Goal: Information Seeking & Learning: Learn about a topic

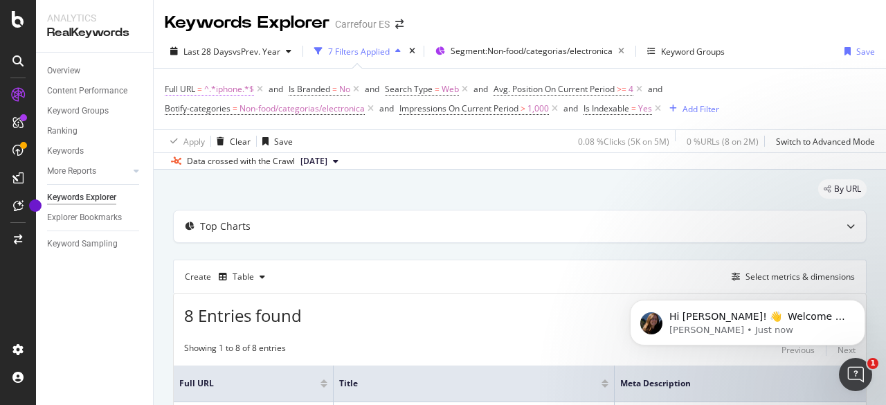
click at [231, 90] on span "^.*iphone.*$" at bounding box center [229, 89] width 50 height 19
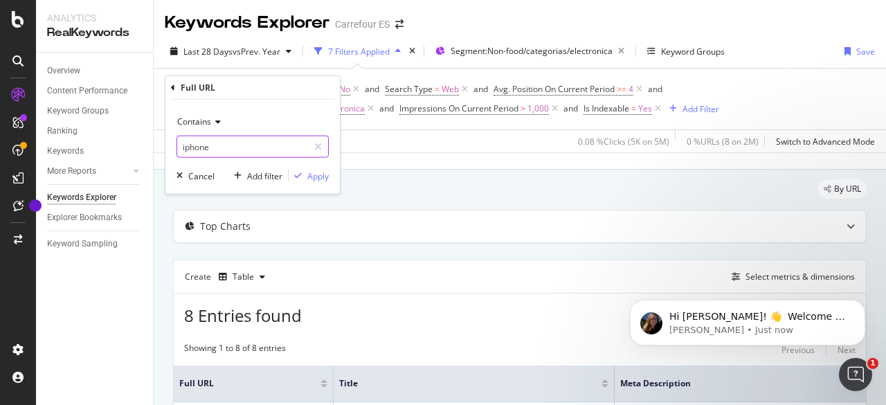
click at [305, 150] on input "iphone" at bounding box center [242, 147] width 131 height 22
type input "airfryer"
click at [317, 184] on div "Contains airfryer Cancel Add filter Apply" at bounding box center [252, 147] width 174 height 94
click at [324, 181] on button "Apply" at bounding box center [309, 176] width 40 height 14
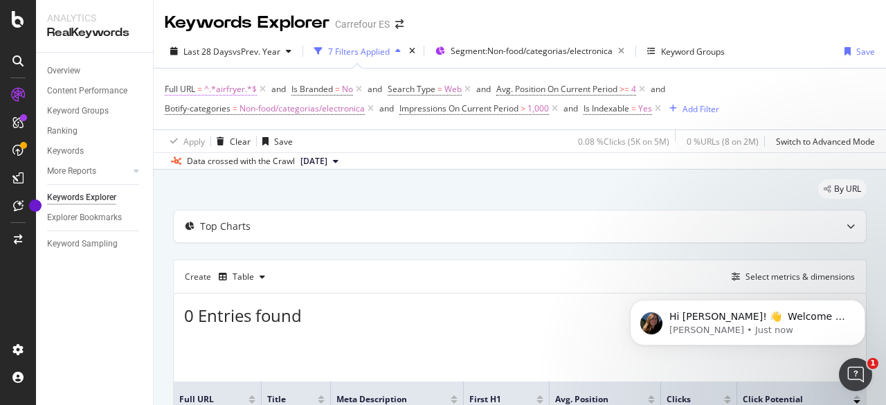
click at [239, 91] on span "^.*airfryer.*$" at bounding box center [230, 89] width 53 height 19
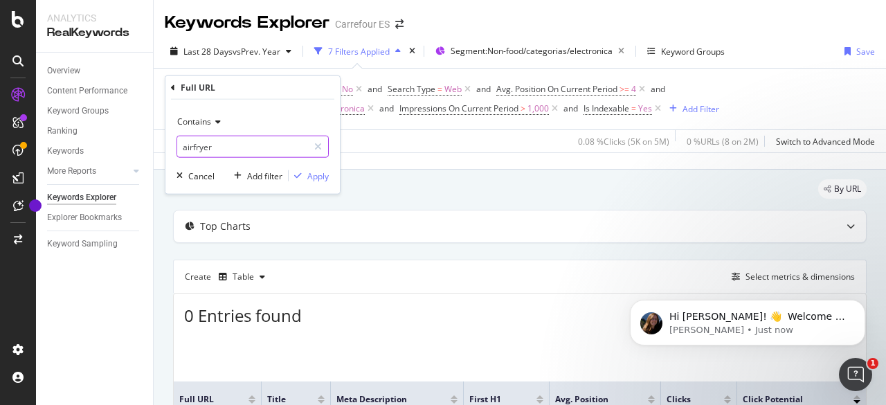
click at [239, 150] on input "airfryer" at bounding box center [242, 147] width 131 height 22
type input "freidora de aire"
click at [322, 187] on div "Contains freidora de aire Cancel Add filter Apply" at bounding box center [252, 147] width 174 height 94
click at [322, 180] on div "Apply" at bounding box center [317, 176] width 21 height 12
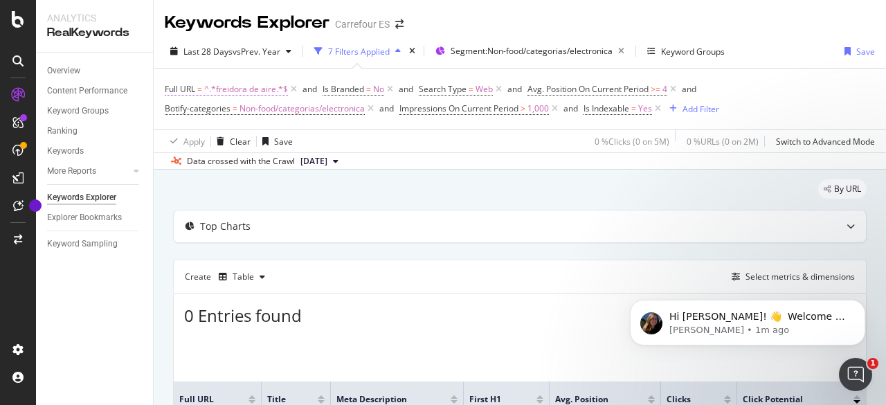
click at [259, 89] on span "^.*freidora de aire.*$" at bounding box center [246, 89] width 84 height 19
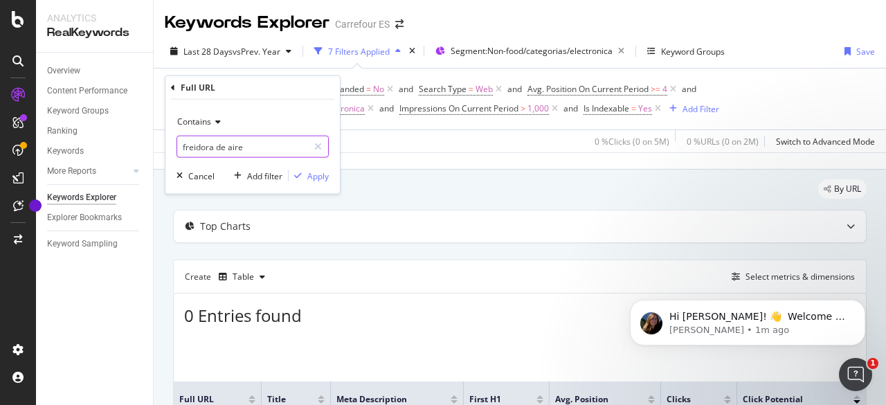
click at [270, 143] on input "freidora de aire" at bounding box center [242, 147] width 131 height 22
type input "iphone 17"
click at [324, 174] on div "Apply" at bounding box center [317, 176] width 21 height 12
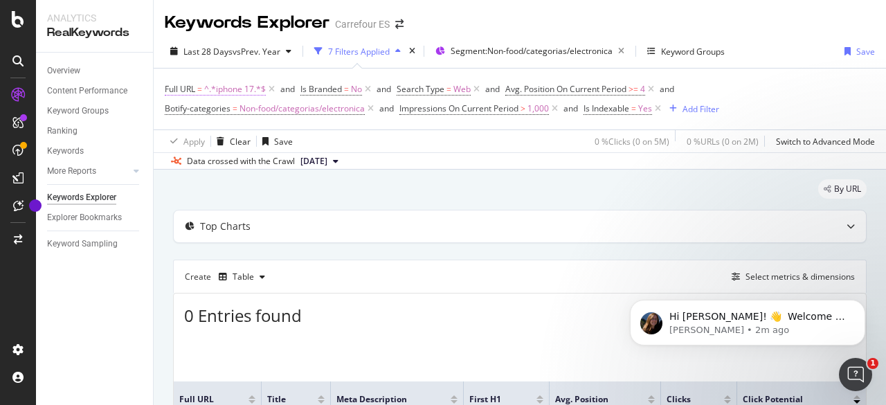
click at [239, 88] on span "^.*iphone 17.*$" at bounding box center [235, 89] width 62 height 19
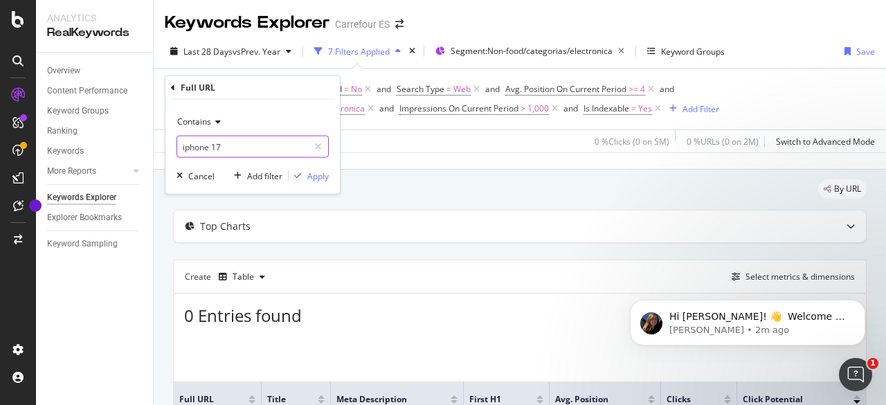
click at [242, 143] on input "iphone 17" at bounding box center [242, 147] width 131 height 22
type input "o"
type input "iphone17"
click at [327, 172] on div "Apply" at bounding box center [317, 176] width 21 height 12
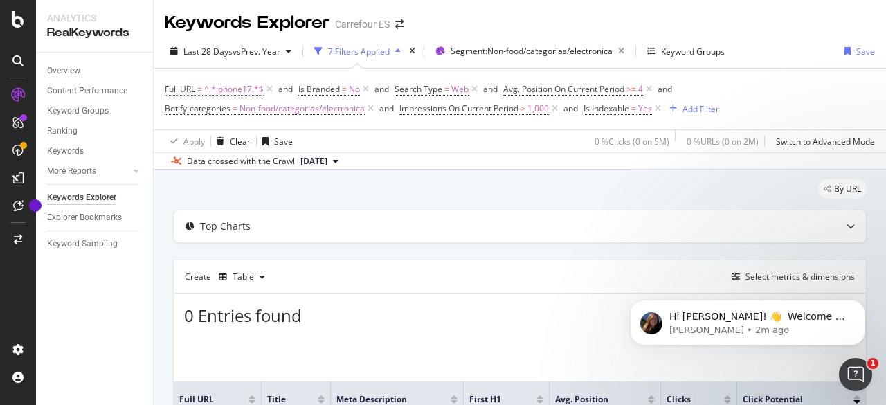
click at [220, 90] on span "^.*iphone17.*$" at bounding box center [233, 89] width 59 height 19
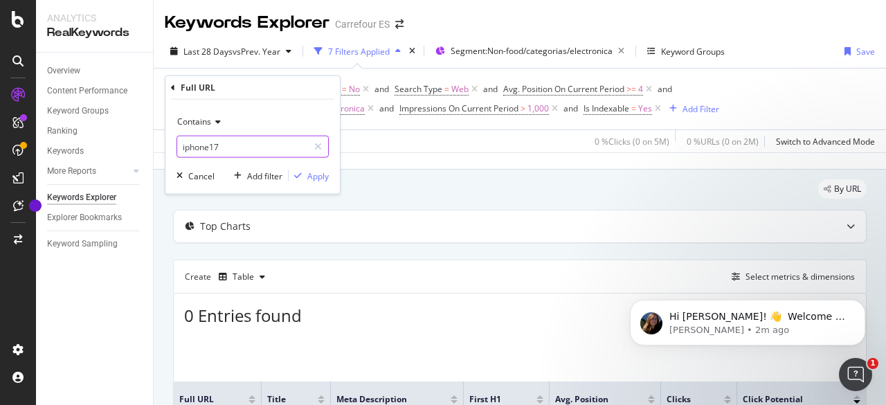
click at [228, 146] on input "iphone17" at bounding box center [242, 147] width 131 height 22
type input "i"
type input "pañales"
click at [311, 179] on div "Apply" at bounding box center [317, 176] width 21 height 12
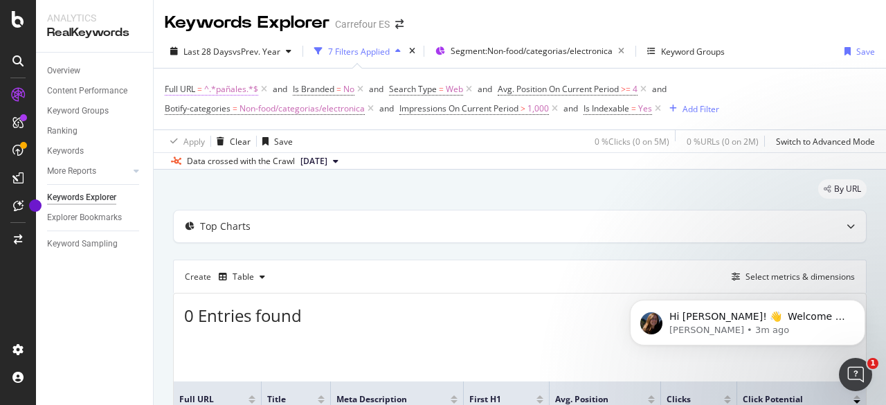
click at [226, 86] on span "^.*pañales.*$" at bounding box center [231, 89] width 54 height 19
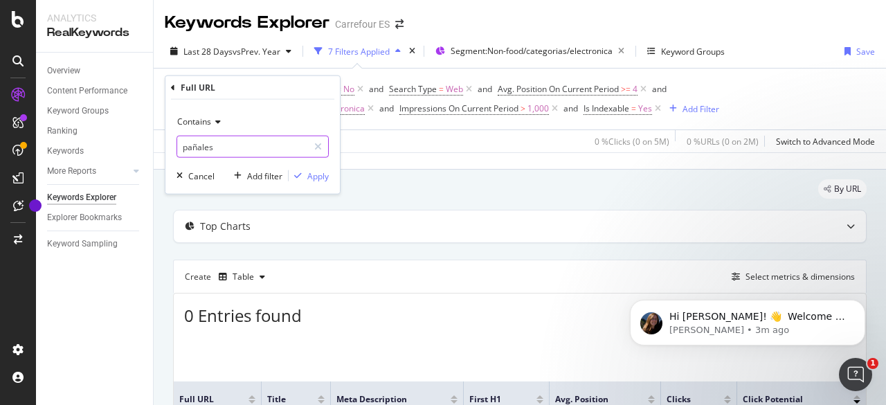
click at [232, 143] on input "pañales" at bounding box center [242, 147] width 131 height 22
type input "iphone"
click at [322, 176] on div "Apply" at bounding box center [317, 176] width 21 height 12
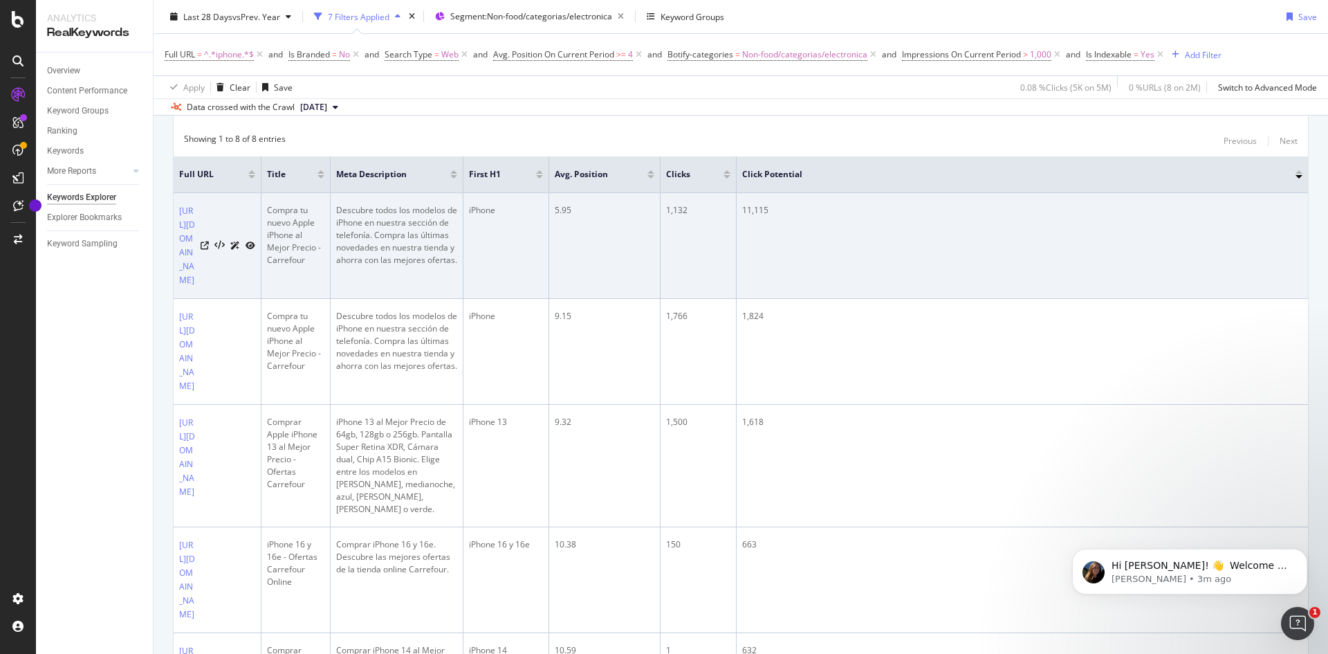
scroll to position [208, 0]
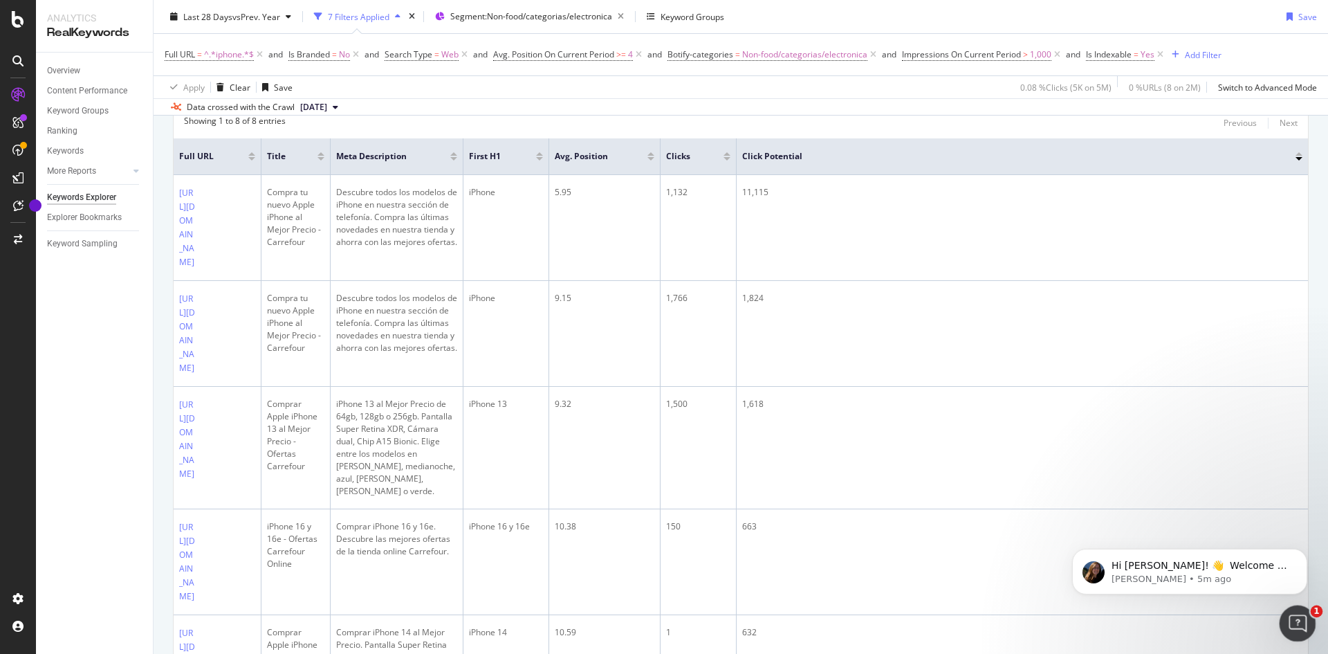
click at [885, 404] on icon "Open Intercom Messenger" at bounding box center [1296, 621] width 23 height 23
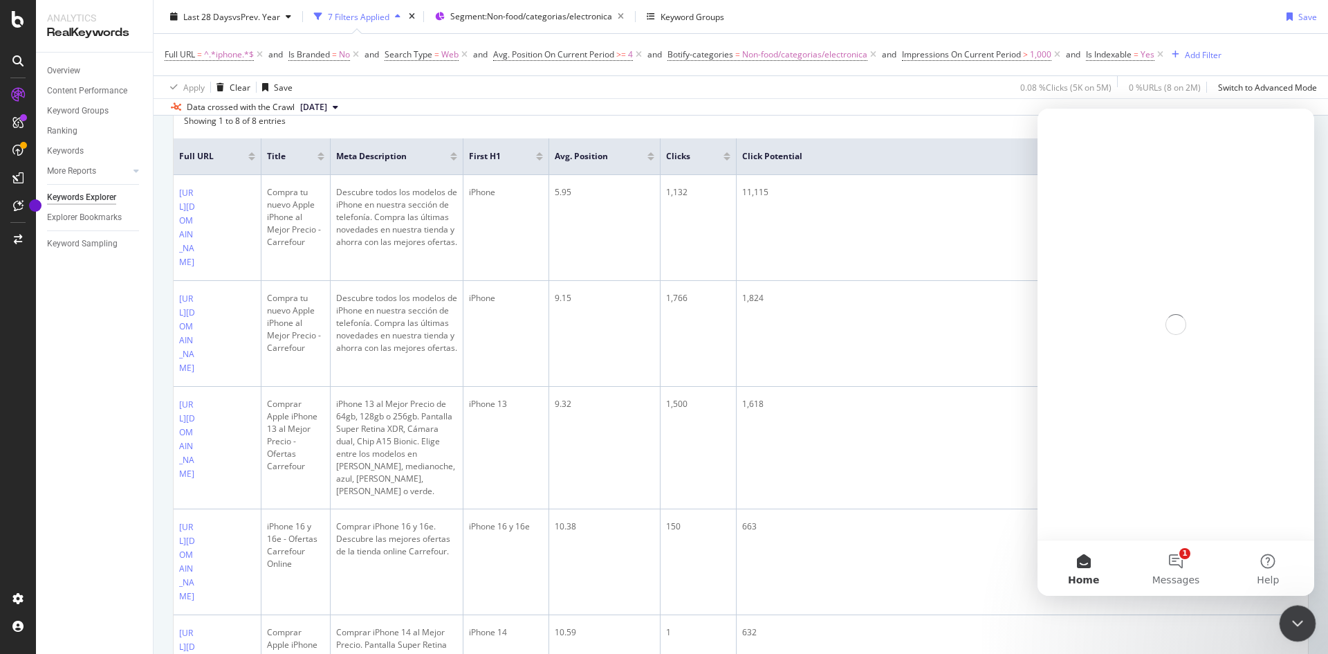
scroll to position [0, 0]
click at [885, 404] on button "1 Messages" at bounding box center [1176, 567] width 92 height 55
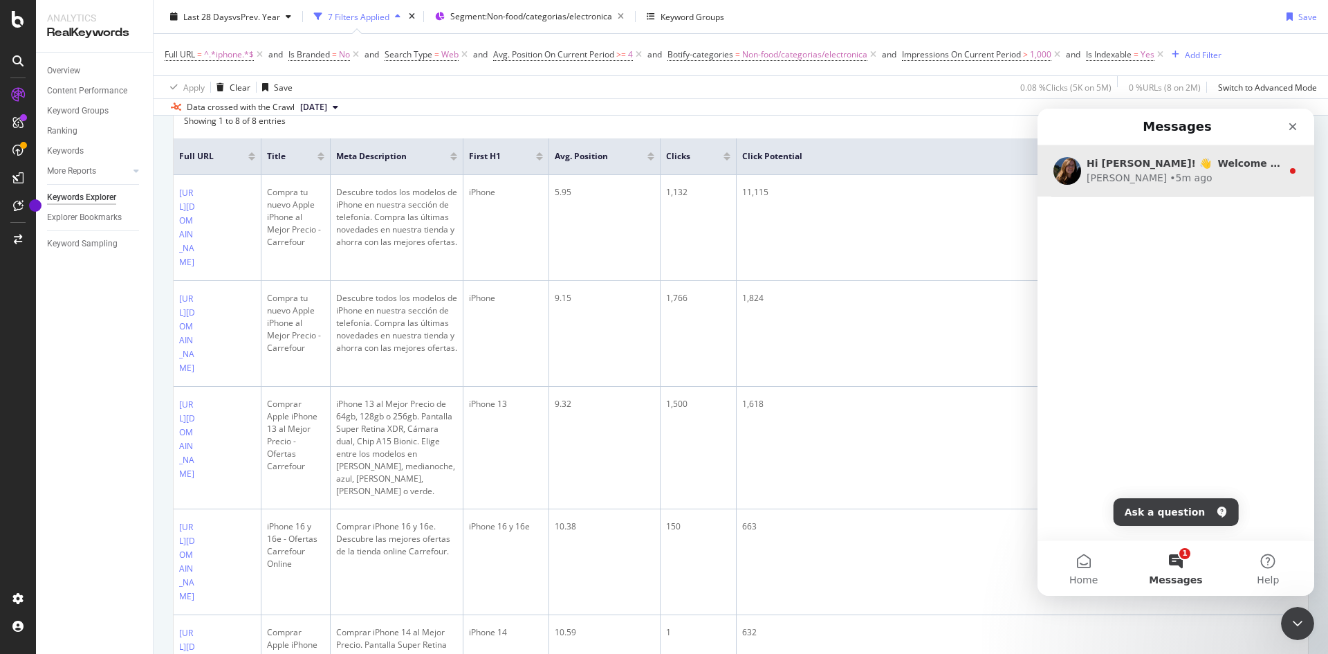
click at [885, 176] on div "[PERSON_NAME] • 5m ago" at bounding box center [1184, 178] width 195 height 15
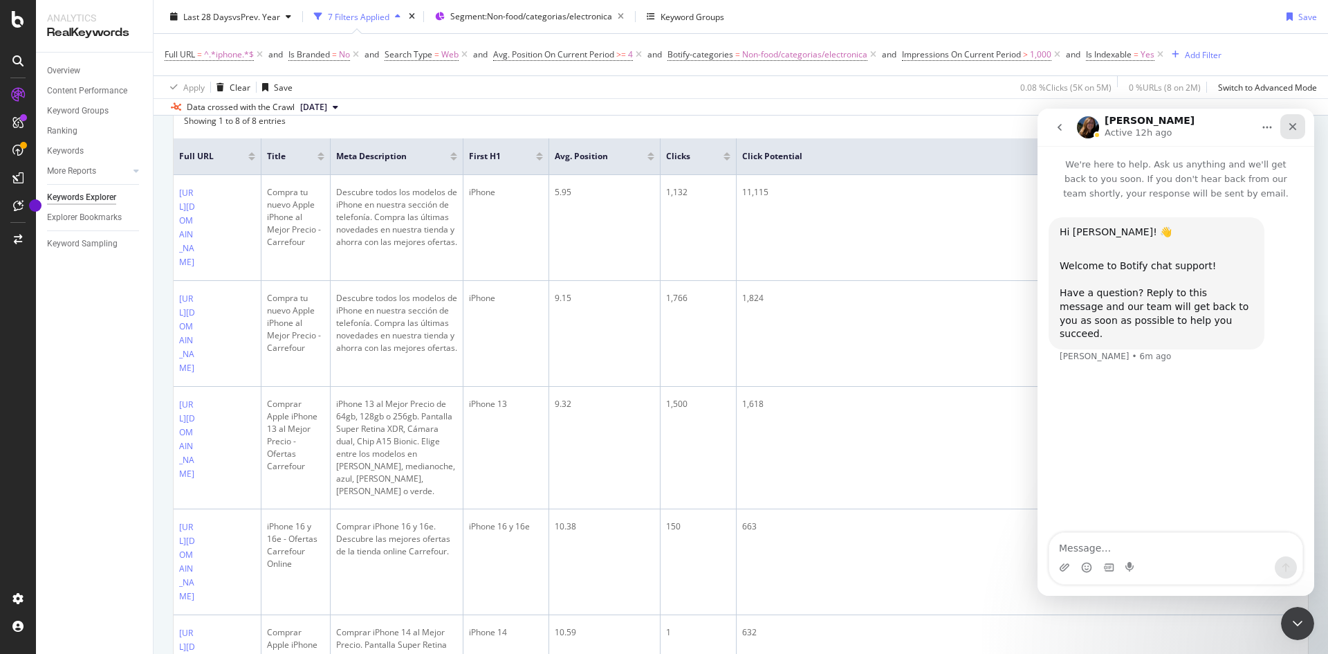
click at [885, 128] on icon "Close" at bounding box center [1293, 126] width 11 height 11
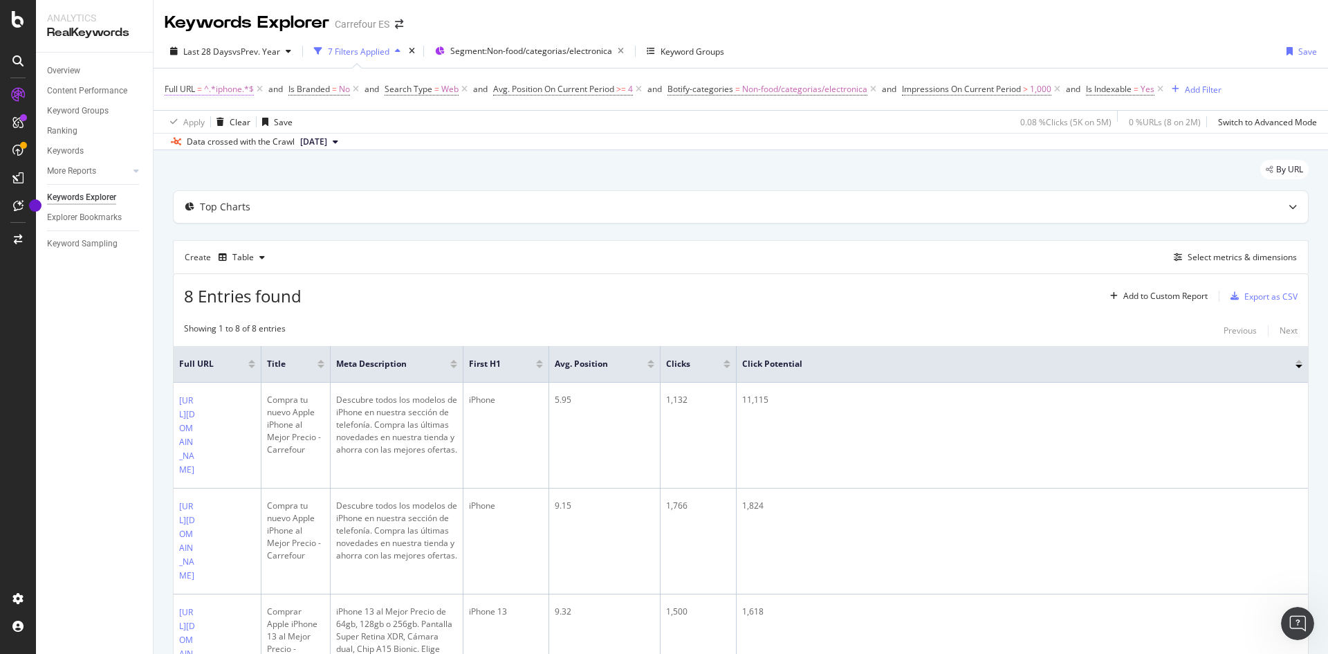
click at [245, 86] on span "^.*iphone.*$" at bounding box center [229, 89] width 50 height 19
click at [227, 147] on input "iphone" at bounding box center [242, 147] width 131 height 22
click at [226, 149] on input "iphone" at bounding box center [242, 147] width 131 height 22
click at [237, 145] on input "iphone" at bounding box center [242, 147] width 131 height 22
click at [227, 149] on input "iphone" at bounding box center [242, 147] width 131 height 22
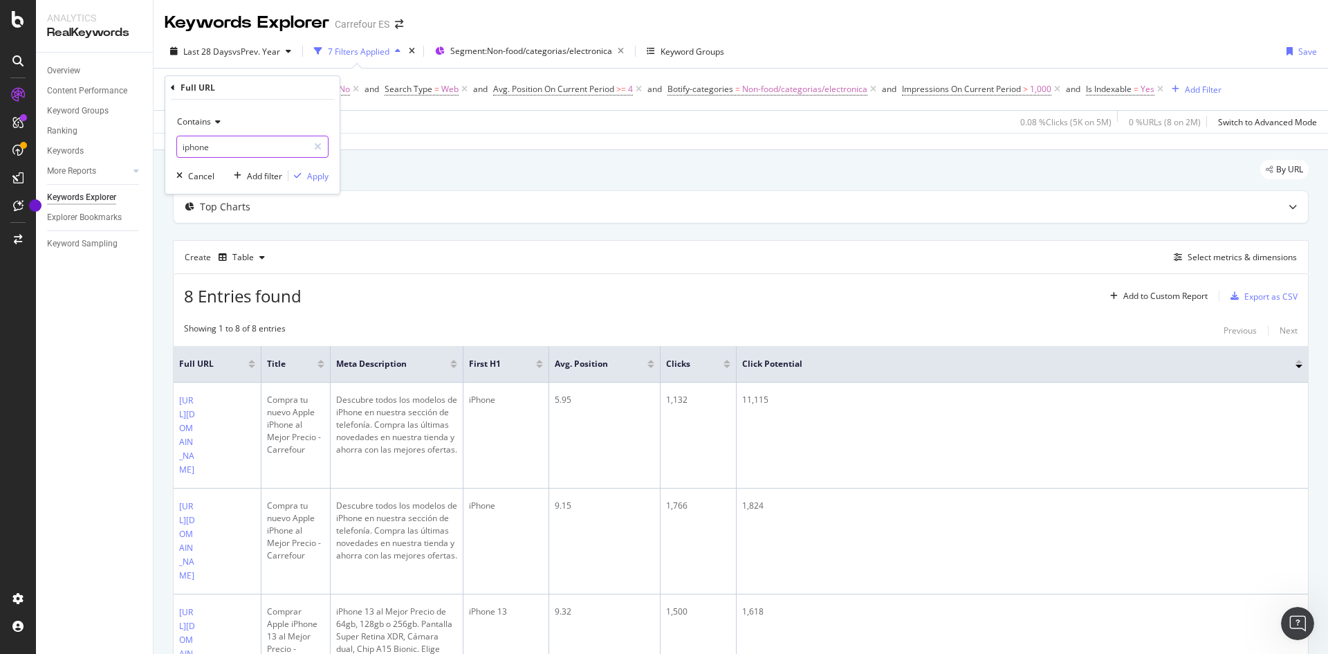
click at [228, 143] on input "iphone" at bounding box center [242, 147] width 131 height 22
type input "p"
type input "television"
click at [317, 178] on div "Apply" at bounding box center [317, 176] width 21 height 12
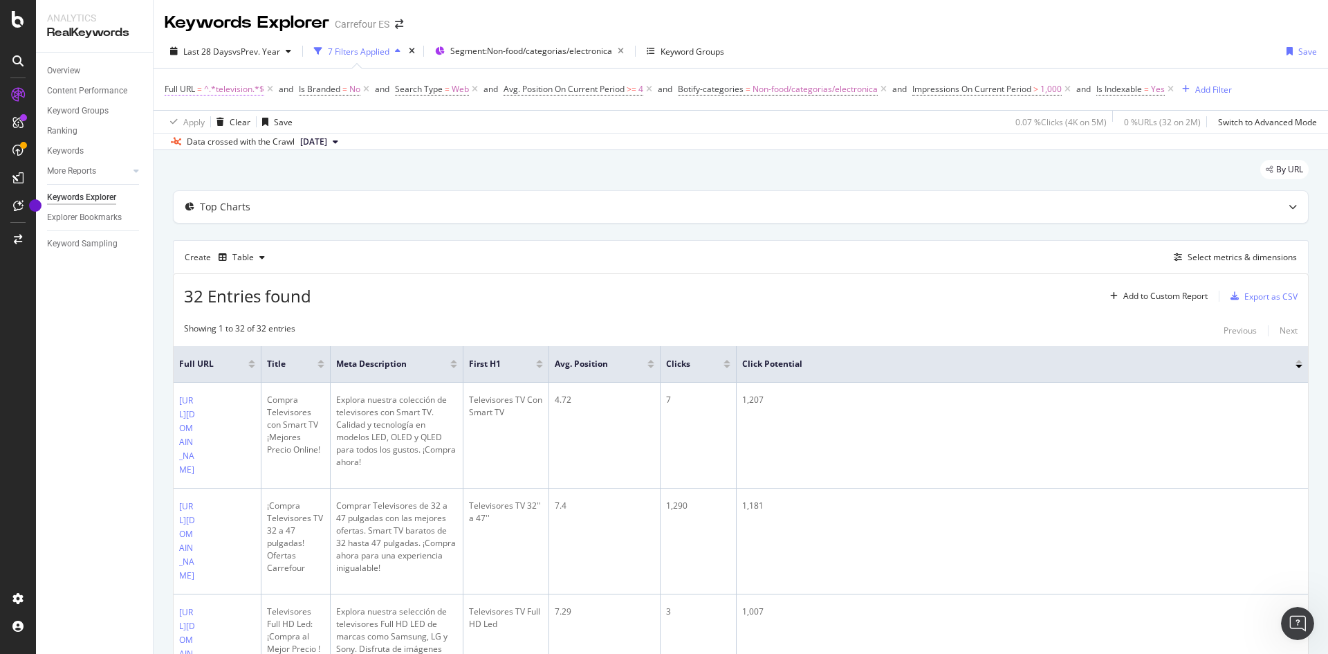
click at [241, 94] on span "^.*television.*$" at bounding box center [234, 89] width 60 height 19
click at [515, 125] on div "Apply Clear Save 0.07 % Clicks ( 4K on 5M ) 0 % URLs ( 32 on 2M ) Switch to Adv…" at bounding box center [741, 121] width 1175 height 23
click at [232, 85] on span "^.*television.*$" at bounding box center [234, 89] width 60 height 19
click at [230, 143] on input "television" at bounding box center [242, 147] width 131 height 22
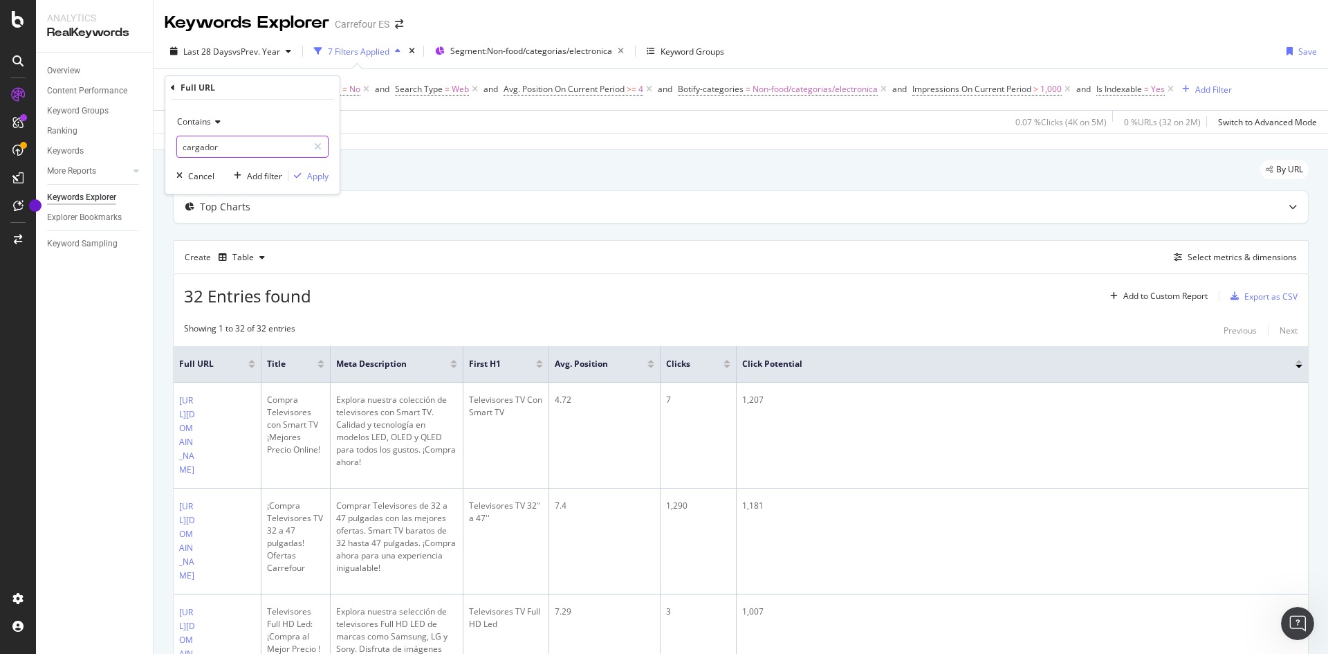
type input "cargador"
click at [324, 175] on div "Apply" at bounding box center [317, 176] width 21 height 12
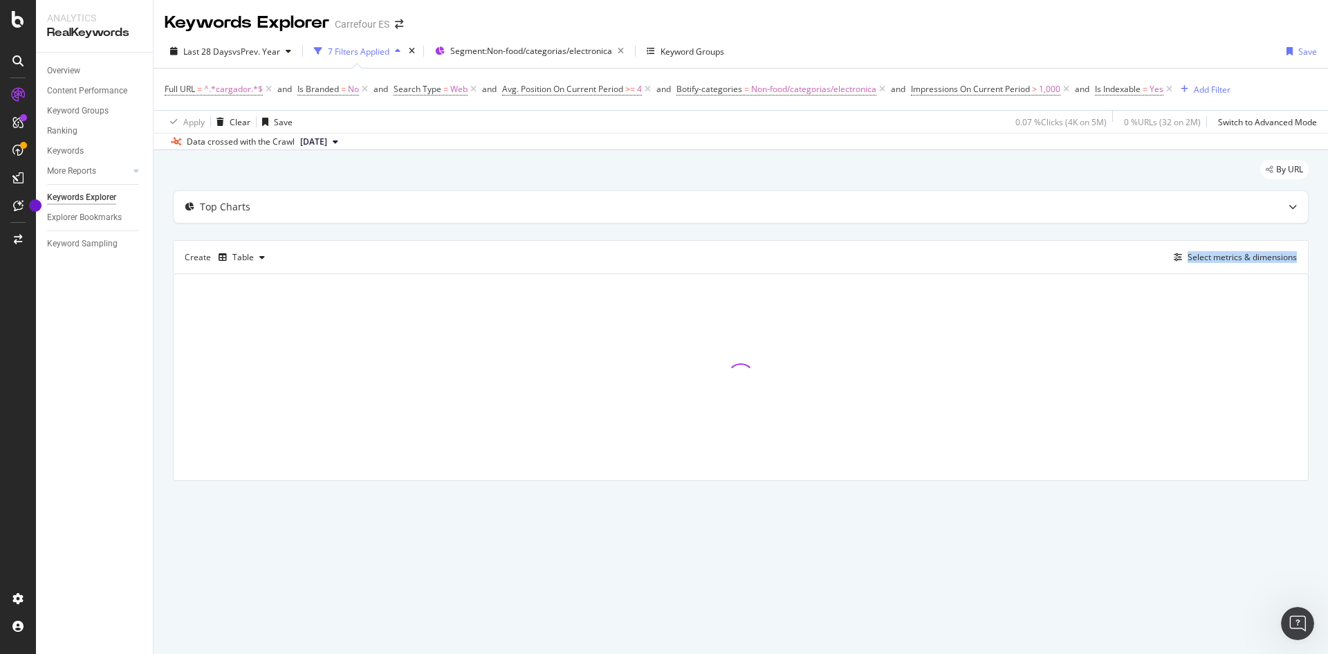
drag, startPoint x: 582, startPoint y: 261, endPoint x: 592, endPoint y: 253, distance: 12.3
click at [592, 251] on div "Top Charts Create Table Select metrics & dimensions" at bounding box center [741, 335] width 1136 height 291
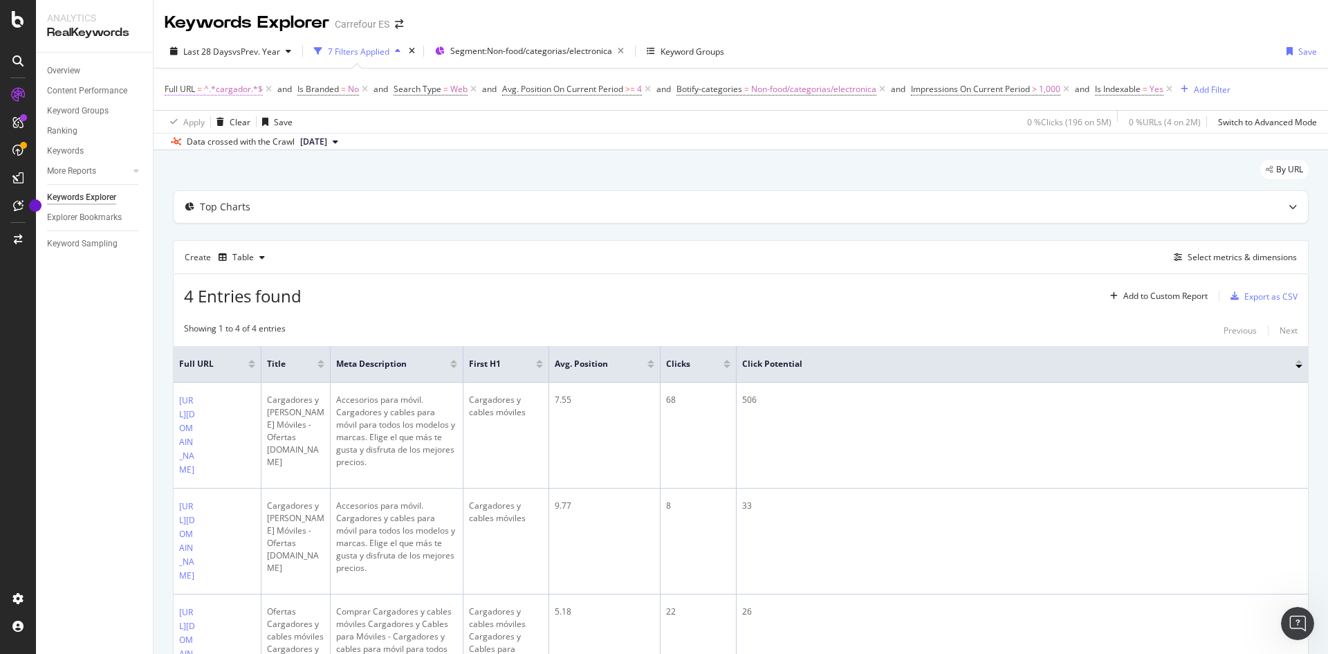
click at [248, 89] on span "^.*cargador.*$" at bounding box center [233, 89] width 59 height 19
click at [218, 140] on input "cargador" at bounding box center [242, 147] width 131 height 22
type input "p"
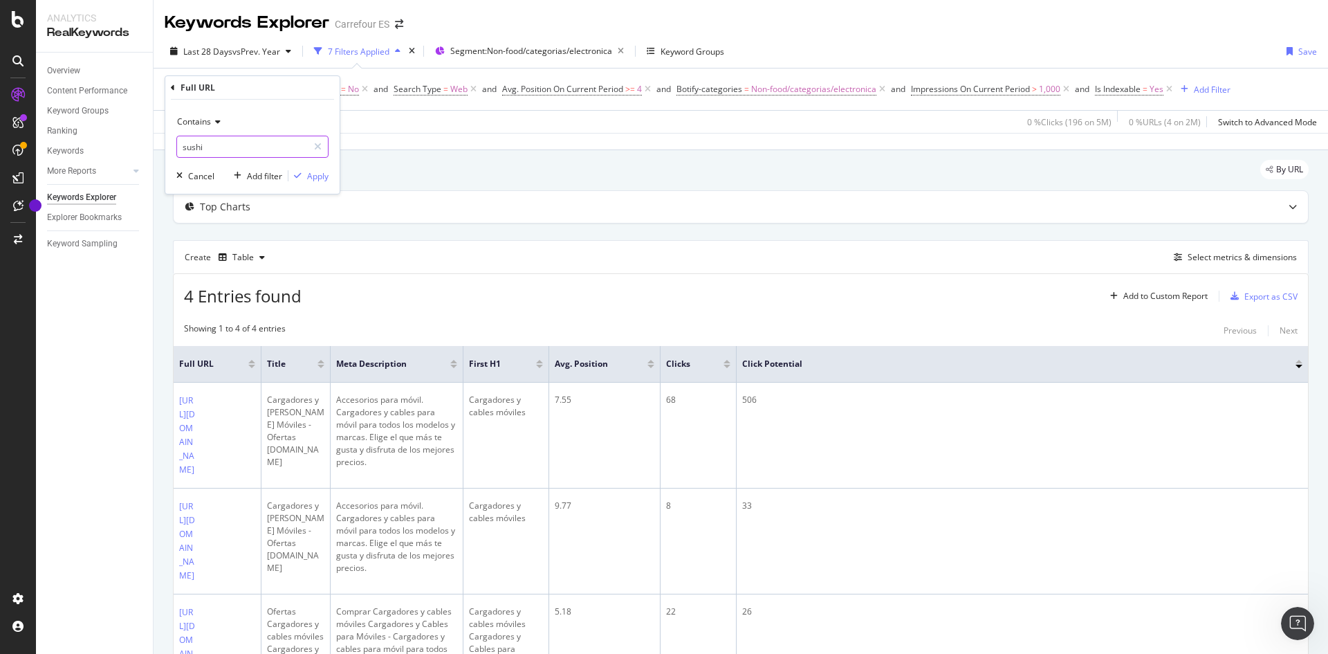
click at [261, 152] on input "sushi" at bounding box center [242, 147] width 131 height 22
type input "t"
type input "ipad"
click at [317, 171] on div "Apply" at bounding box center [317, 176] width 21 height 12
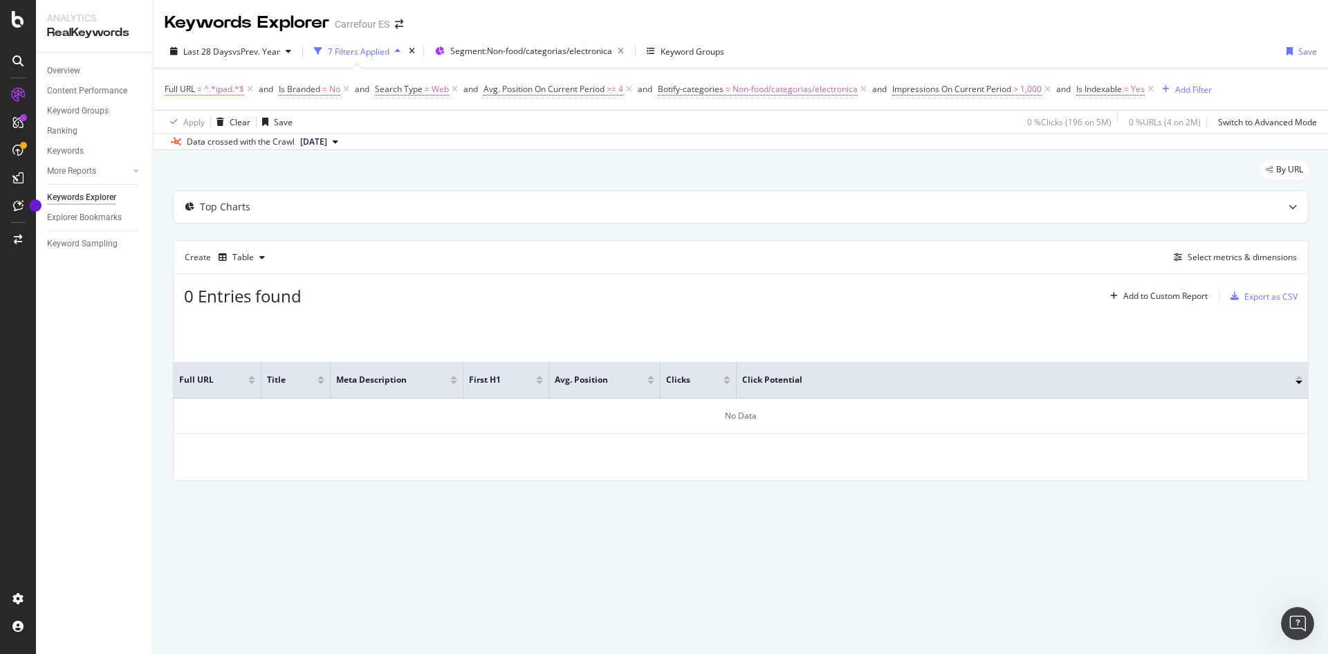
click at [221, 86] on span "^.*ipad.*$" at bounding box center [224, 89] width 40 height 19
click at [196, 142] on input "ipad" at bounding box center [242, 147] width 131 height 22
type input "tablet"
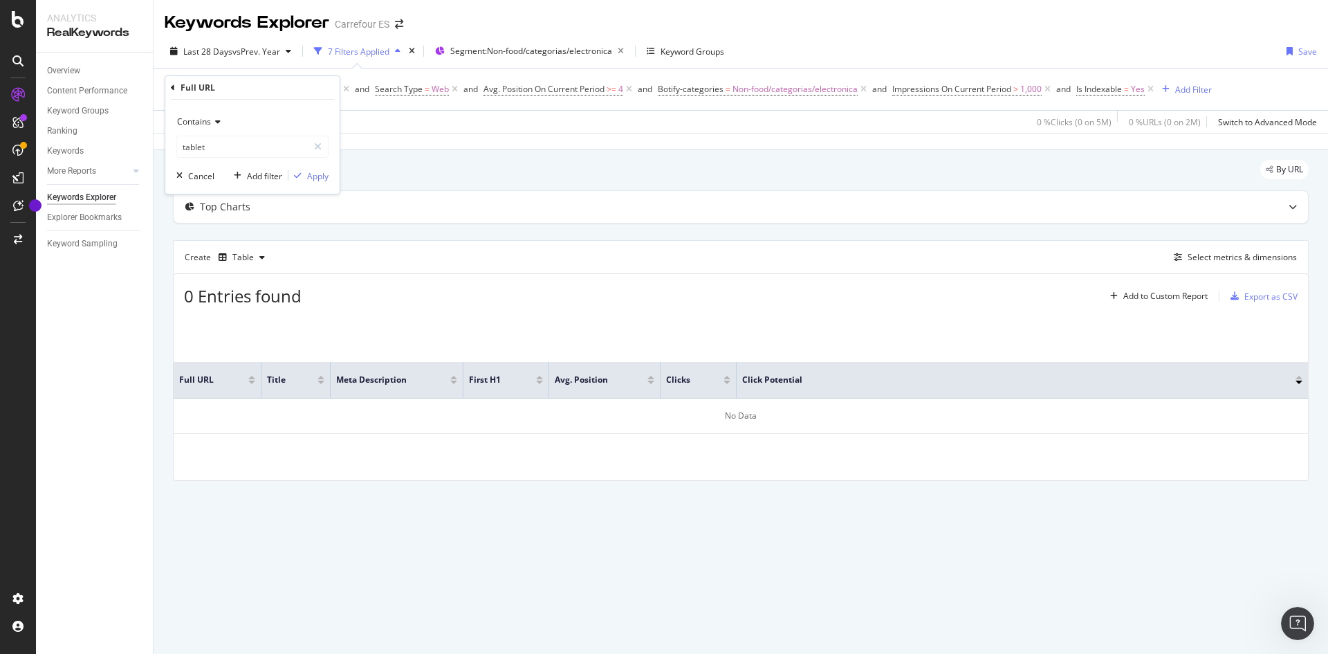
click at [327, 183] on div "Contains tablet Cancel Add filter Apply" at bounding box center [252, 147] width 174 height 94
click at [322, 178] on div "Apply" at bounding box center [317, 176] width 21 height 12
click at [227, 92] on span "^.*tablet.*$" at bounding box center [227, 89] width 46 height 19
click at [244, 148] on input "tablet" at bounding box center [242, 147] width 131 height 22
click at [242, 154] on input "tablet" at bounding box center [242, 147] width 131 height 22
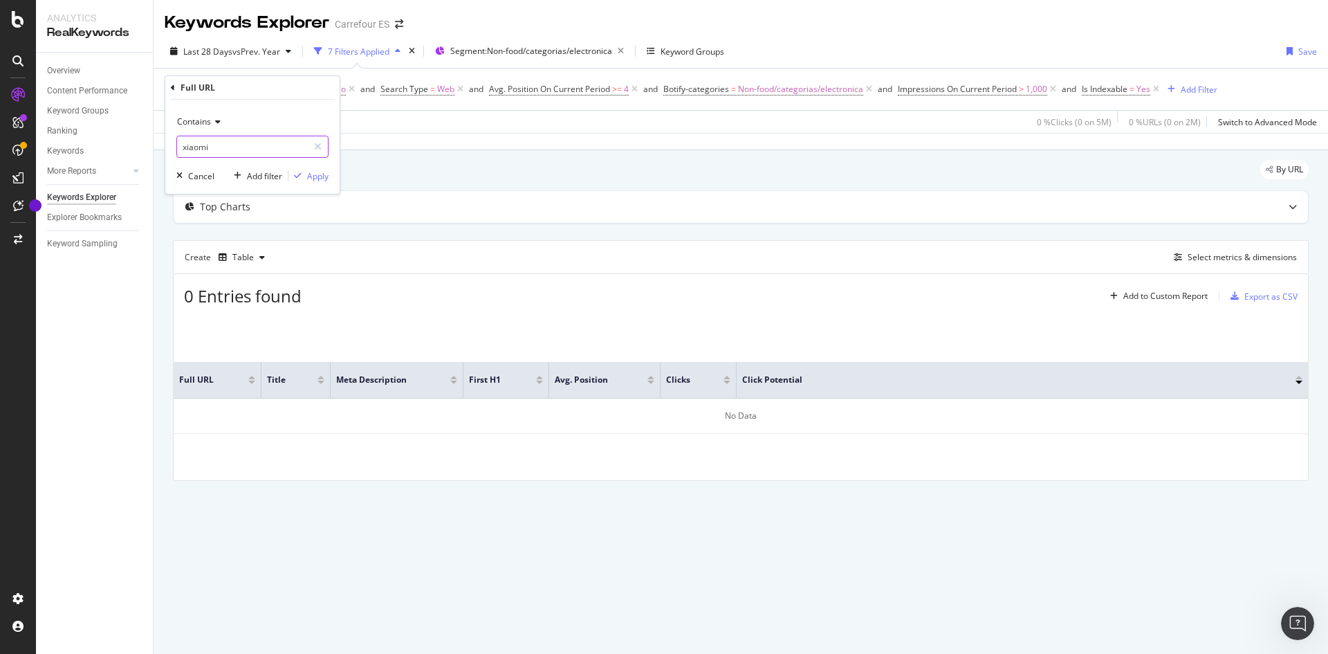
type input "xiaomi"
click at [320, 174] on div "Apply" at bounding box center [317, 176] width 21 height 12
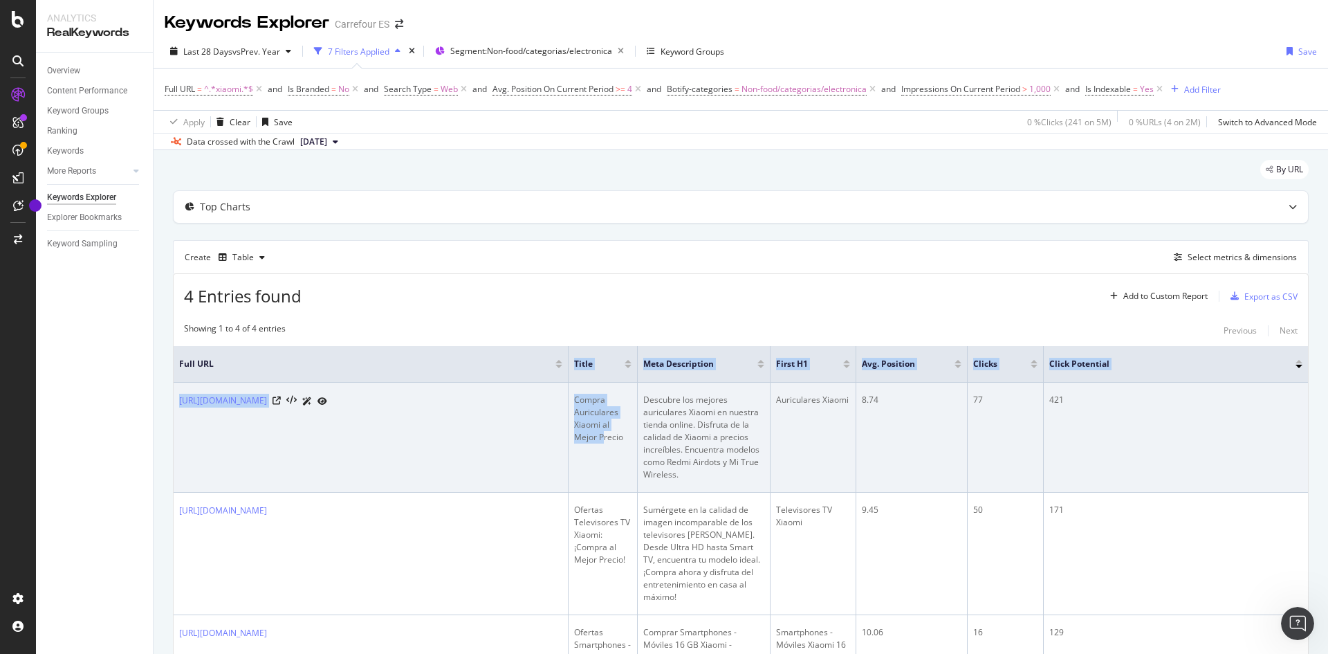
drag, startPoint x: 260, startPoint y: 368, endPoint x: 621, endPoint y: 397, distance: 362.3
click at [603, 404] on table "Full URL Title Meta Description First H1 Avg. Position Clicks Click Potential […" at bounding box center [741, 584] width 1135 height 477
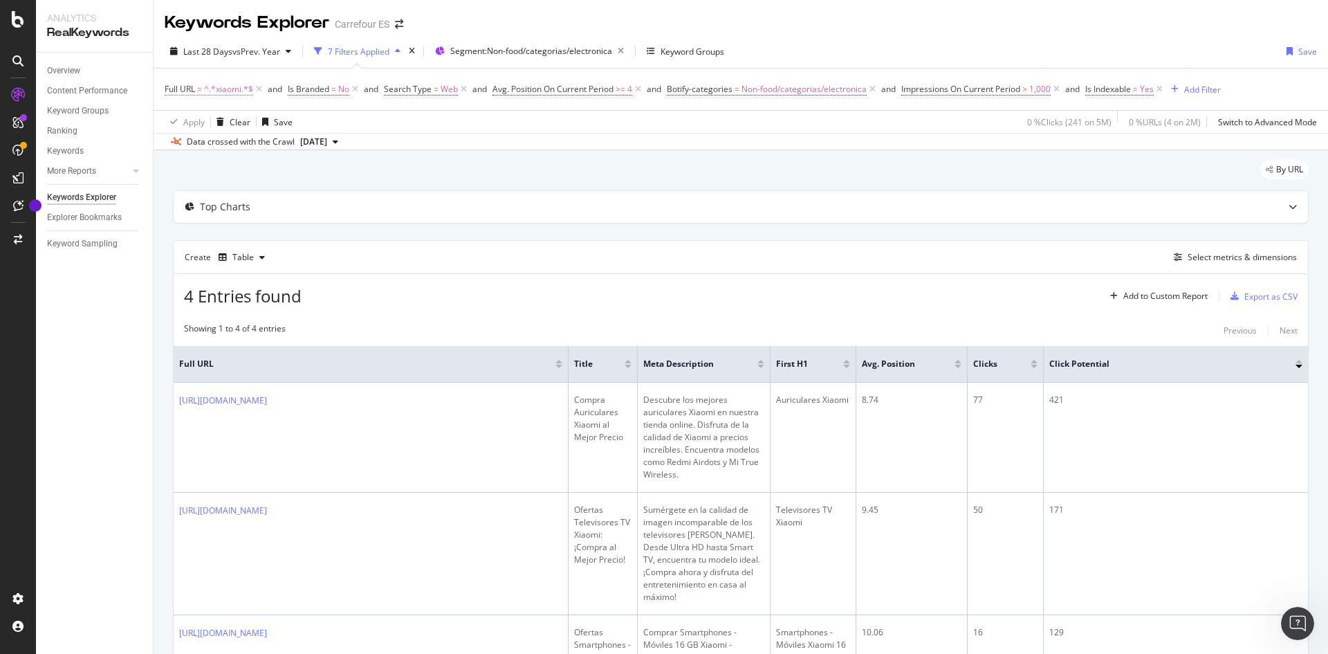
click at [240, 89] on span "^.*xiaomi.*$" at bounding box center [228, 89] width 49 height 19
click at [222, 149] on input "xiaomi" at bounding box center [242, 147] width 131 height 22
type input "i"
type input "airpod"
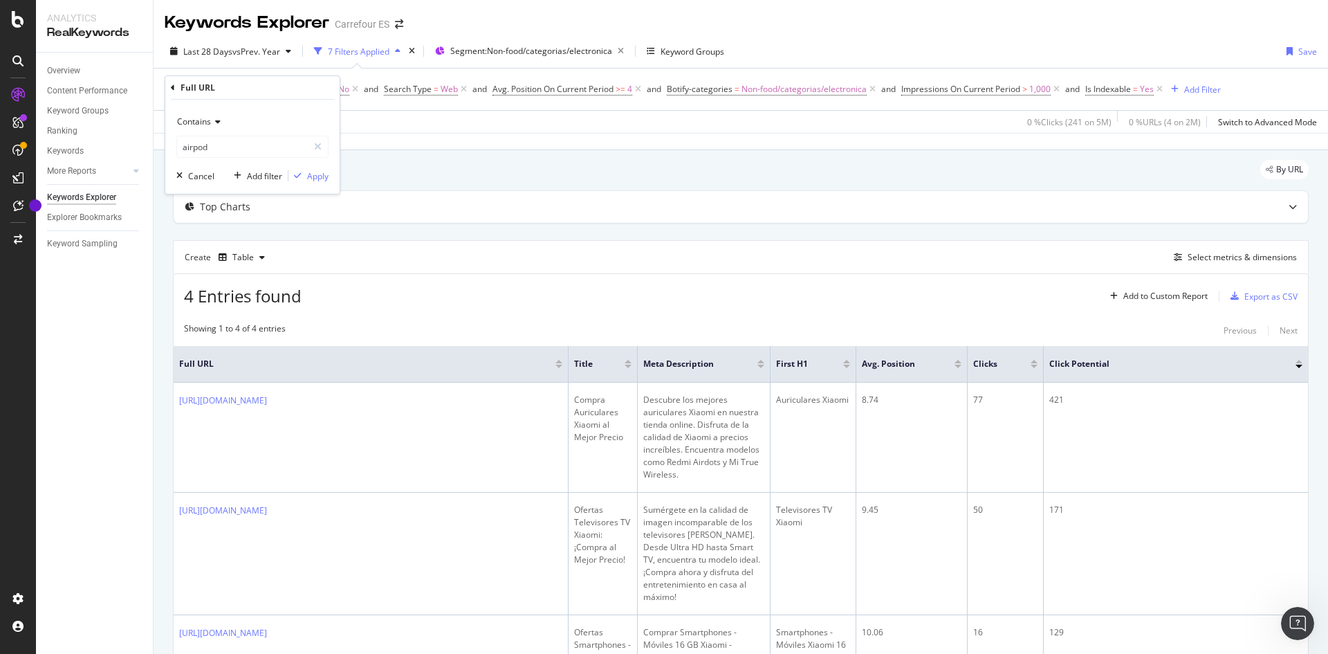
click at [320, 190] on div "Contains airpod Cancel Add filter Apply" at bounding box center [252, 147] width 174 height 94
click at [315, 175] on div "Apply" at bounding box center [317, 176] width 21 height 12
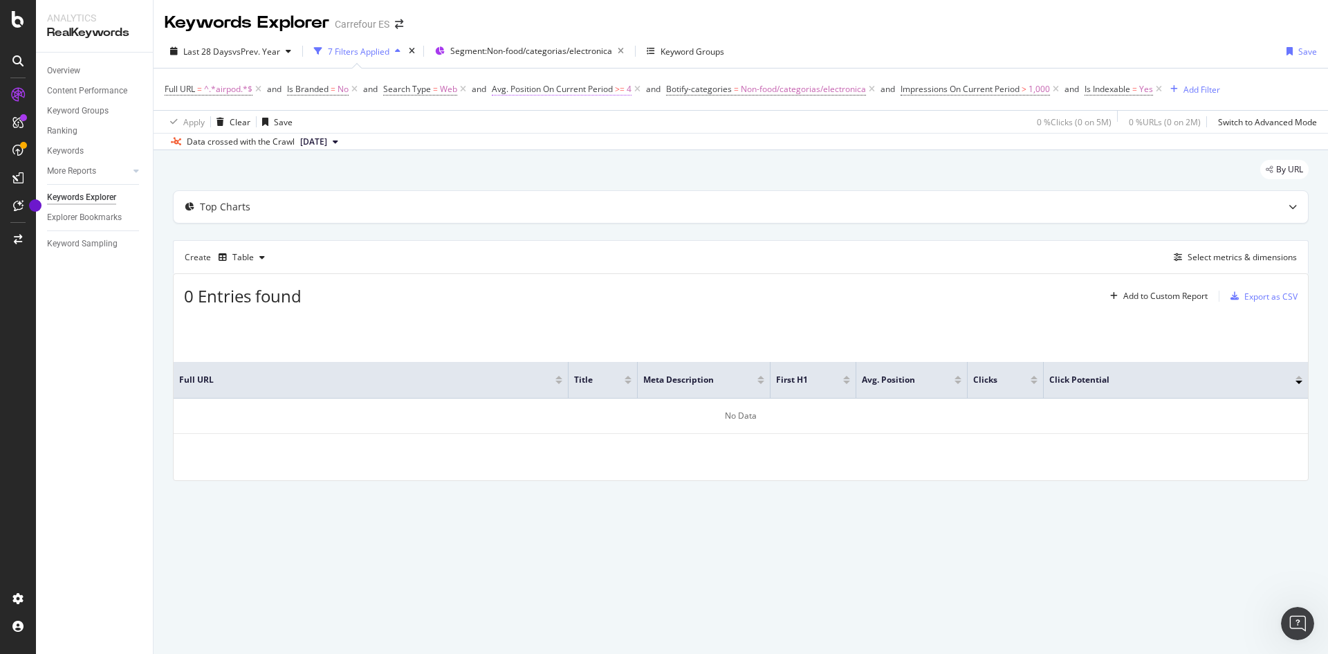
click at [618, 92] on span ">=" at bounding box center [620, 89] width 10 height 12
click at [538, 194] on input "4" at bounding box center [581, 194] width 152 height 22
click at [601, 192] on input "4" at bounding box center [581, 194] width 152 height 22
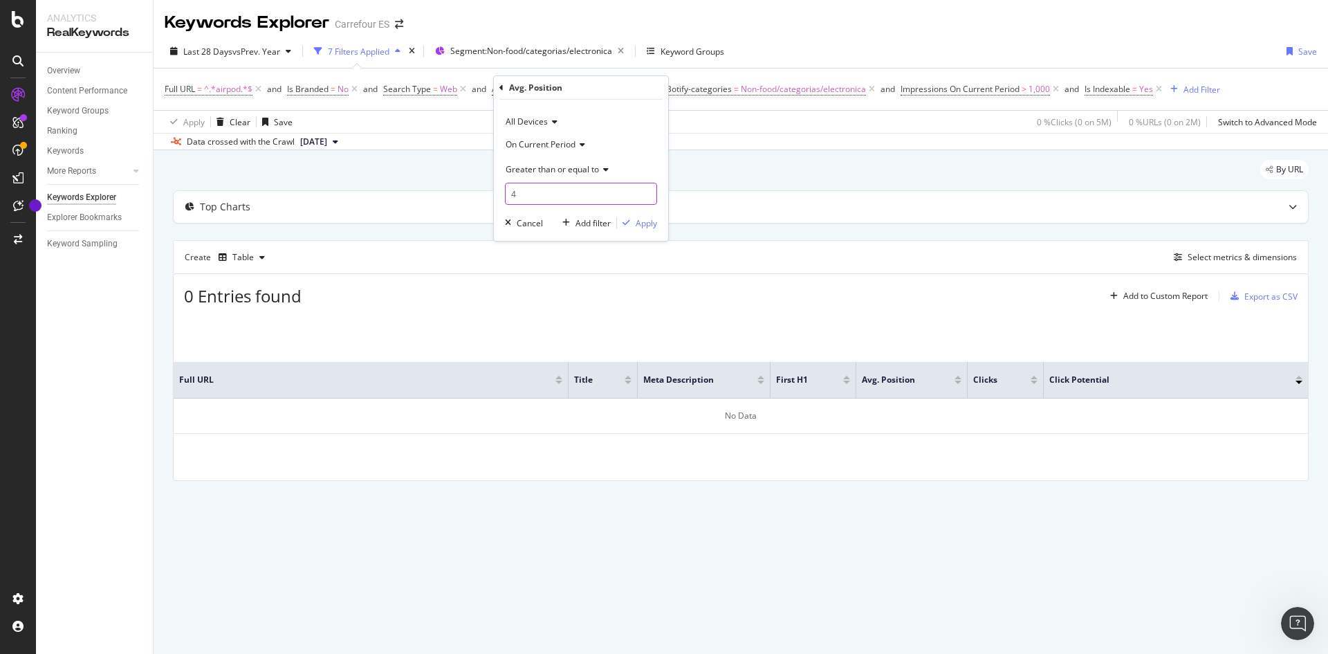
click at [602, 192] on input "4" at bounding box center [581, 194] width 152 height 22
type input "6"
click at [639, 218] on div "Apply" at bounding box center [646, 223] width 21 height 12
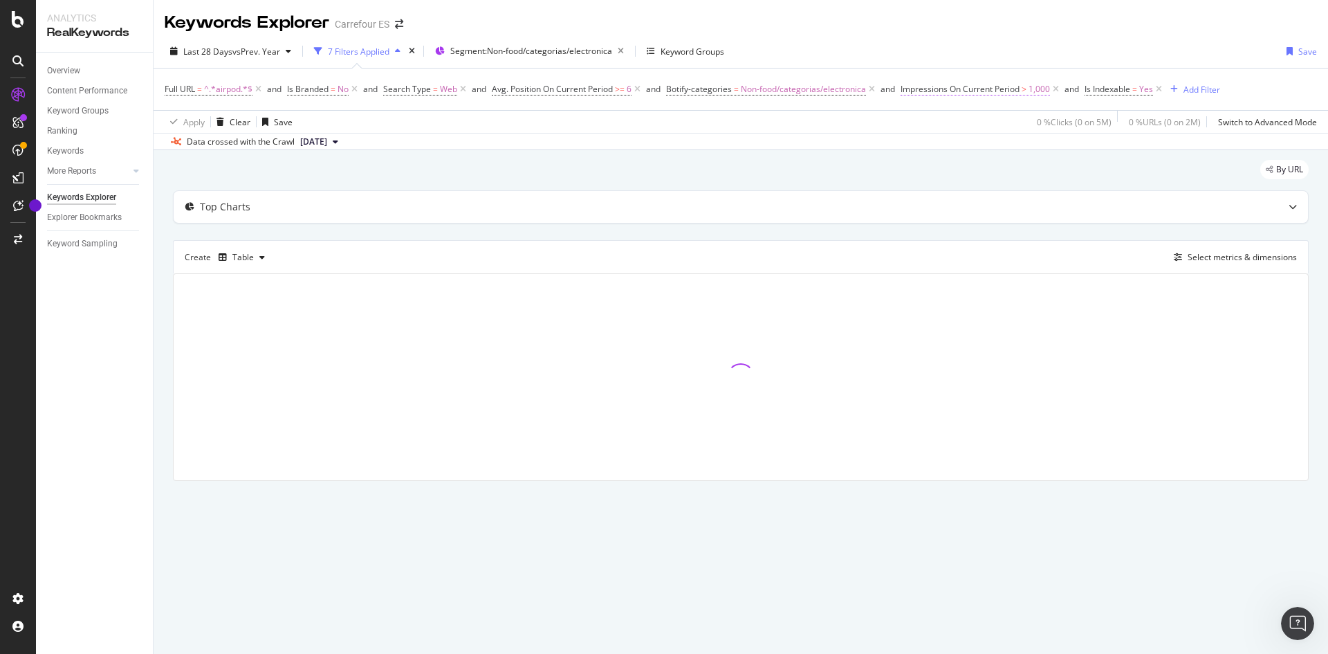
click at [885, 89] on span "1,000" at bounding box center [1039, 89] width 21 height 19
click at [794, 171] on div "By URL" at bounding box center [741, 175] width 1136 height 30
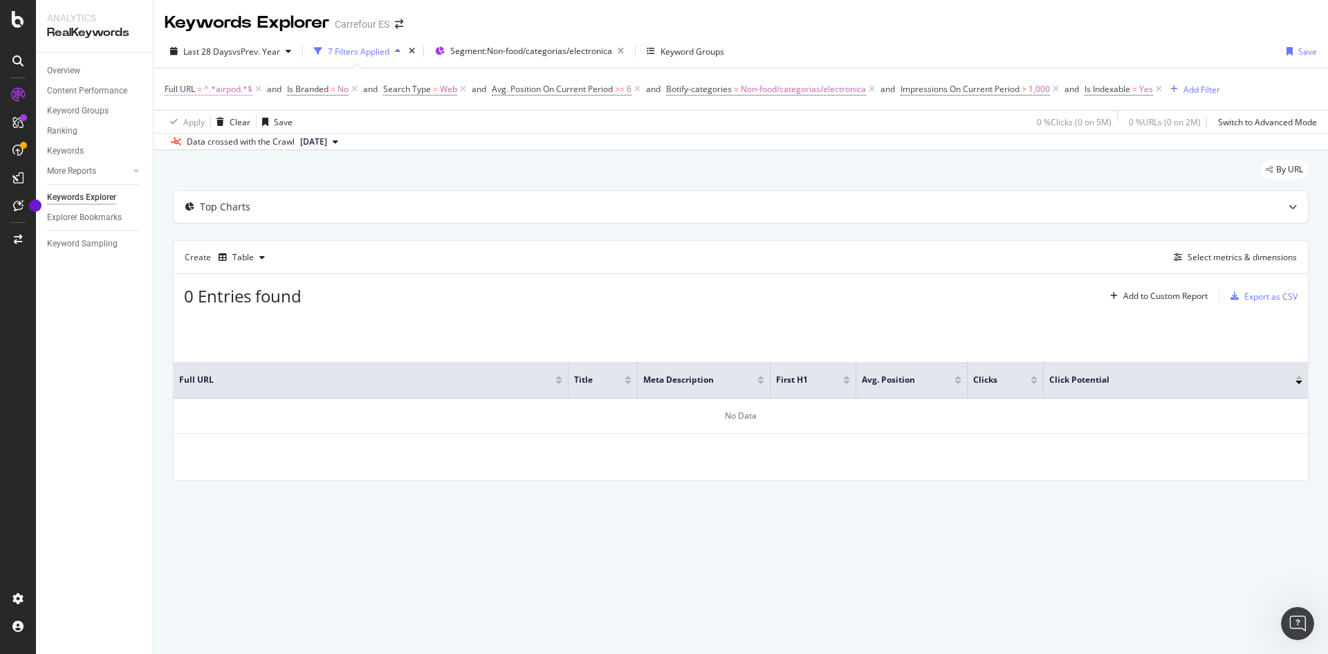
click at [233, 94] on span "^.*airpod.*$" at bounding box center [228, 89] width 48 height 19
click at [231, 144] on input "airpod" at bounding box center [242, 147] width 131 height 22
click at [252, 149] on input "airpod" at bounding box center [242, 147] width 131 height 22
type input "airpods"
click at [315, 181] on div "Apply" at bounding box center [317, 176] width 21 height 12
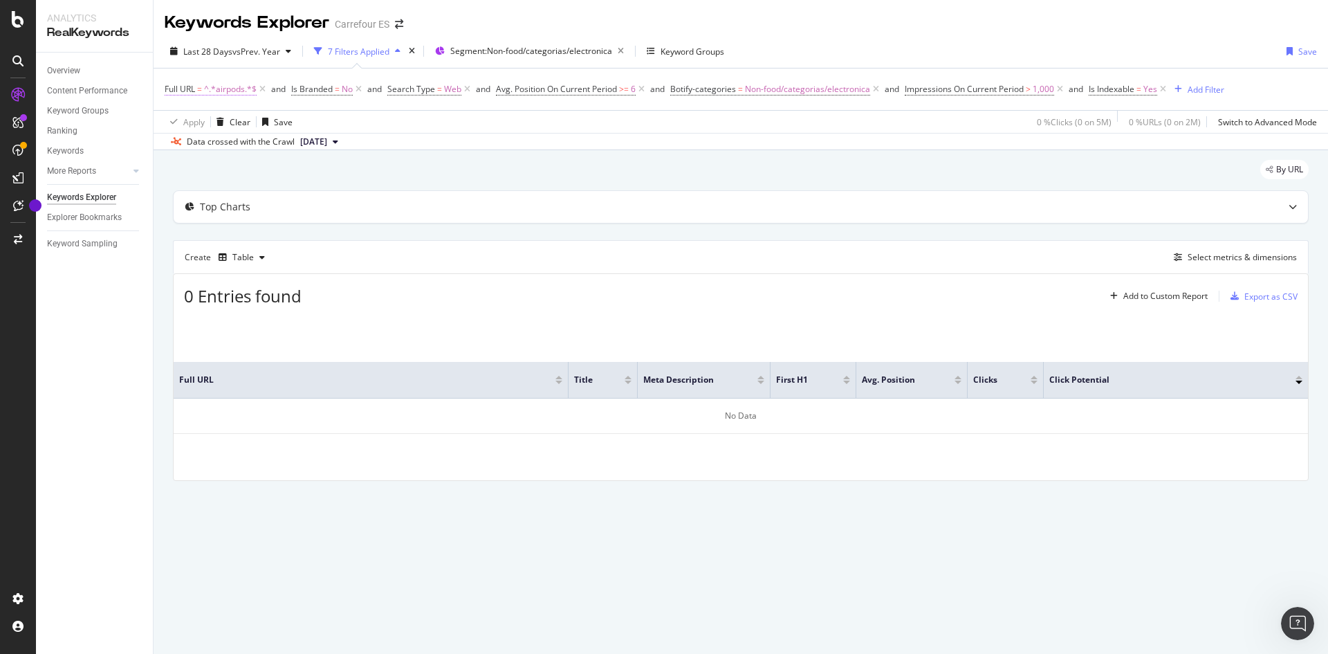
click at [223, 88] on span "^.*airpods.*$" at bounding box center [230, 89] width 53 height 19
click at [240, 155] on input "airpods" at bounding box center [242, 147] width 131 height 22
type input "xiaomi"
click at [317, 178] on div "Apply" at bounding box center [317, 176] width 21 height 12
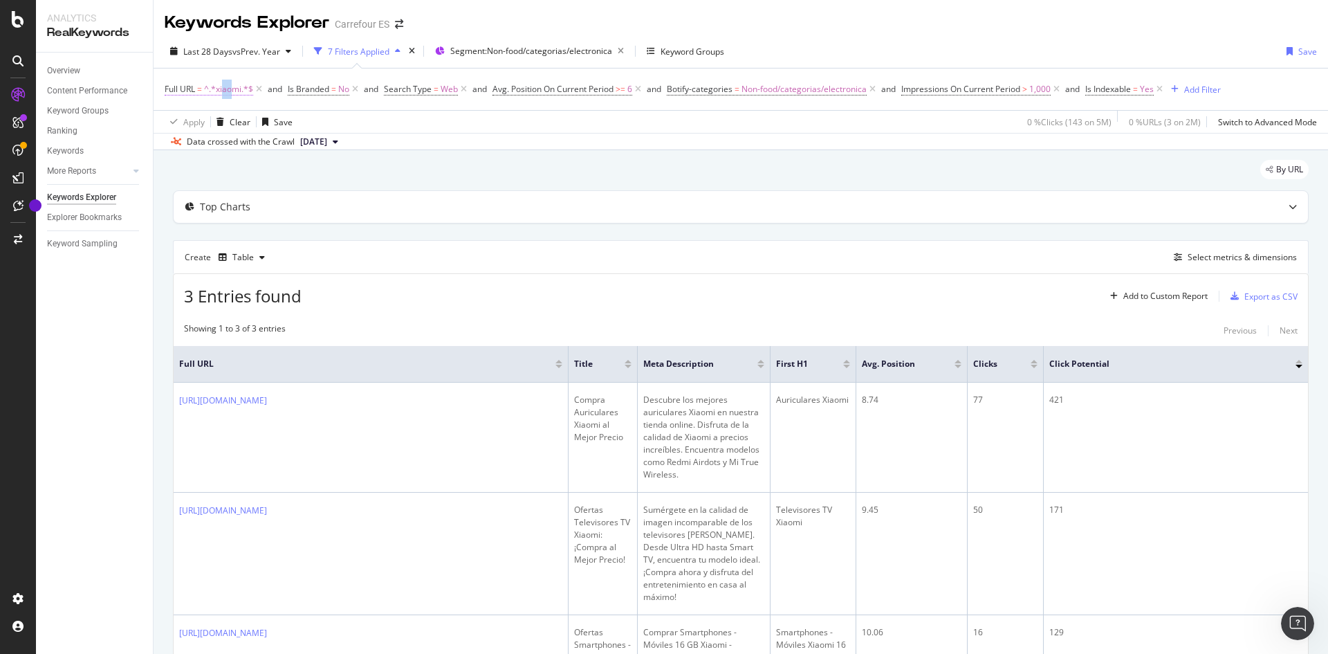
drag, startPoint x: 231, startPoint y: 88, endPoint x: 217, endPoint y: 89, distance: 13.9
click at [217, 89] on span "^.*xiaomi.*$" at bounding box center [228, 89] width 49 height 19
click at [233, 90] on span "^.*xiaomi.*$" at bounding box center [228, 89] width 49 height 19
click at [232, 143] on input "xiaomi" at bounding box center [242, 147] width 131 height 22
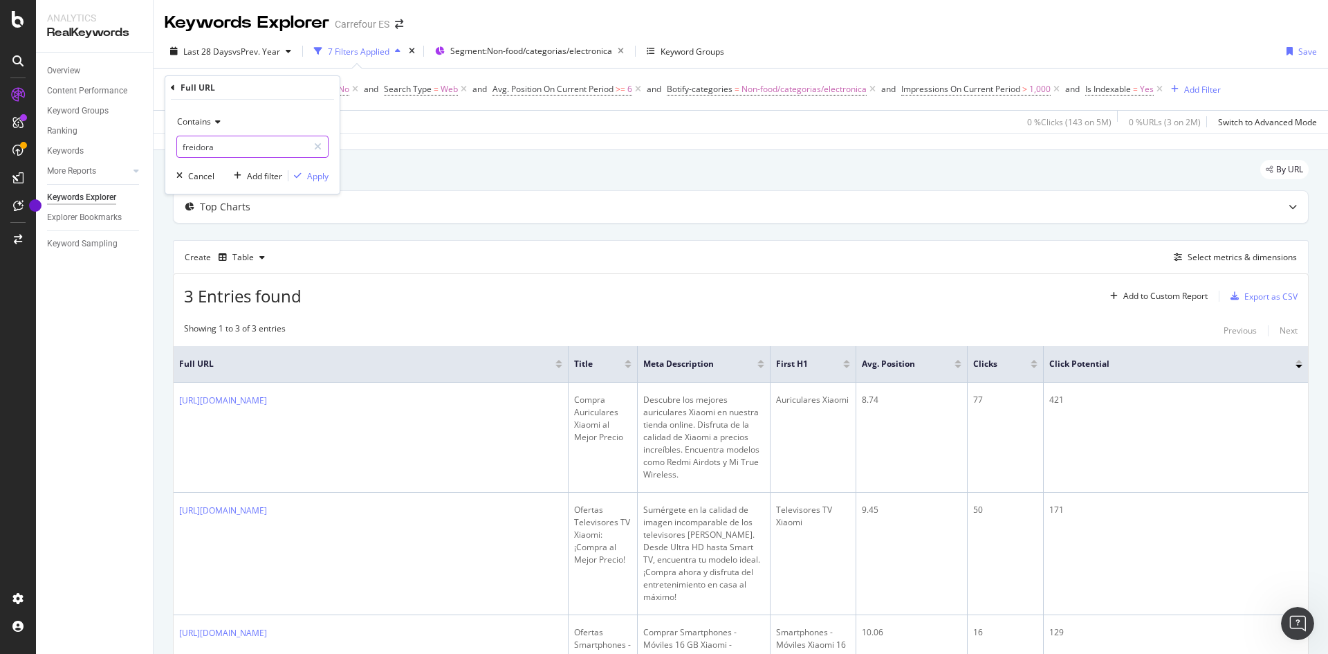
type input "freidora"
click at [322, 178] on div "Apply" at bounding box center [317, 176] width 21 height 12
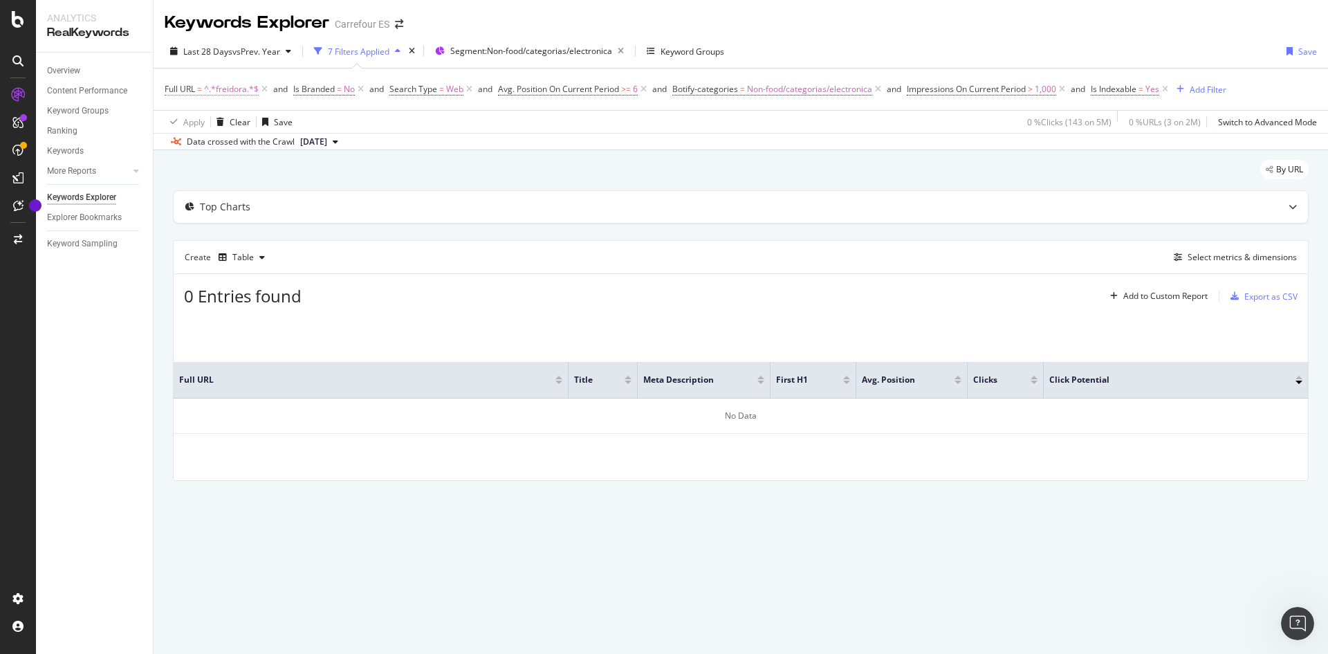
click at [241, 89] on span "^.*freidora.*$" at bounding box center [231, 89] width 55 height 19
click at [244, 140] on input "freidora" at bounding box center [242, 147] width 131 height 22
type input "movil"
click at [316, 174] on div "Apply" at bounding box center [317, 176] width 21 height 12
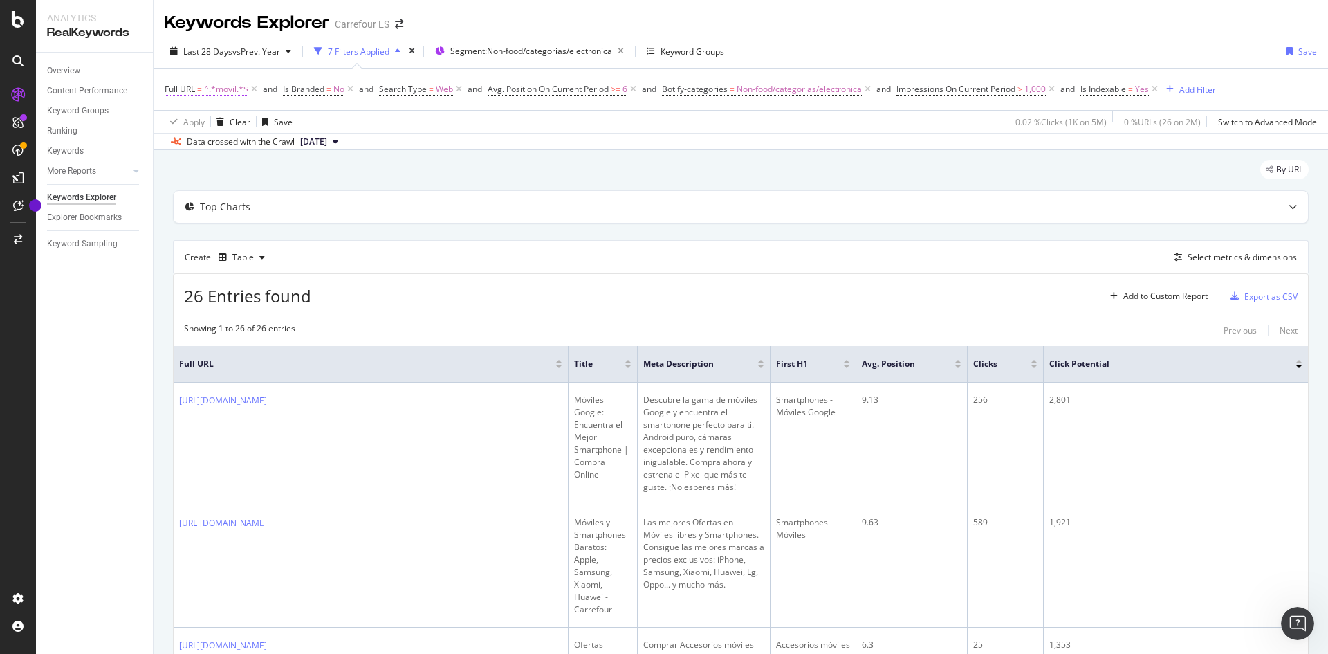
click at [233, 86] on span "^.*movil.*$" at bounding box center [226, 89] width 44 height 19
click at [233, 86] on div "Full URL" at bounding box center [252, 88] width 163 height 24
click at [885, 91] on span "1,000" at bounding box center [1035, 89] width 21 height 19
click at [885, 192] on input "1000" at bounding box center [986, 194] width 152 height 22
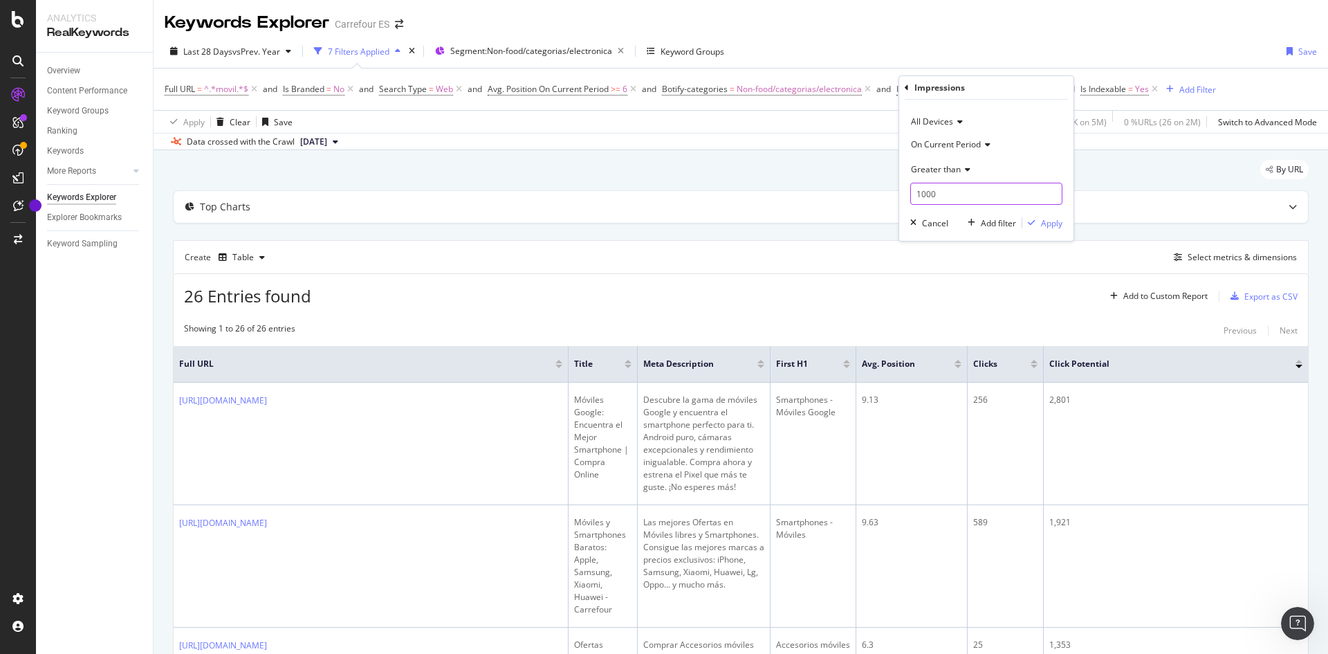
click at [885, 192] on input "1000" at bounding box center [986, 194] width 152 height 22
type input "500"
click at [885, 228] on div "Apply" at bounding box center [1051, 223] width 21 height 12
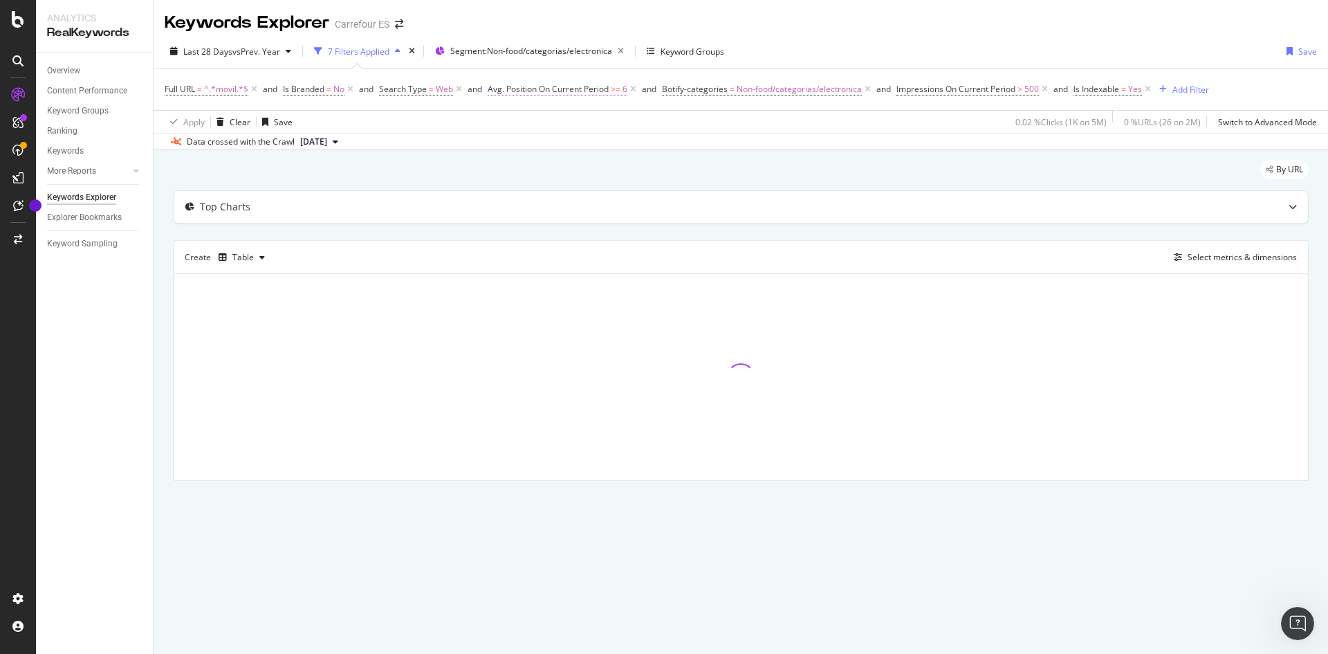
click at [605, 92] on span "Avg. Position On Current Period" at bounding box center [548, 89] width 121 height 12
click at [455, 174] on div "By URL" at bounding box center [741, 175] width 1136 height 30
click at [836, 86] on span "Non-food/categorias/electronica" at bounding box center [799, 89] width 125 height 19
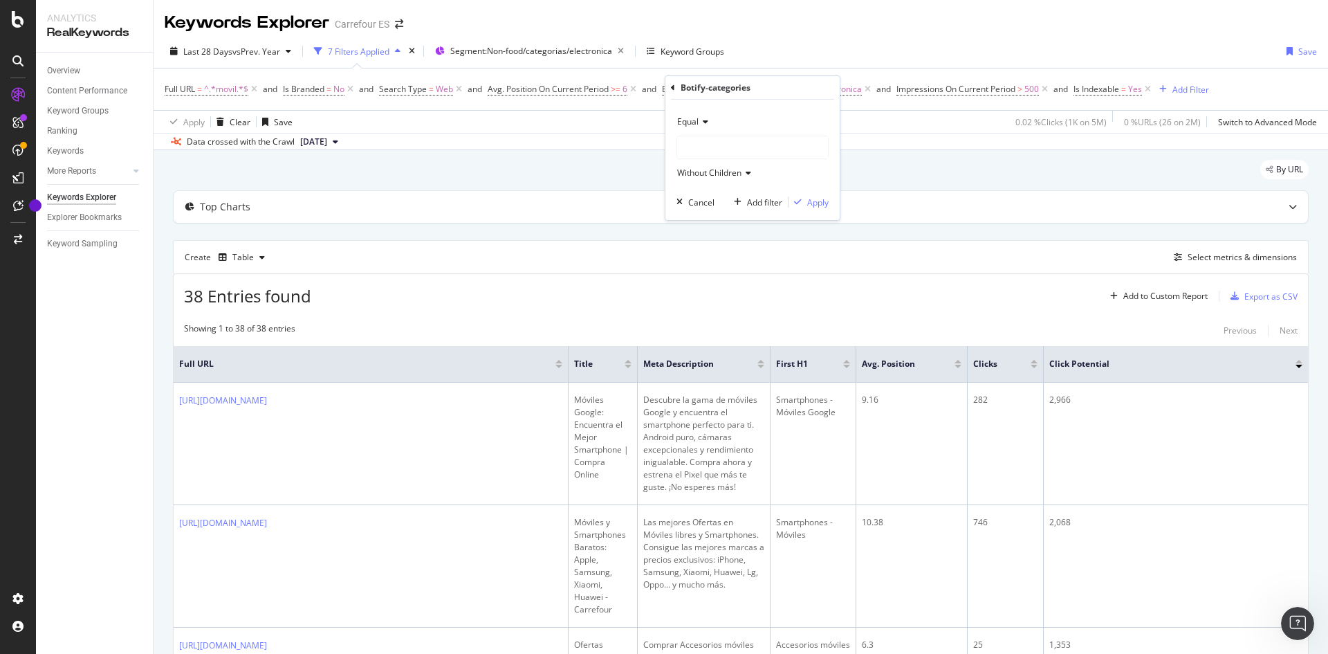
click at [859, 103] on div "Full URL = ^.*movil.*$ and Is Branded = No and Search Type = Web and Avg. Posit…" at bounding box center [741, 89] width 1153 height 42
click at [847, 87] on span "Non-food/categorias/electronica" at bounding box center [799, 89] width 125 height 19
click at [885, 131] on div "Apply Clear Save 0.02 % Clicks ( 1K on 5M ) 0 % URLs ( 26 on 2M ) Switch to Adv…" at bounding box center [741, 121] width 1175 height 23
click at [851, 95] on span "Non-food/categorias/electronica" at bounding box center [799, 89] width 125 height 19
click at [729, 154] on div at bounding box center [752, 147] width 151 height 22
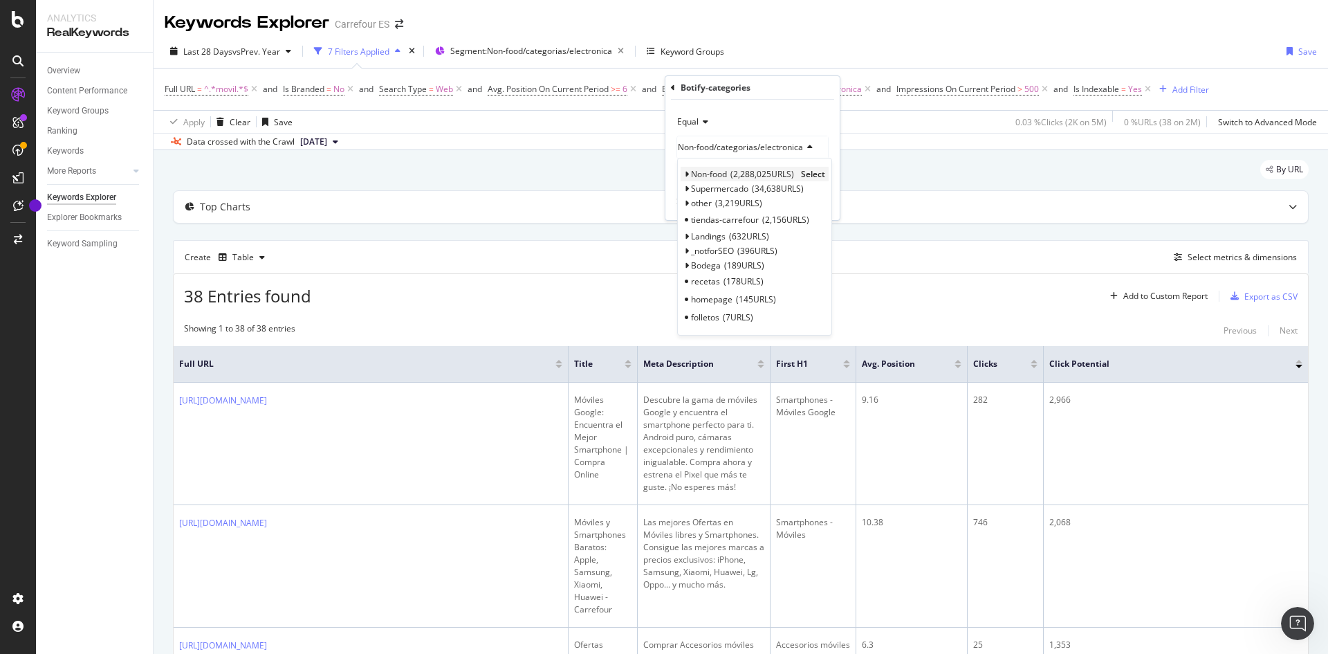
click at [757, 176] on span "2,288,025 URLS" at bounding box center [763, 174] width 64 height 12
click at [702, 174] on span "Non-food" at bounding box center [709, 174] width 36 height 12
click at [740, 189] on div "productos 1,936,408 URLS" at bounding box center [755, 190] width 148 height 18
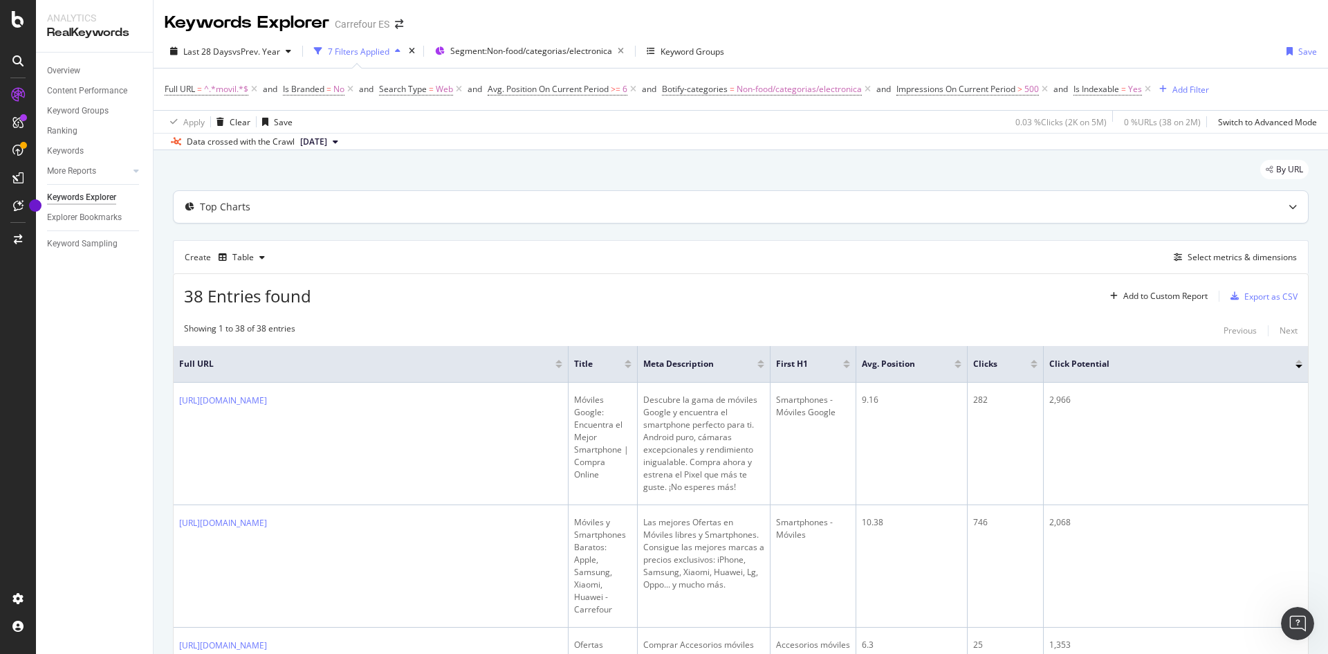
click at [885, 219] on div "Top Charts" at bounding box center [741, 207] width 1135 height 32
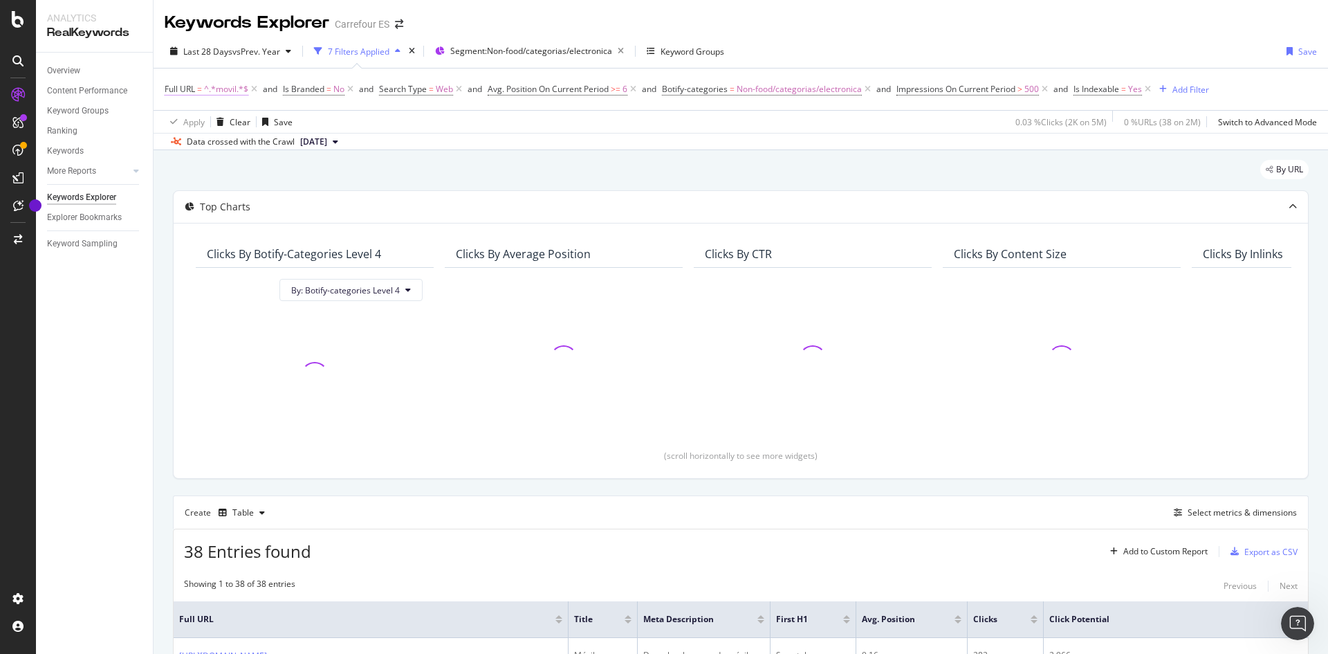
click at [233, 90] on span "^.*movil.*$" at bounding box center [226, 89] width 44 height 19
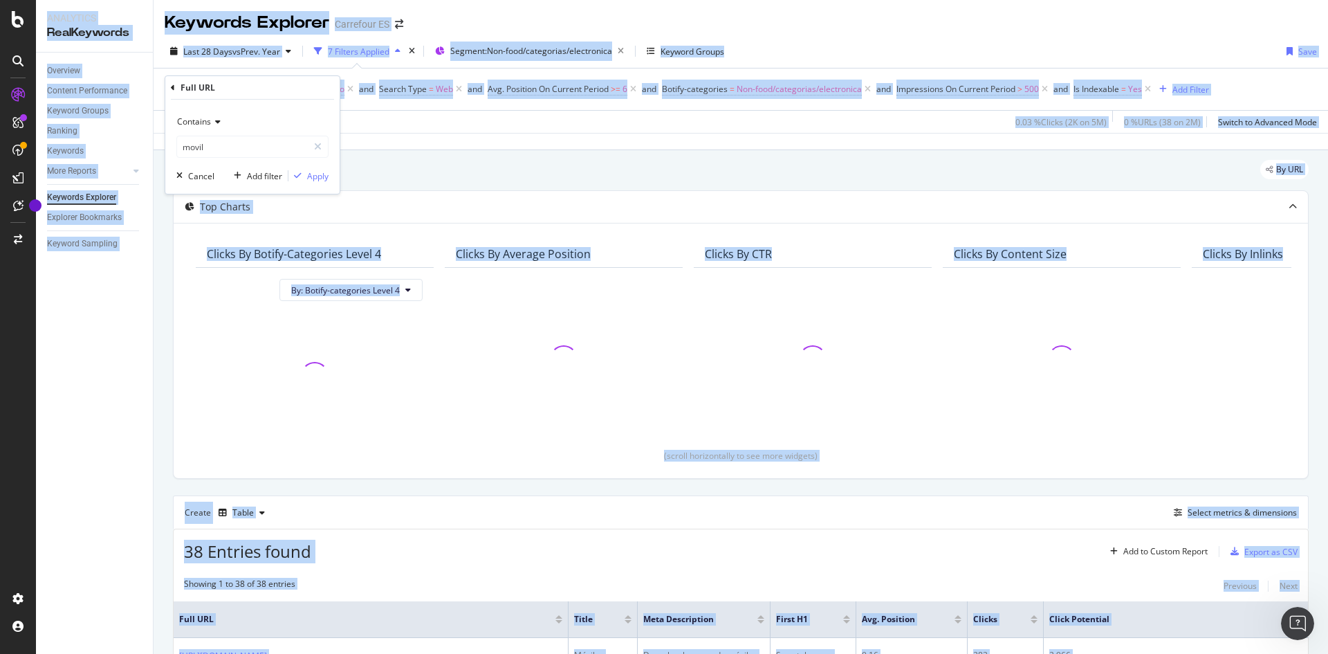
click at [233, 90] on div "Full URL" at bounding box center [252, 88] width 163 height 24
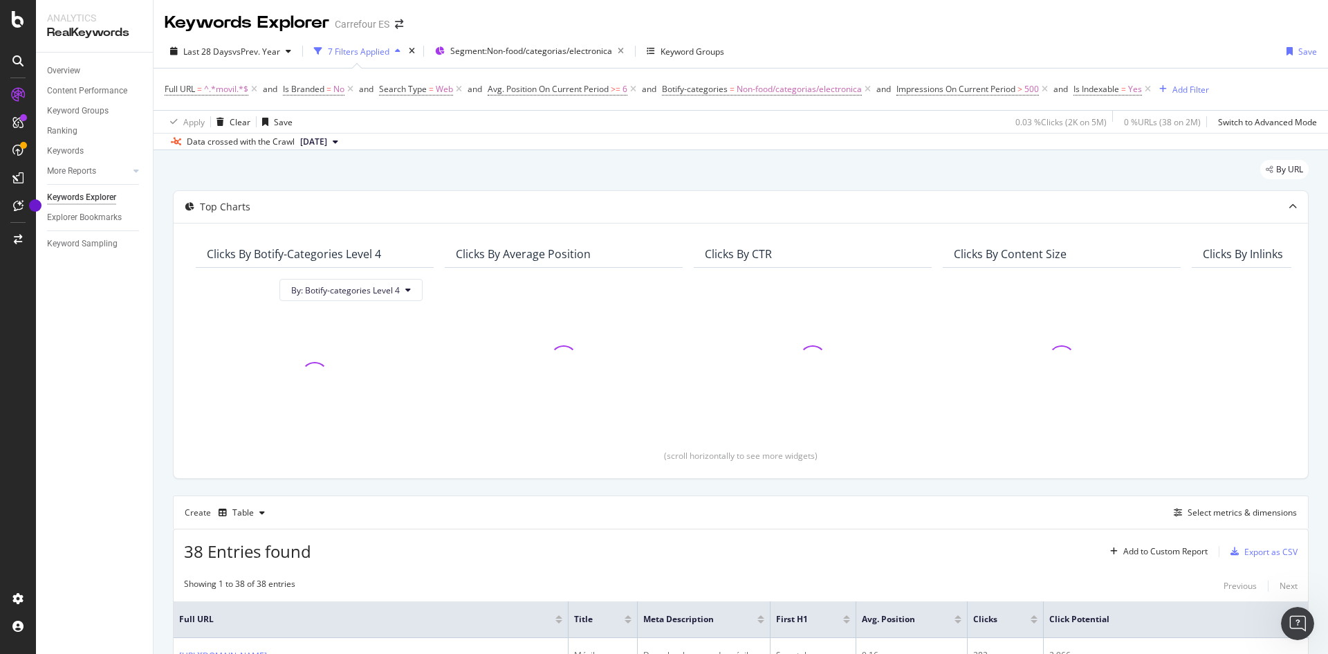
click at [460, 142] on div "Data crossed with the Crawl [DATE]" at bounding box center [741, 141] width 1175 height 17
click at [255, 91] on icon at bounding box center [254, 89] width 12 height 14
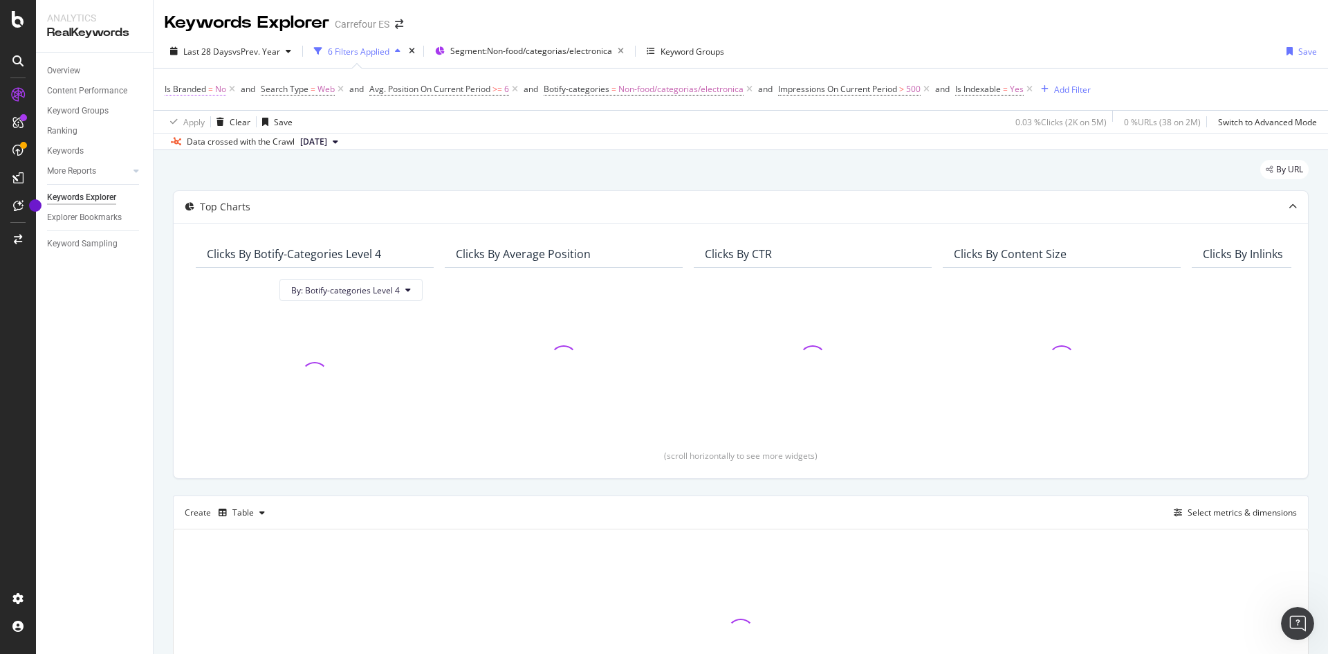
click at [217, 89] on span "No" at bounding box center [220, 89] width 11 height 19
click at [521, 123] on div "Apply Clear Save 0.03 % Clicks ( 2K on 5M ) 0 % URLs ( 38 on 2M ) Switch to Adv…" at bounding box center [741, 121] width 1175 height 23
click at [885, 77] on div "Is Branded = No and Search Type = Web and Avg. Position On Current Period >= 6 …" at bounding box center [741, 89] width 1153 height 42
click at [885, 86] on div "Add Filter" at bounding box center [1072, 90] width 37 height 12
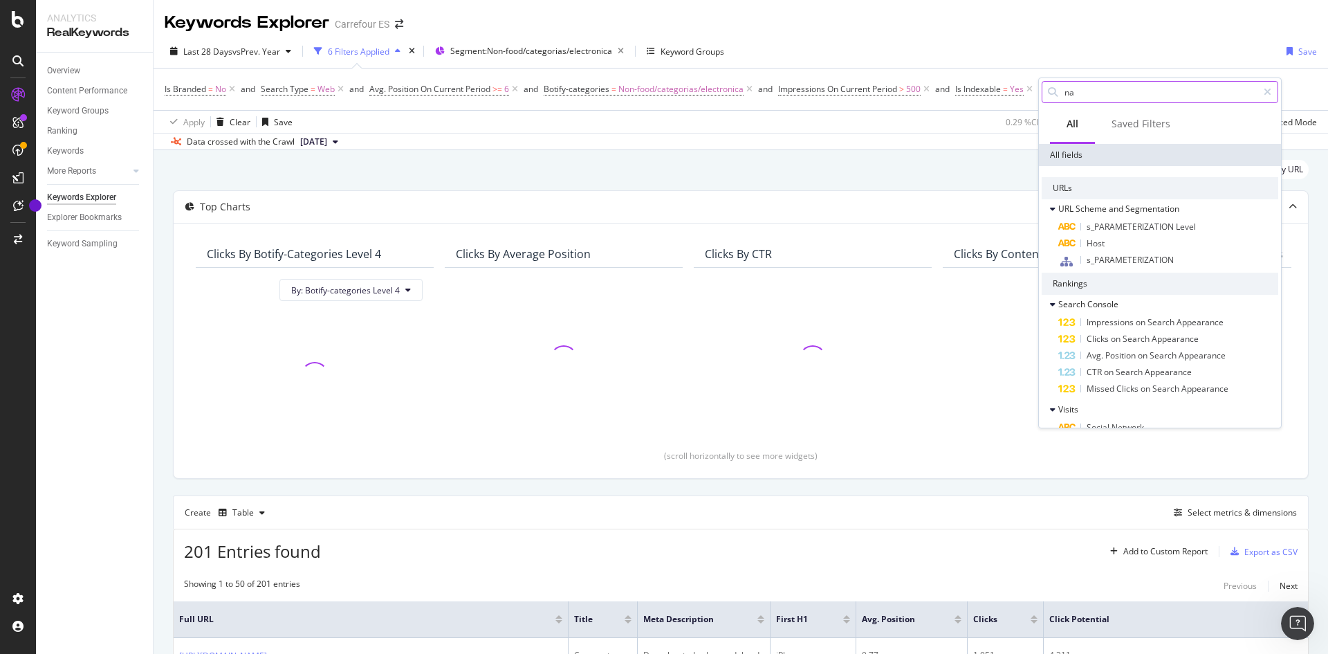
type input "n"
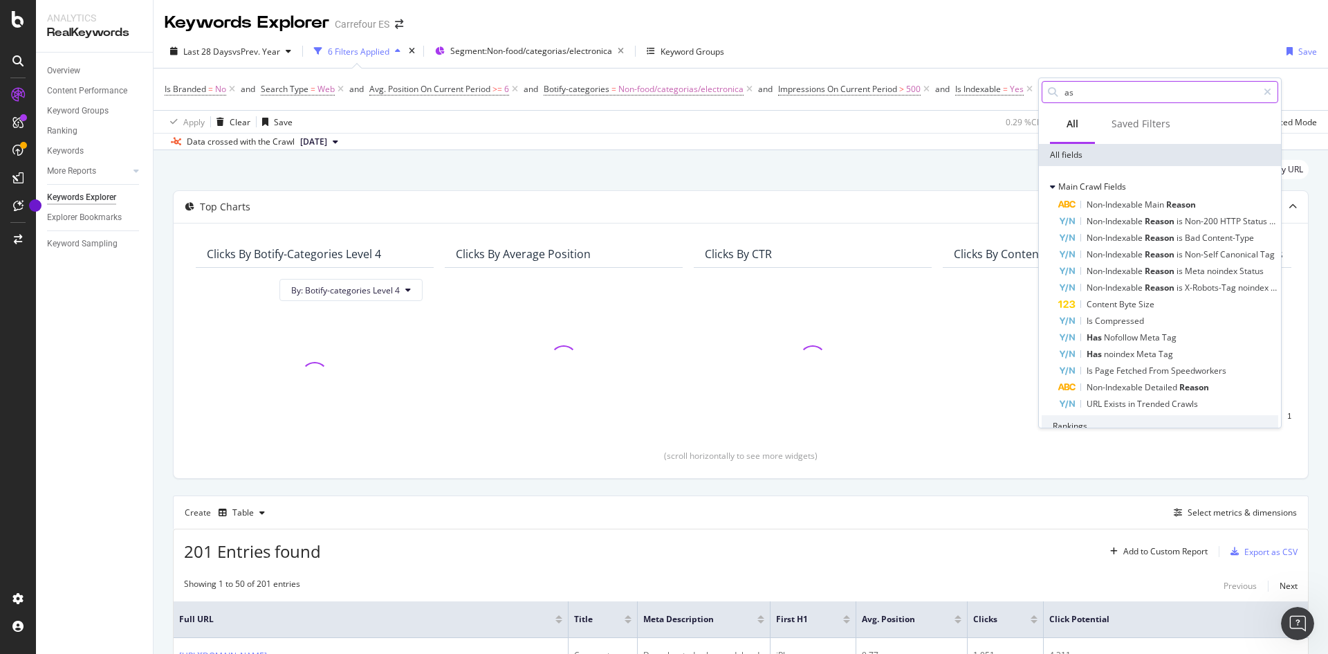
type input "a"
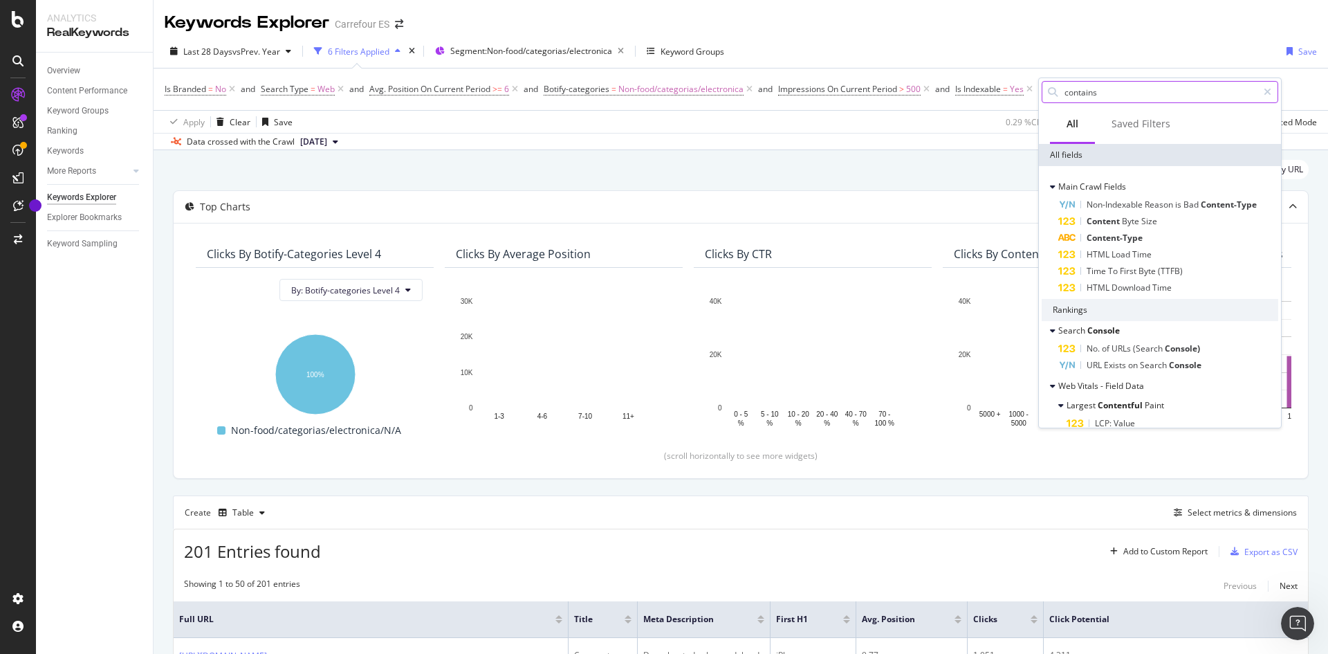
click at [885, 96] on input "contains" at bounding box center [1160, 92] width 194 height 21
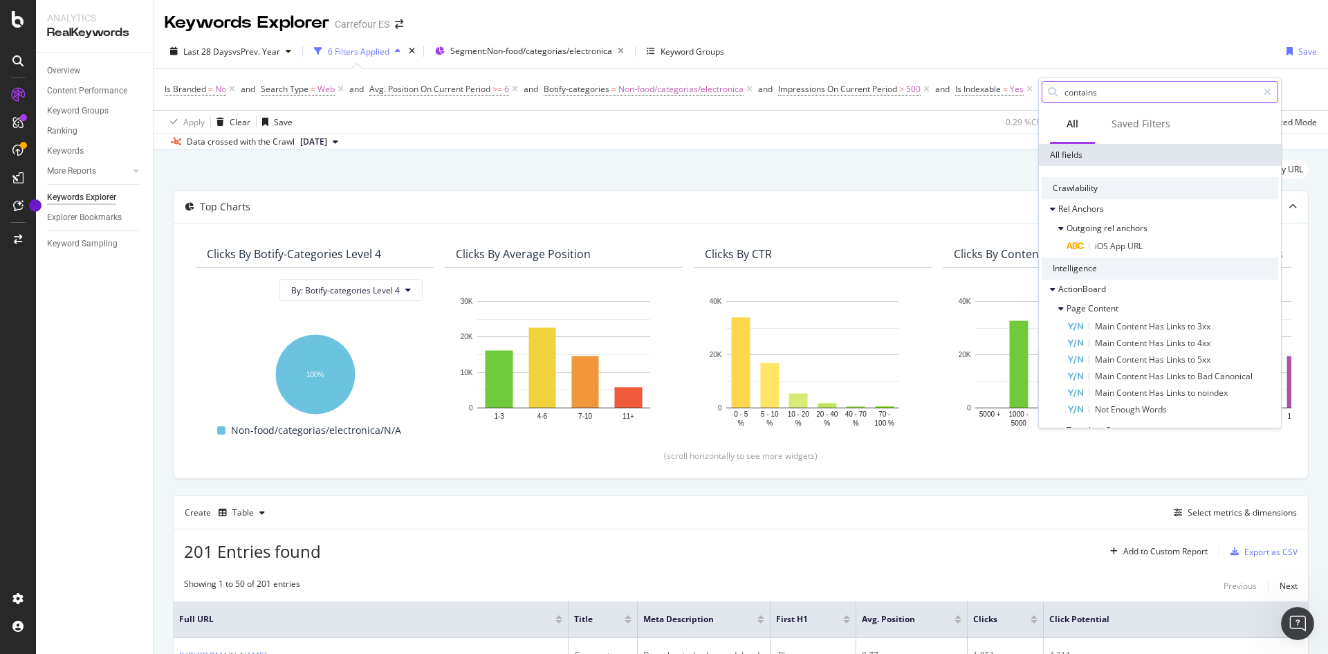
click at [885, 88] on input "contains" at bounding box center [1160, 92] width 194 height 21
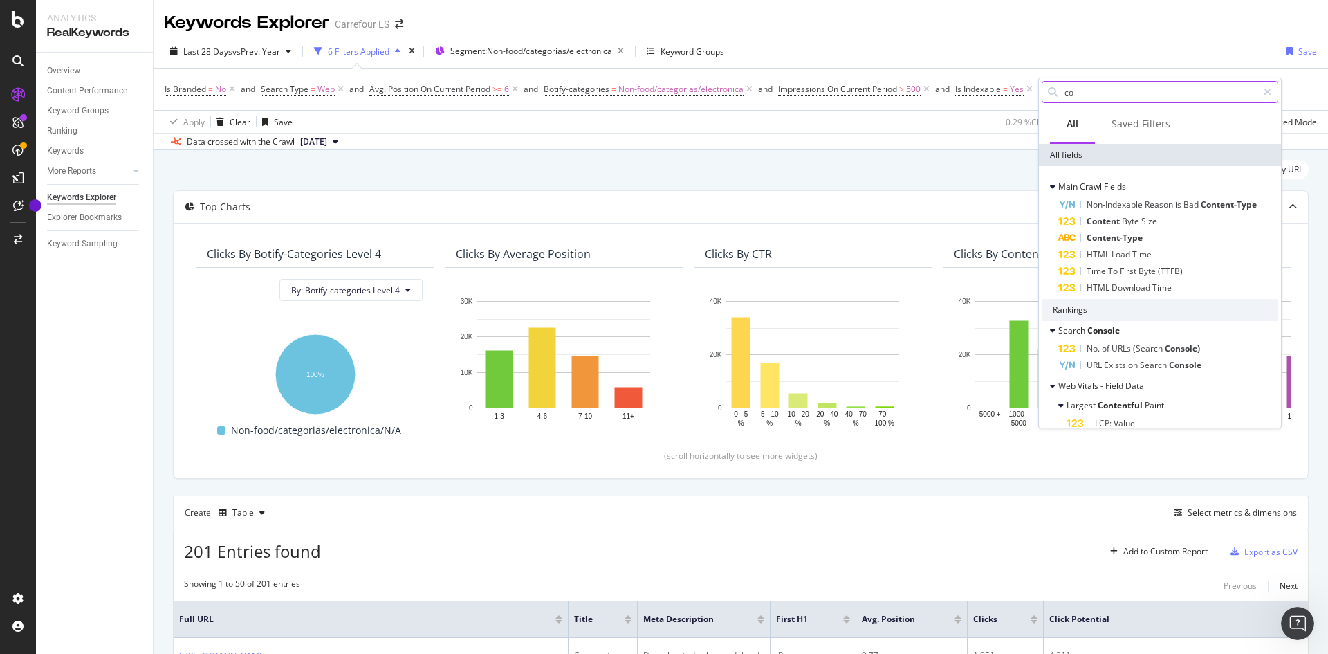
type input "c"
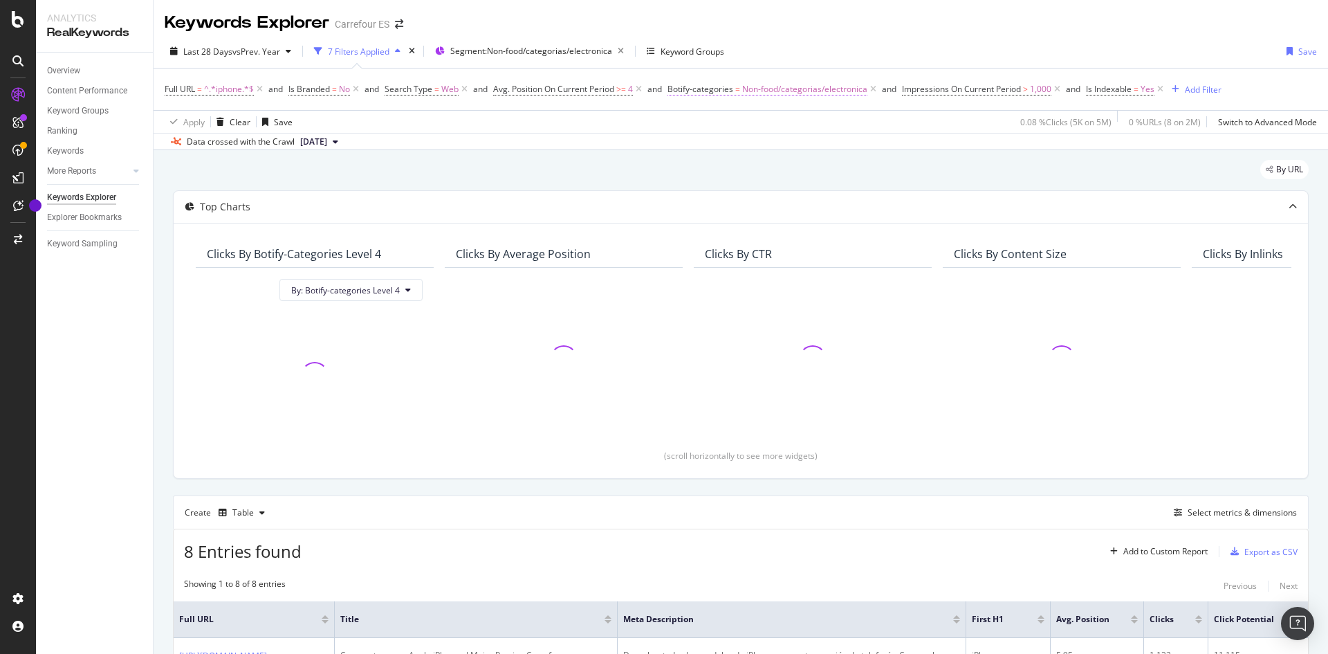
click at [843, 91] on span "Non-food/categorias/electronica" at bounding box center [804, 89] width 125 height 19
click at [773, 143] on span "Non-food/categorias/electronica" at bounding box center [746, 147] width 125 height 12
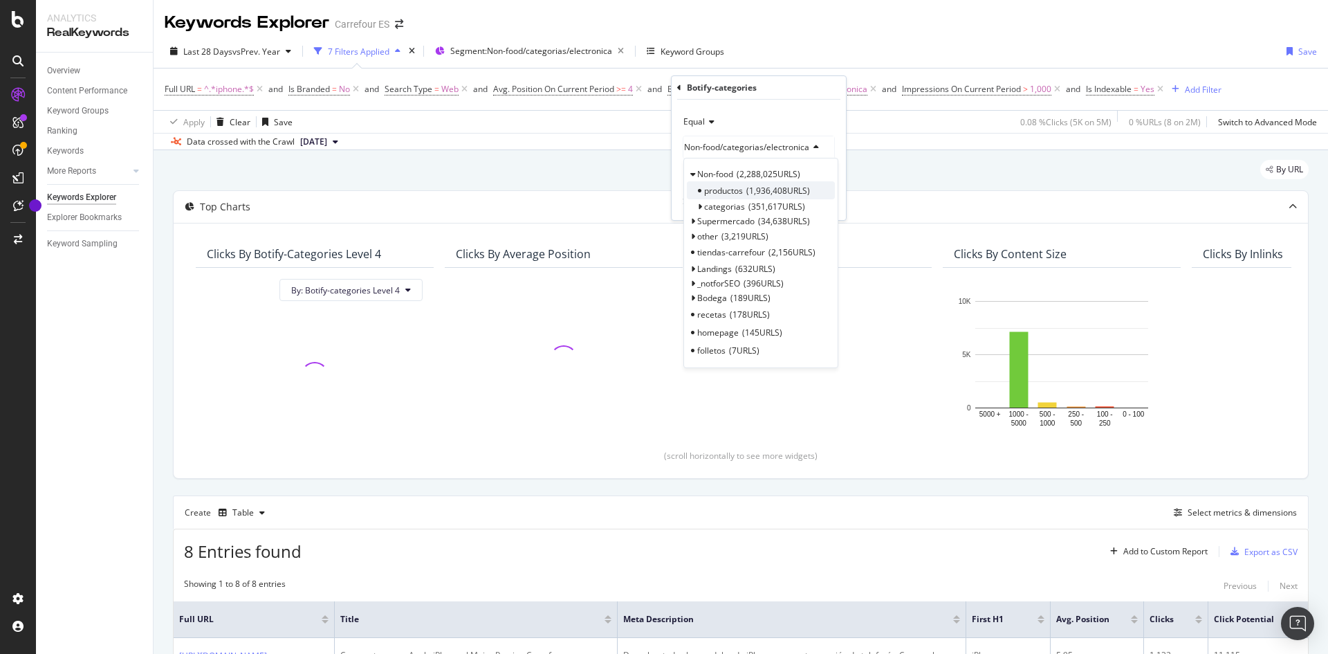
click at [741, 193] on span "productos" at bounding box center [723, 191] width 39 height 12
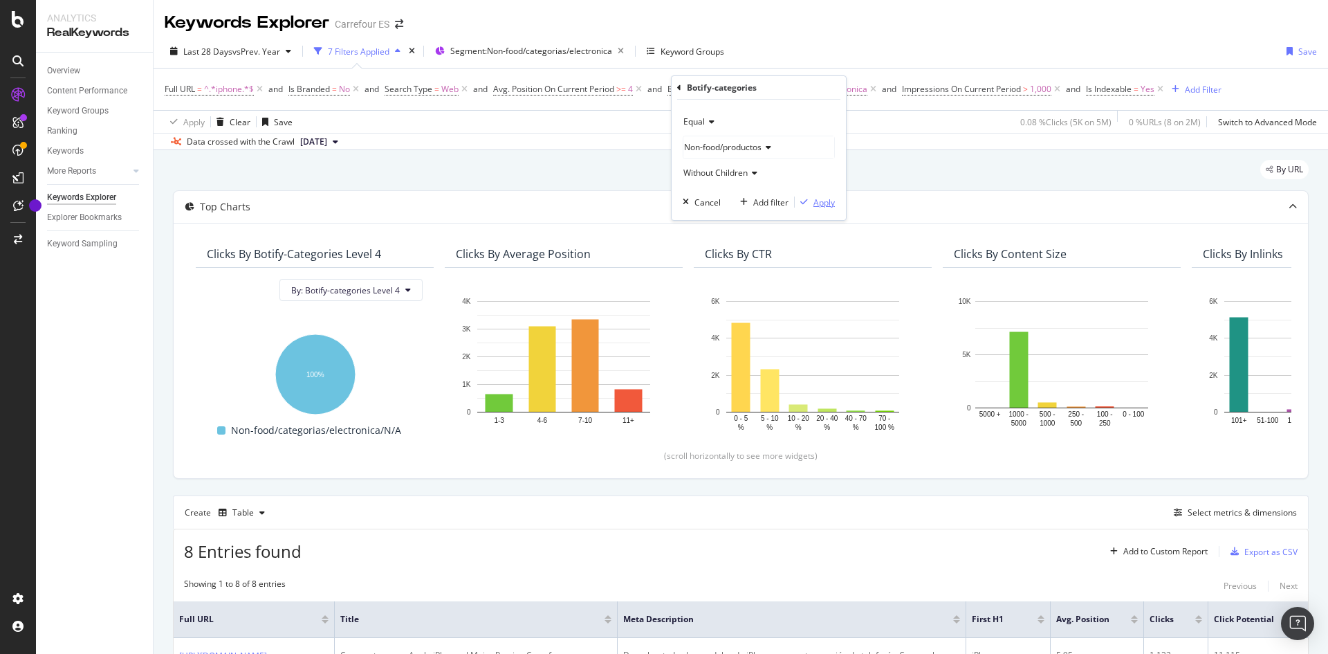
click at [815, 205] on div "Apply" at bounding box center [824, 202] width 21 height 12
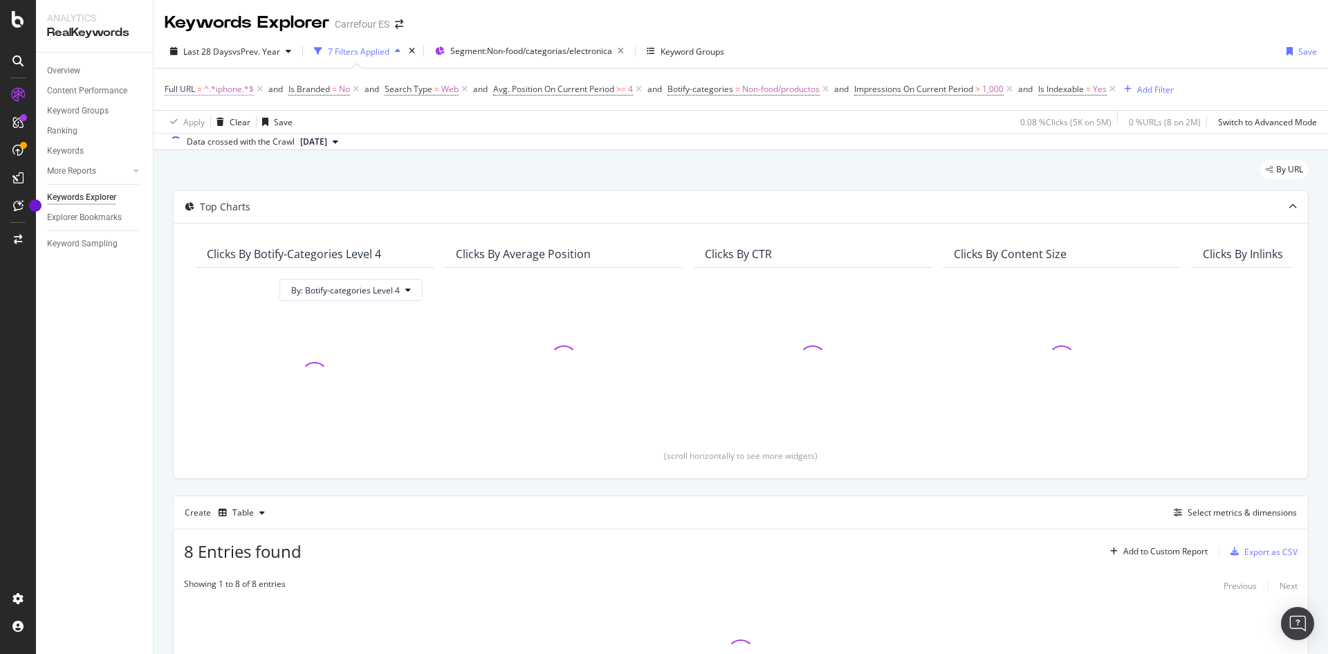
click at [239, 89] on span "^.*iphone.*$" at bounding box center [229, 89] width 50 height 19
click at [227, 145] on input "iphone" at bounding box center [242, 147] width 131 height 22
type input "f"
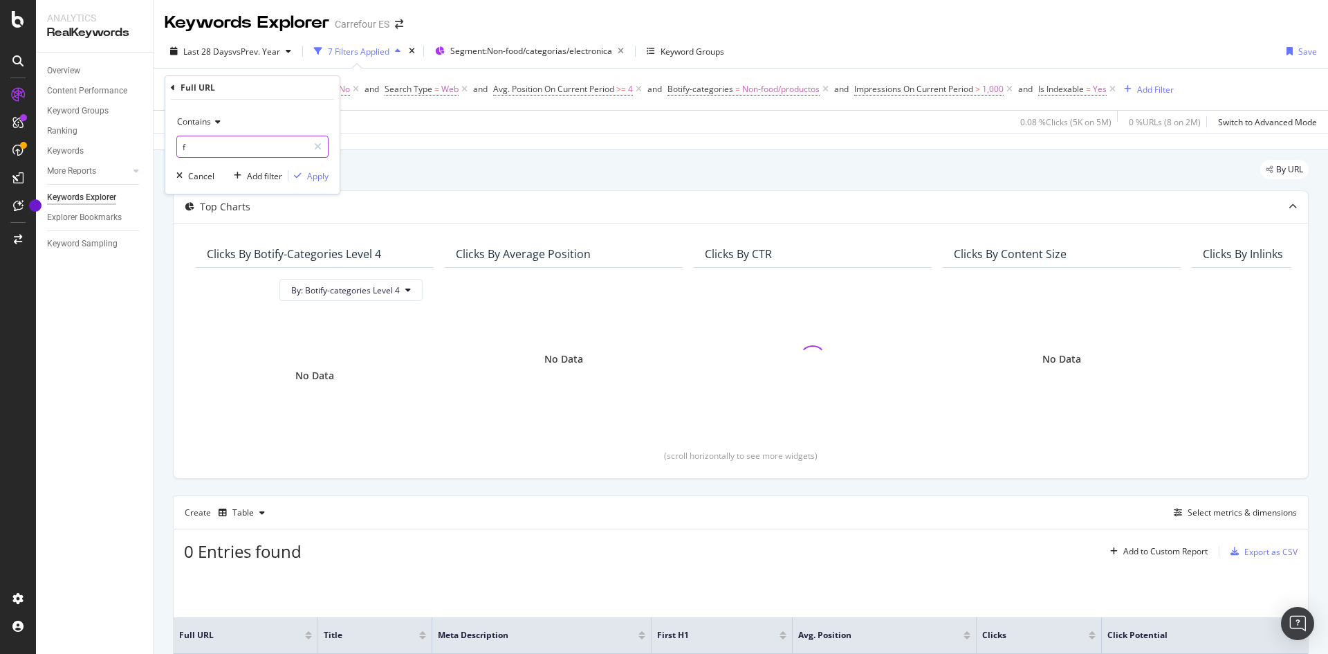
click at [232, 145] on input "f" at bounding box center [242, 147] width 131 height 22
type input "airfryer"
click at [317, 181] on div "Apply" at bounding box center [317, 176] width 21 height 12
click at [769, 91] on span "Non-food/productos" at bounding box center [783, 89] width 77 height 19
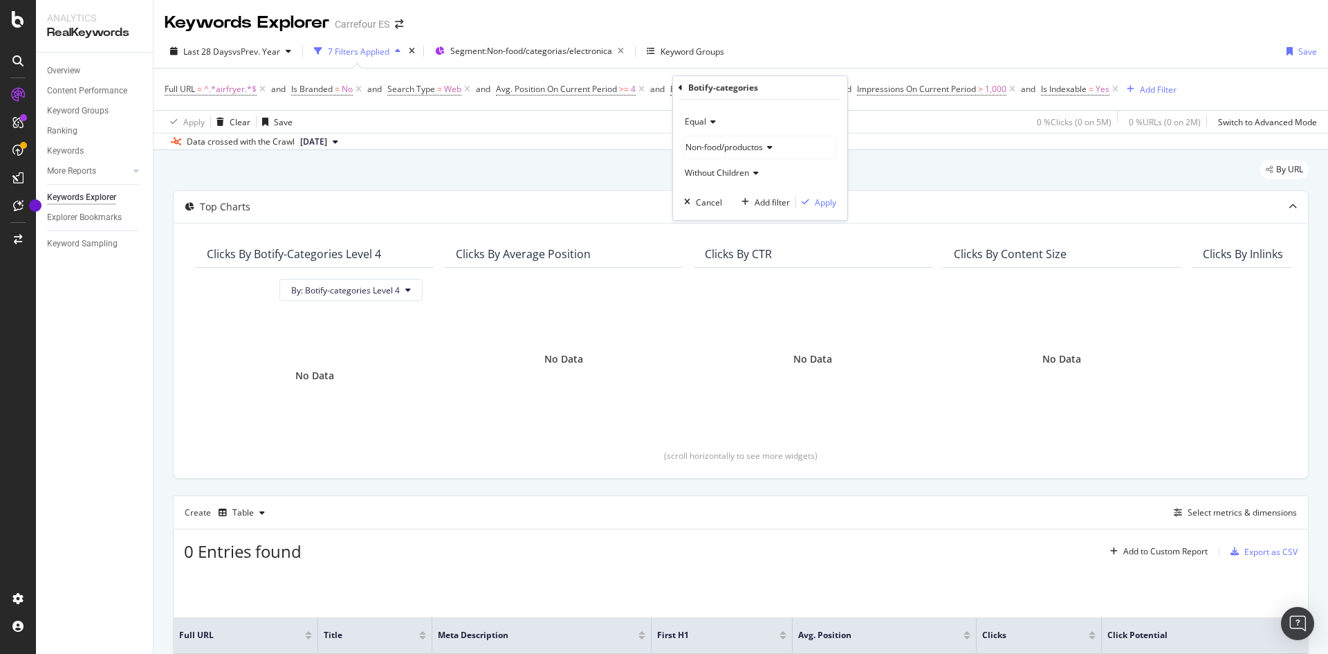
click at [756, 139] on div "Non-food/productos" at bounding box center [760, 147] width 151 height 22
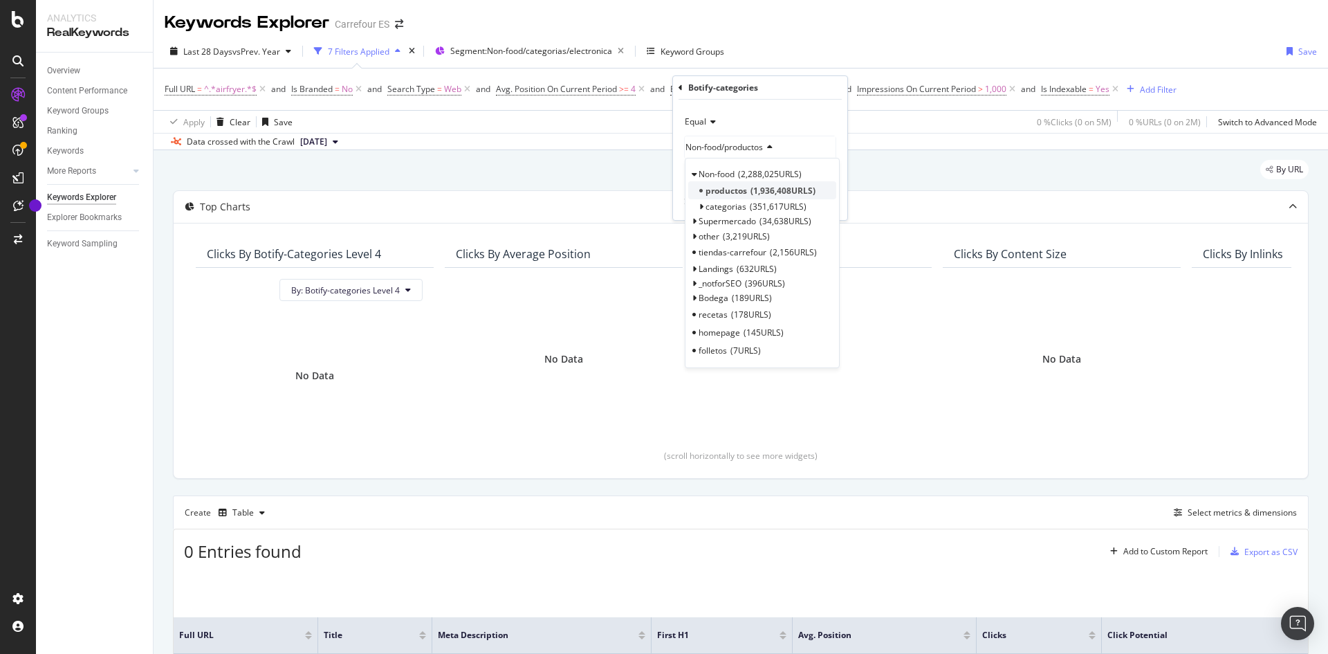
click at [730, 199] on div "productos 1,936,408 URLS" at bounding box center [762, 190] width 148 height 18
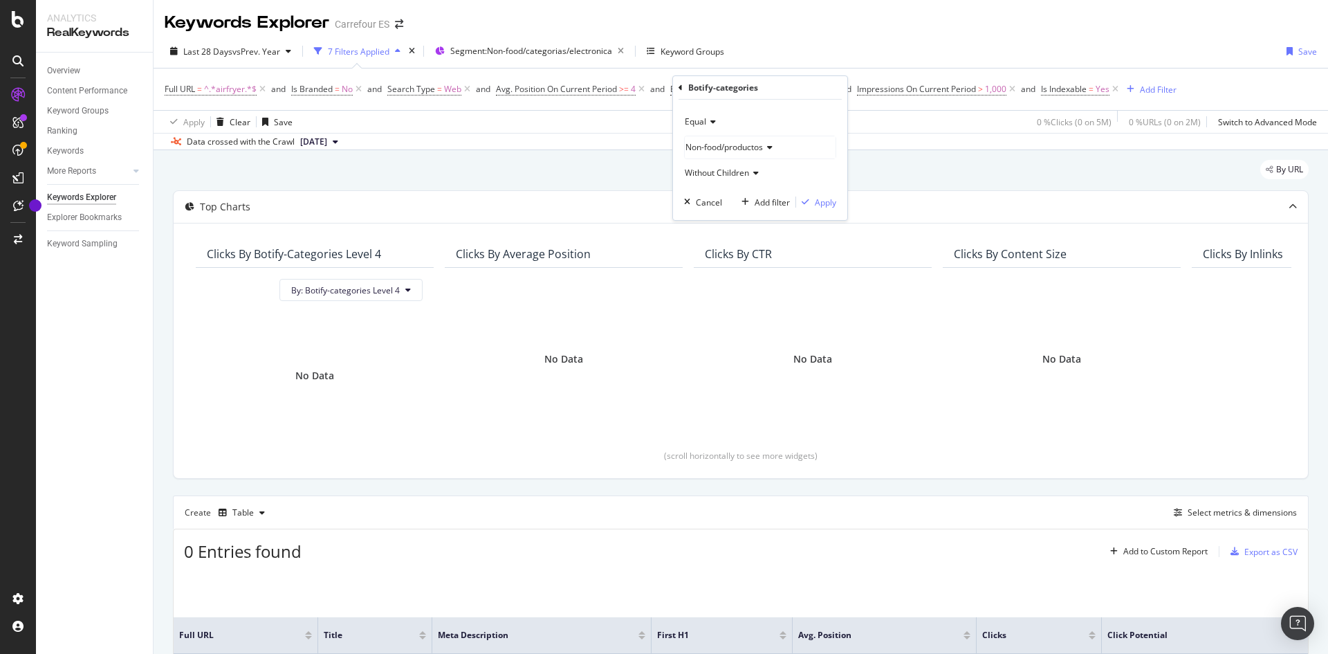
click at [744, 152] on span "Non-food/productos" at bounding box center [724, 147] width 77 height 12
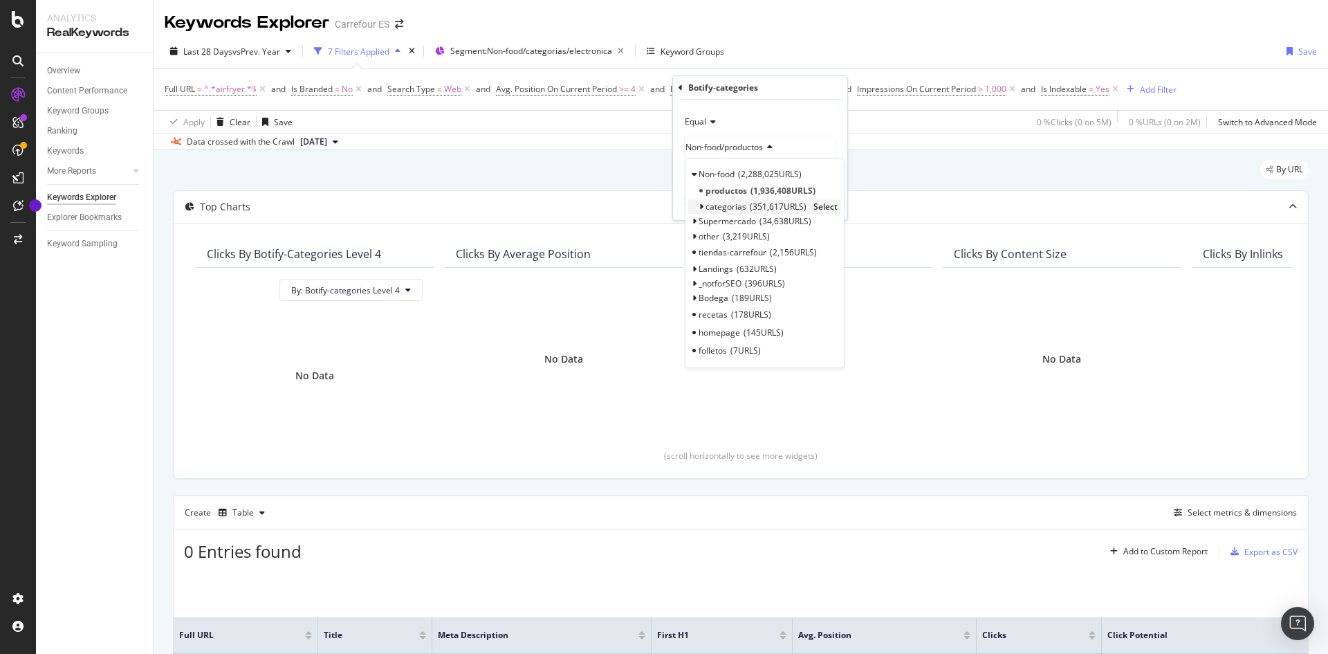
click at [720, 211] on span "categorias" at bounding box center [726, 207] width 41 height 12
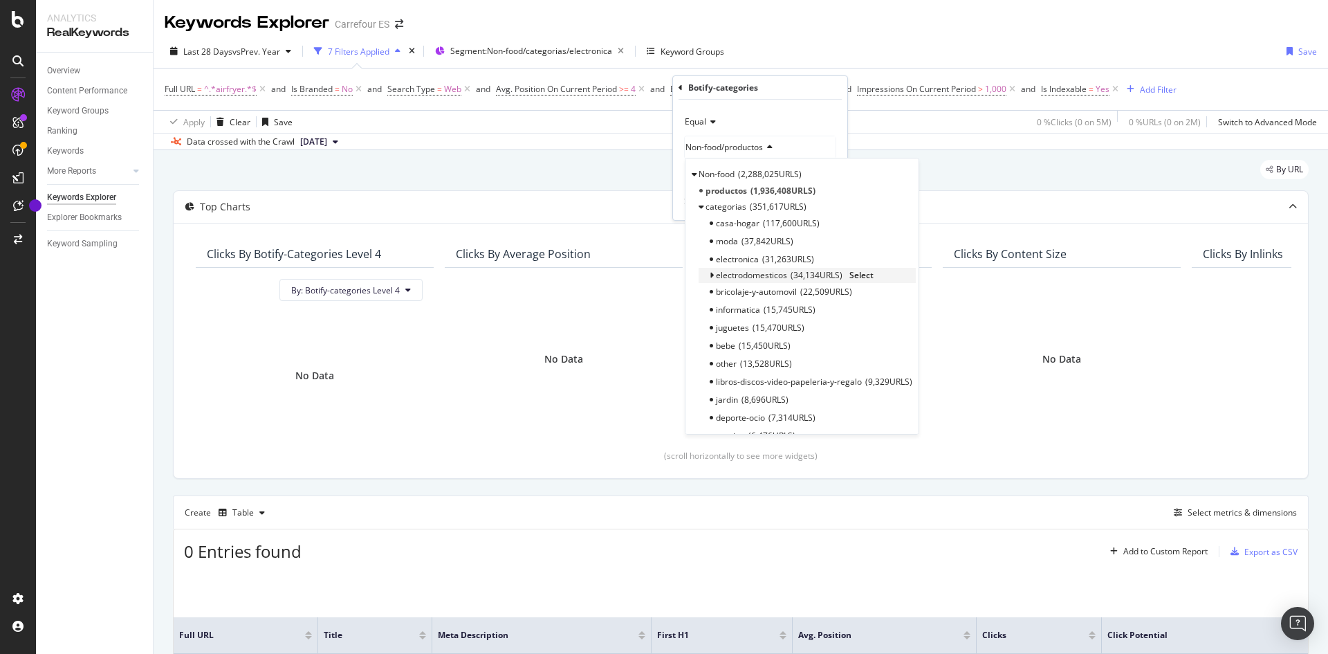
click at [742, 271] on span "electrodomesticos" at bounding box center [751, 275] width 71 height 12
click at [732, 306] on span "gae" at bounding box center [733, 310] width 15 height 12
click at [732, 306] on div "No Data" at bounding box center [813, 359] width 216 height 160
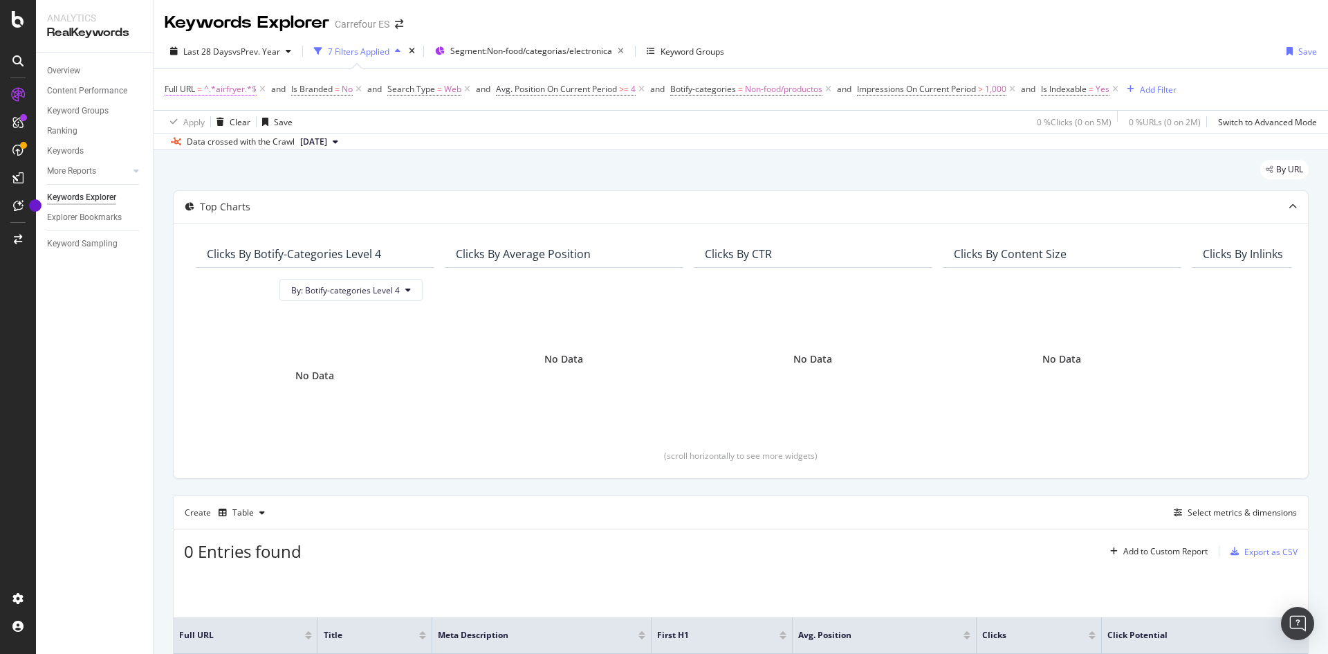
click at [234, 93] on span "^.*airfryer.*$" at bounding box center [230, 89] width 53 height 19
click at [260, 140] on input "airfryer" at bounding box center [242, 147] width 131 height 22
type input "nevera"
click at [316, 176] on div "Apply" at bounding box center [317, 176] width 21 height 12
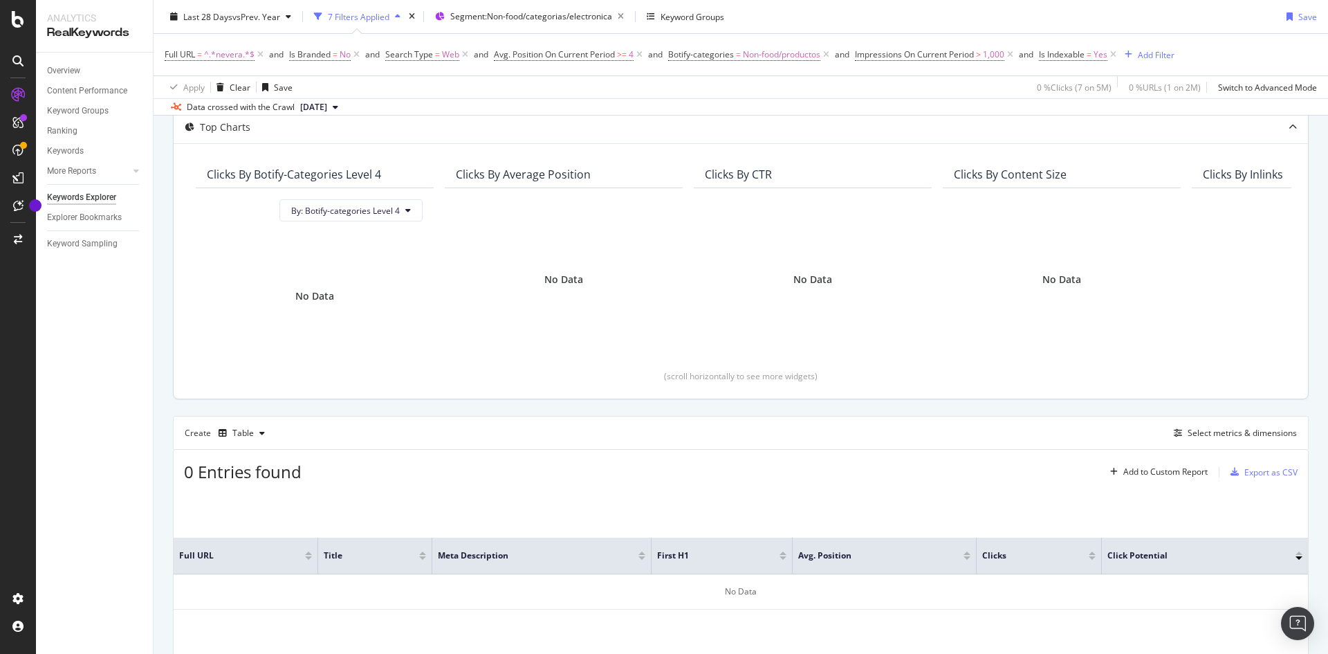
scroll to position [131, 0]
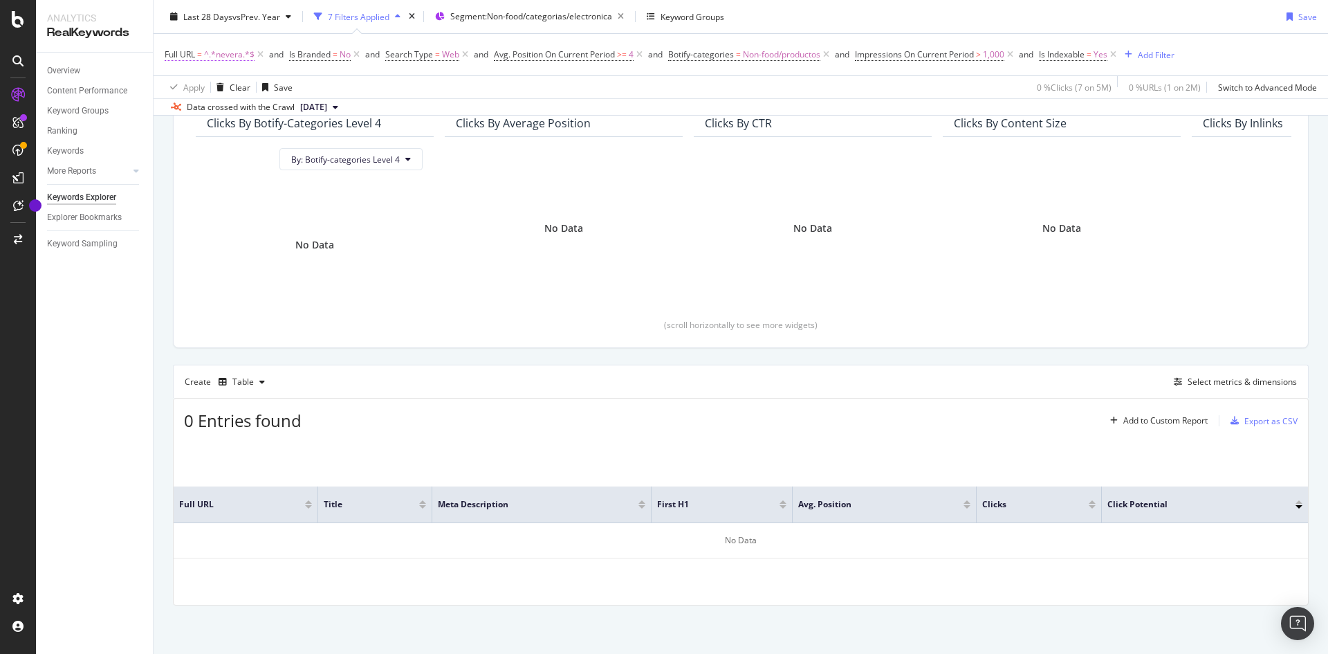
click at [237, 53] on span "^.*nevera.*$" at bounding box center [229, 54] width 51 height 19
click at [221, 106] on input "nevera" at bounding box center [242, 112] width 131 height 22
type input "microondas"
click at [323, 141] on div "Apply" at bounding box center [317, 142] width 21 height 12
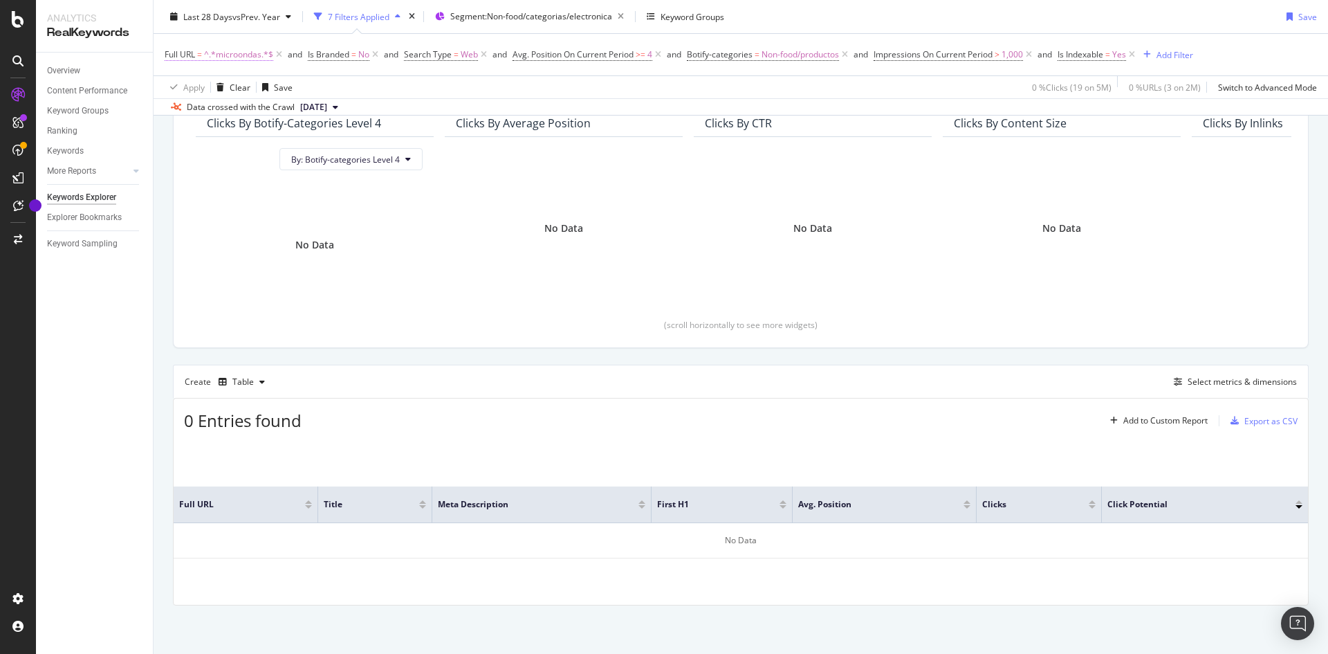
click at [217, 53] on span "^.*microondas.*$" at bounding box center [238, 54] width 69 height 19
click at [241, 104] on input "microondas" at bounding box center [242, 112] width 131 height 22
click at [321, 104] on div at bounding box center [318, 112] width 20 height 22
click at [270, 111] on input "text" at bounding box center [252, 112] width 151 height 22
click at [810, 65] on div "Full URL = ^.*microondas.*$ and Is Branded = No and Search Type = Web and Avg. …" at bounding box center [741, 55] width 1153 height 42
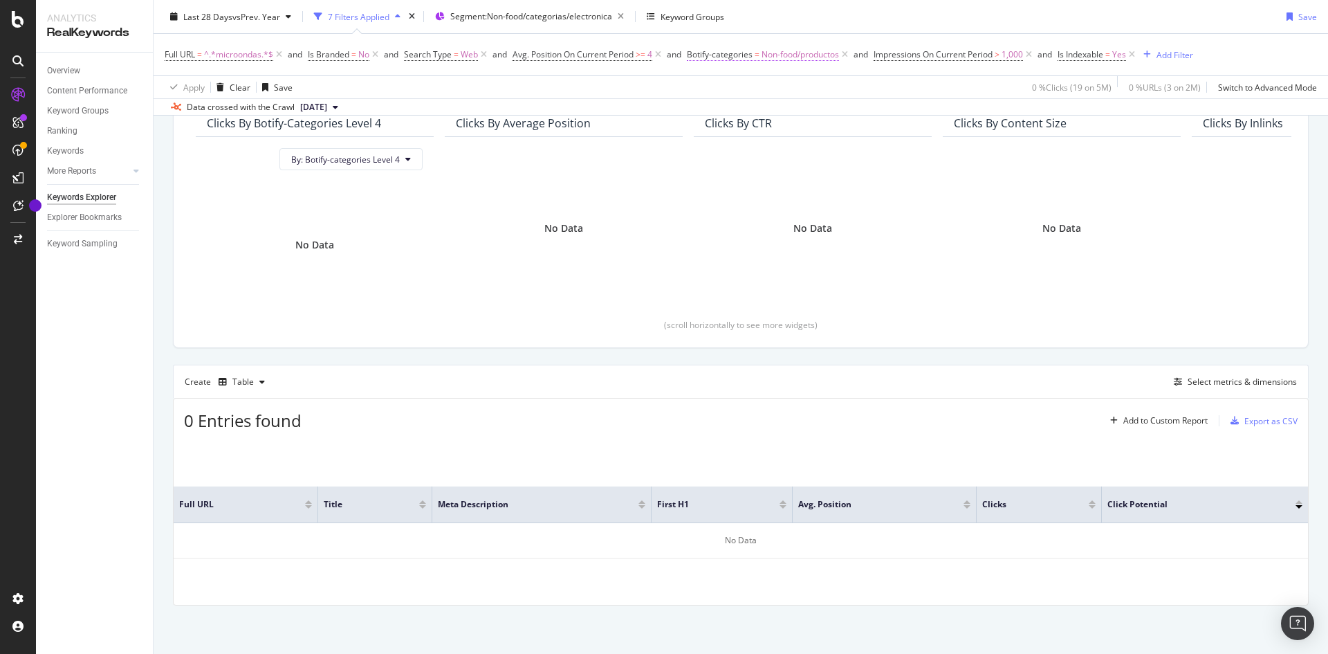
click at [782, 52] on span "Non-food/productos" at bounding box center [800, 54] width 77 height 19
click at [744, 112] on span "Non-food/productos" at bounding box center [741, 113] width 77 height 12
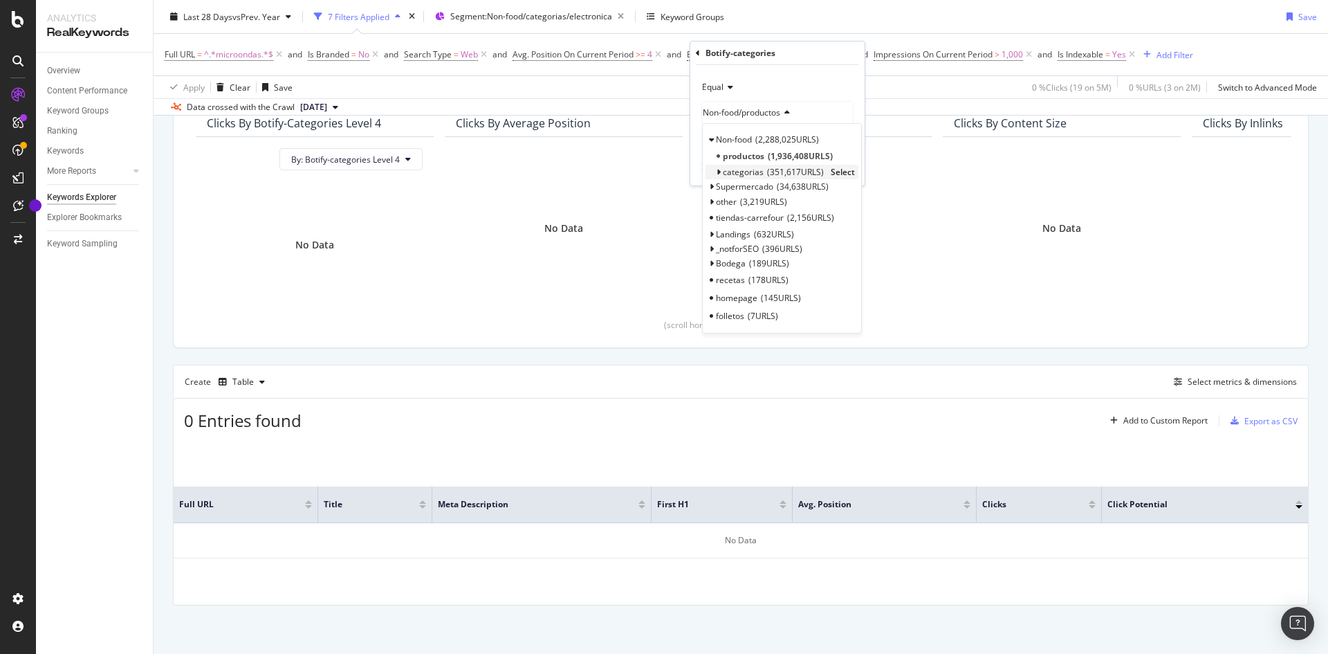
click at [715, 174] on div "categorias 351,617 URLS Select" at bounding box center [782, 172] width 153 height 15
click at [720, 172] on icon at bounding box center [718, 172] width 5 height 8
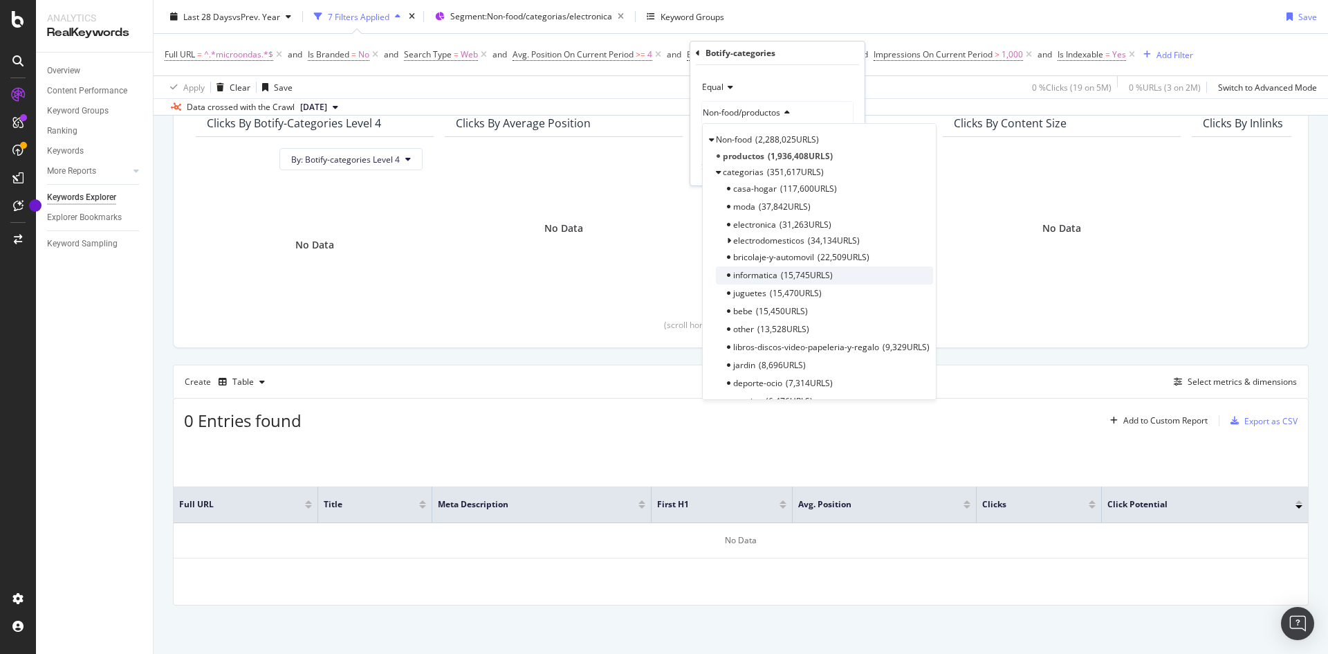
click at [758, 275] on span "informatica" at bounding box center [755, 275] width 44 height 12
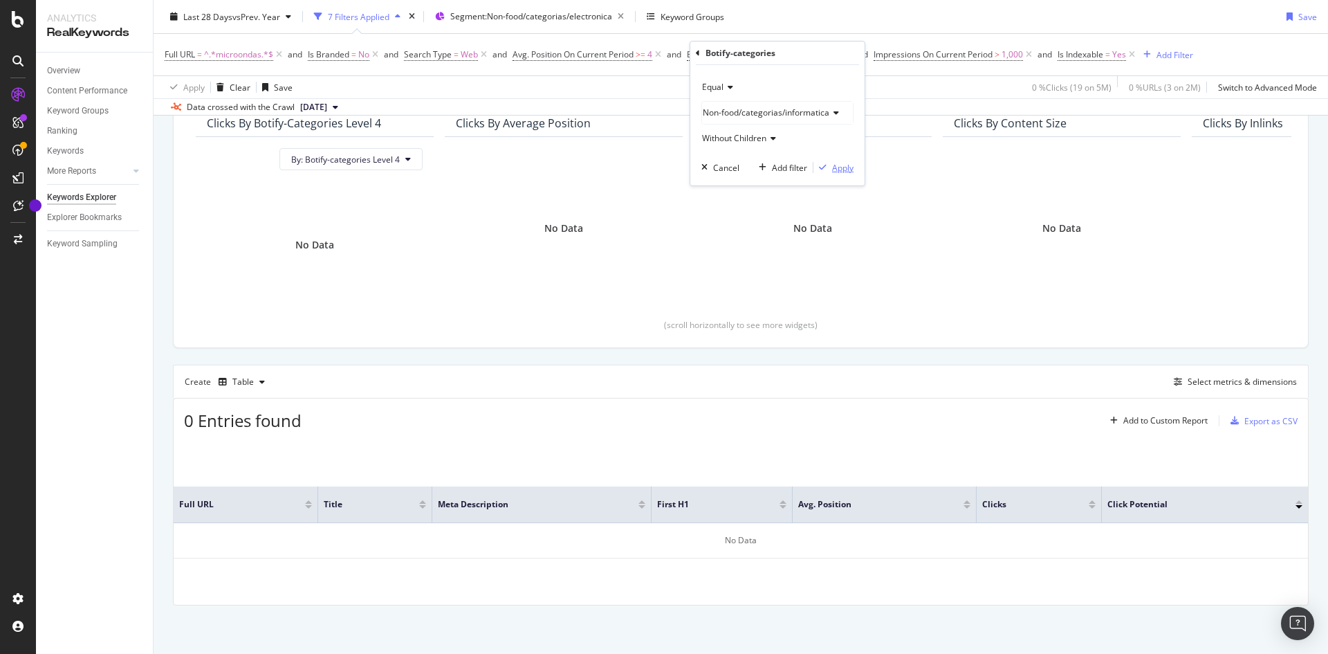
click at [848, 173] on div "Apply" at bounding box center [842, 168] width 21 height 12
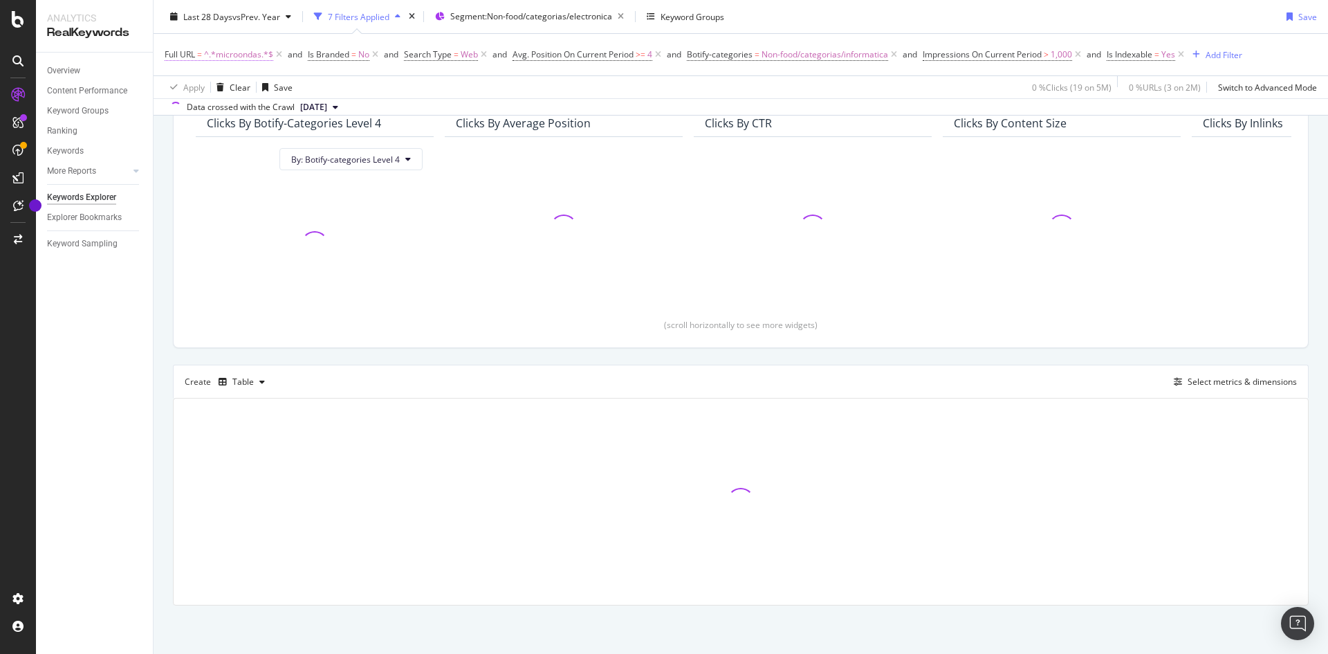
click at [251, 54] on span "^.*microondas.*$" at bounding box center [238, 54] width 69 height 19
click at [251, 54] on div "Full URL" at bounding box center [252, 54] width 163 height 24
click at [219, 116] on input "microondas" at bounding box center [242, 112] width 131 height 22
drag, startPoint x: 219, startPoint y: 116, endPoint x: 221, endPoint y: 123, distance: 7.9
click at [219, 116] on input "microondas" at bounding box center [242, 112] width 131 height 22
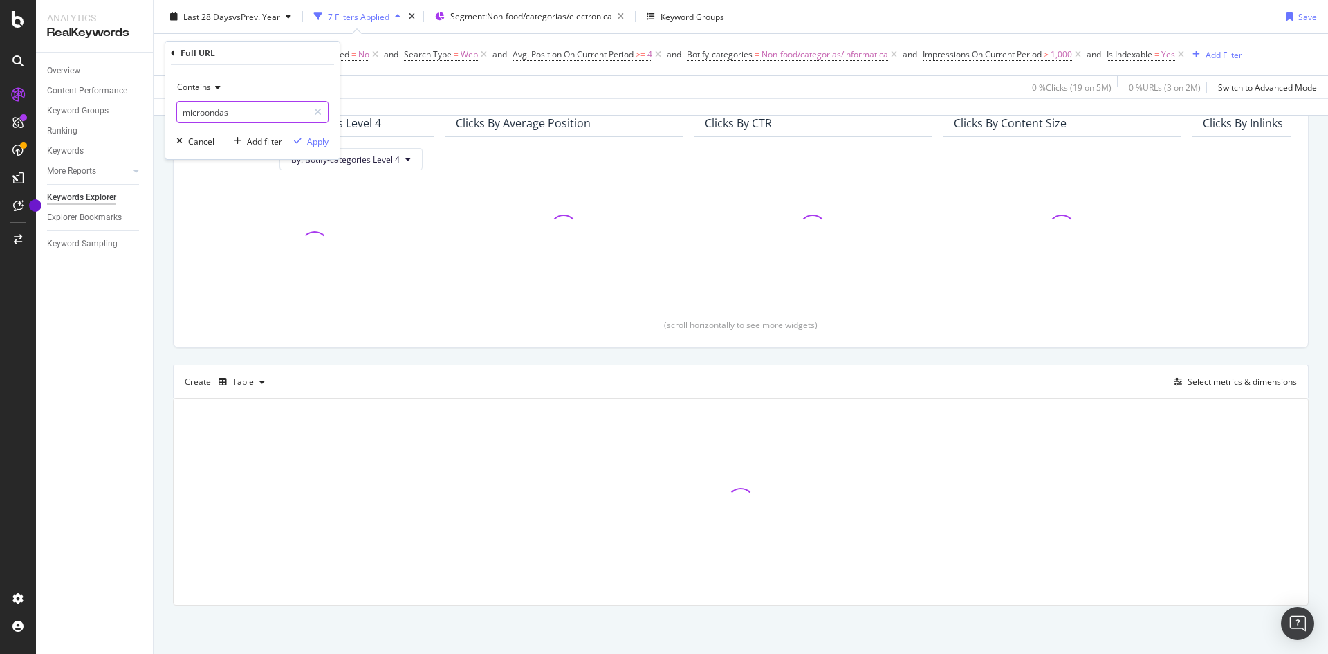
click at [232, 119] on input "microondas" at bounding box center [242, 112] width 131 height 22
type input "nvidiea"
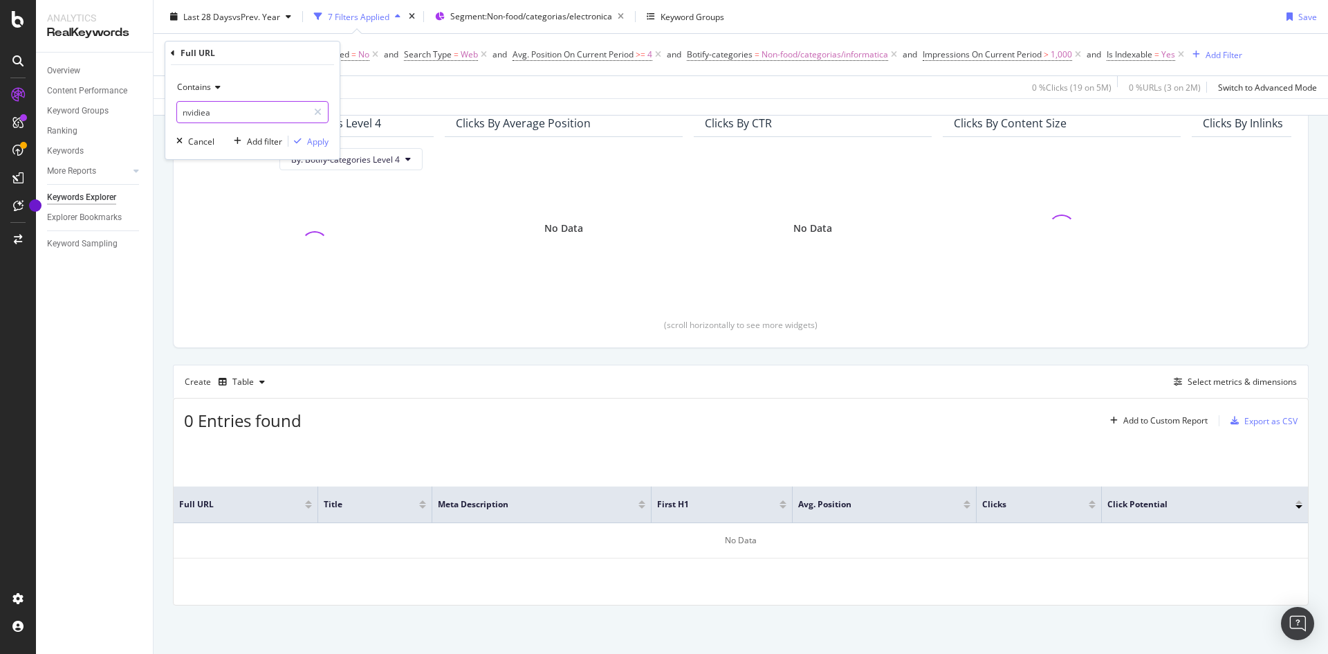
click at [232, 120] on input "nvidiea" at bounding box center [242, 112] width 131 height 22
click at [235, 120] on input "nvidiea" at bounding box center [242, 112] width 131 height 22
type input "nvidia"
click at [308, 143] on div "Apply" at bounding box center [317, 142] width 21 height 12
click at [228, 55] on span "^.*nvidia.*$" at bounding box center [227, 54] width 46 height 19
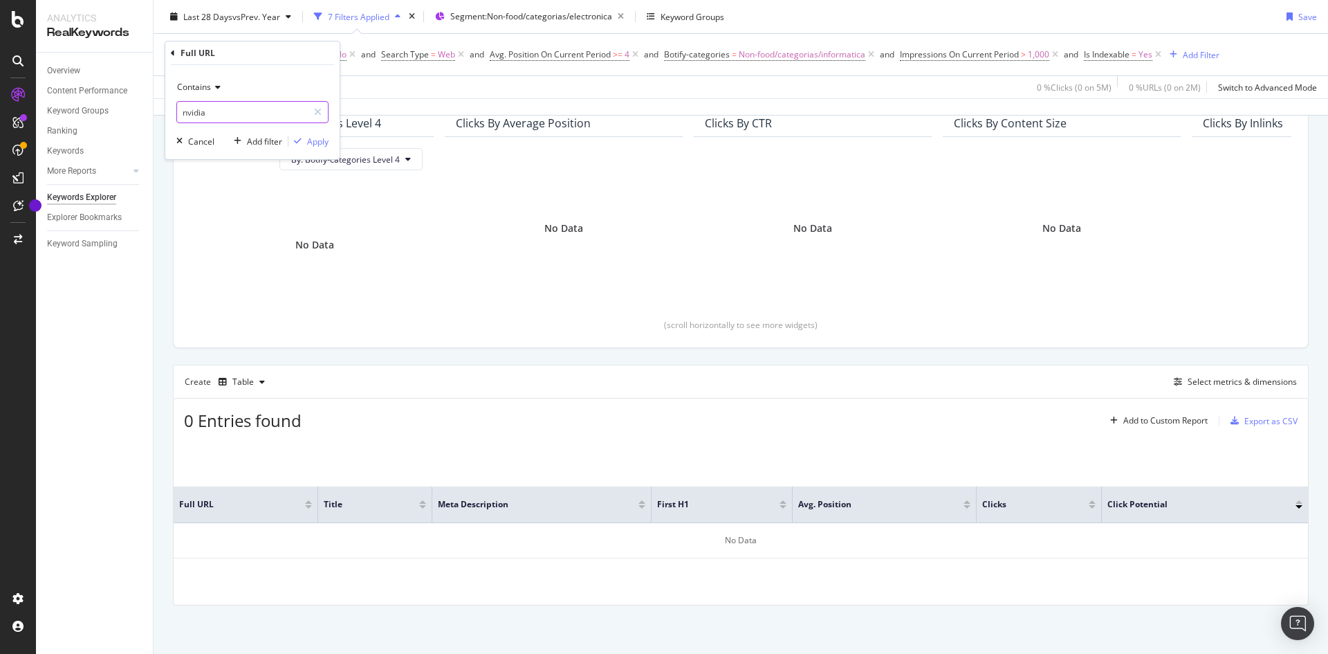
click at [215, 113] on input "nvidia" at bounding box center [242, 112] width 131 height 22
type input "d"
type input "discoduro"
click at [335, 149] on div "Contains discoduro Cancel Add filter Apply" at bounding box center [252, 112] width 174 height 94
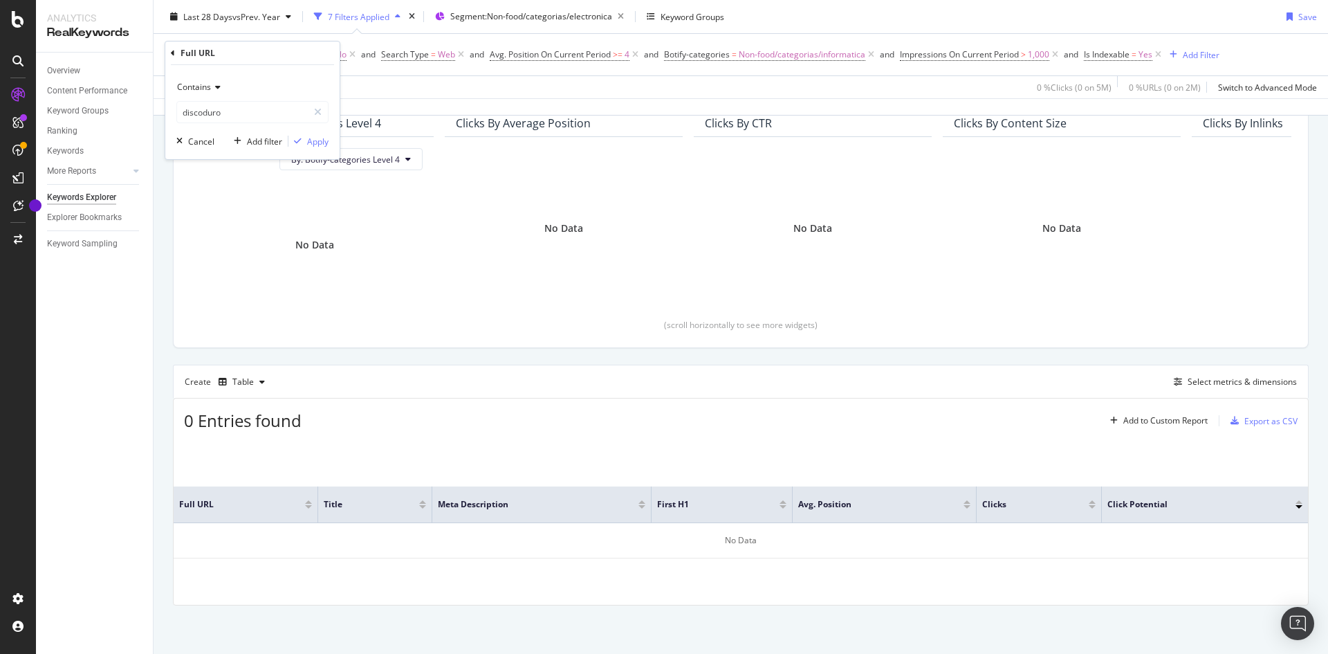
click at [322, 153] on div "Contains discoduro Cancel Add filter Apply" at bounding box center [252, 112] width 174 height 94
click at [316, 148] on button "Apply" at bounding box center [309, 141] width 40 height 14
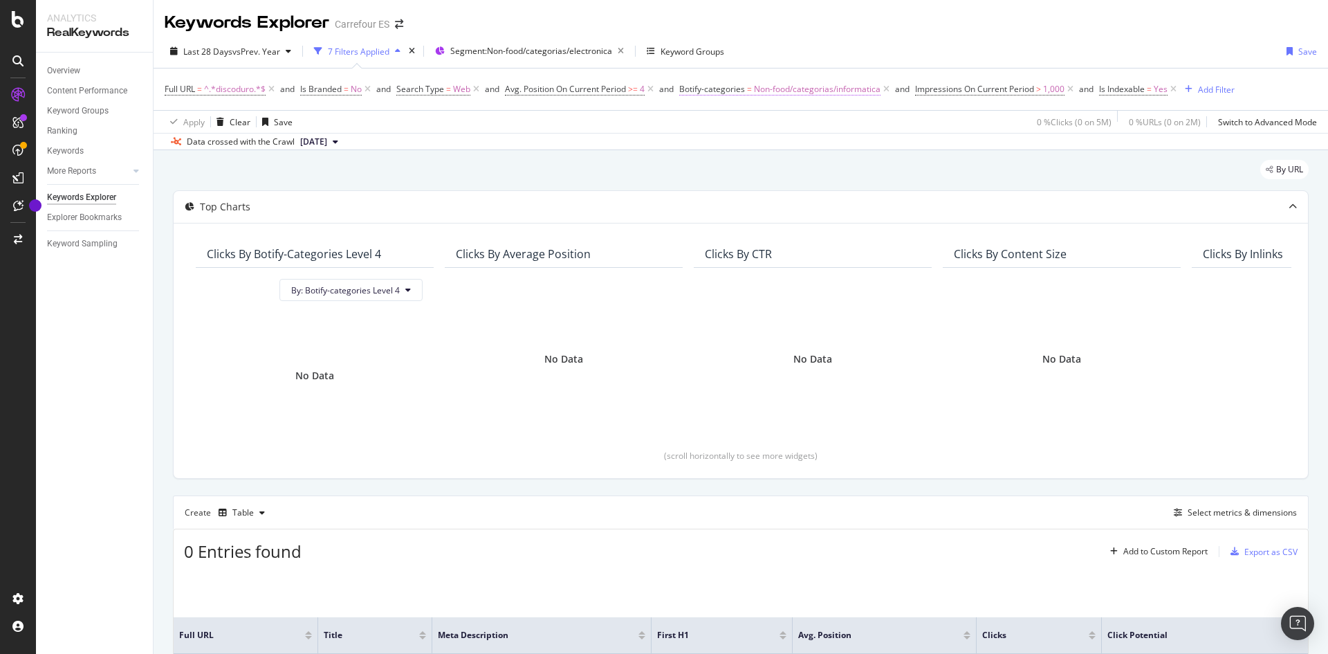
click at [773, 88] on span "Non-food/categorias/informatica" at bounding box center [817, 89] width 127 height 19
click at [769, 145] on span "Non-food/categorias/informatica" at bounding box center [759, 147] width 127 height 12
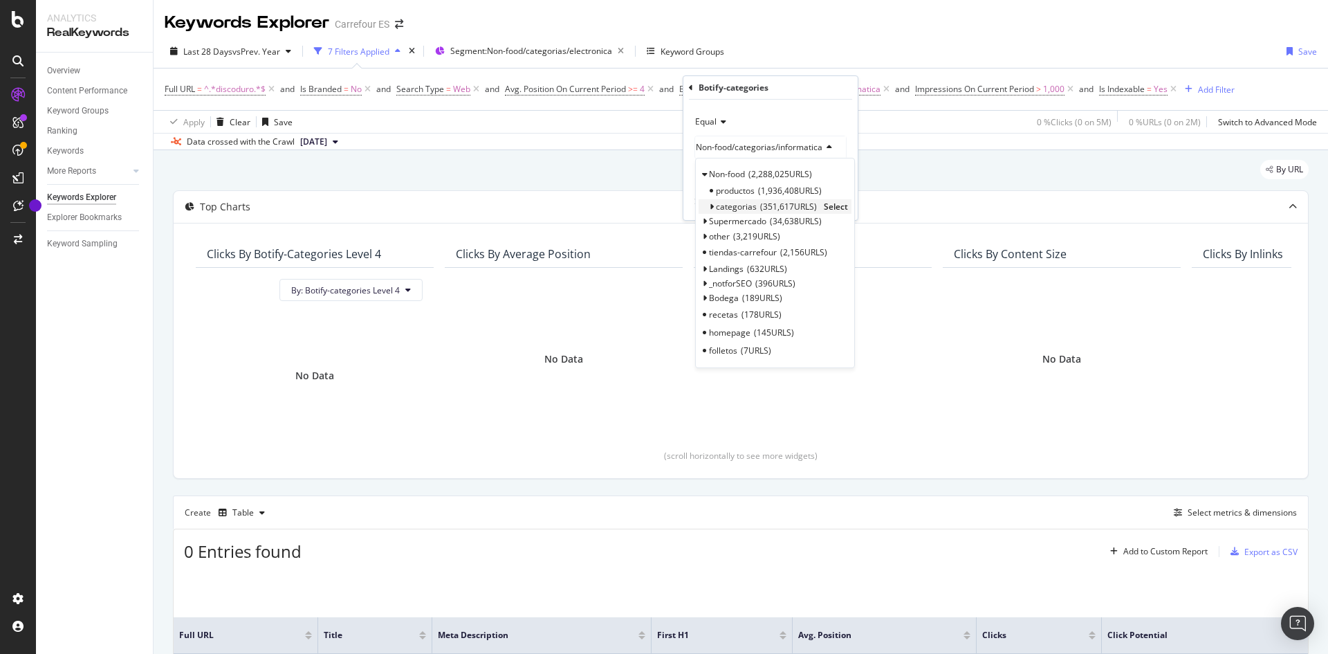
click at [711, 208] on icon at bounding box center [711, 207] width 5 height 8
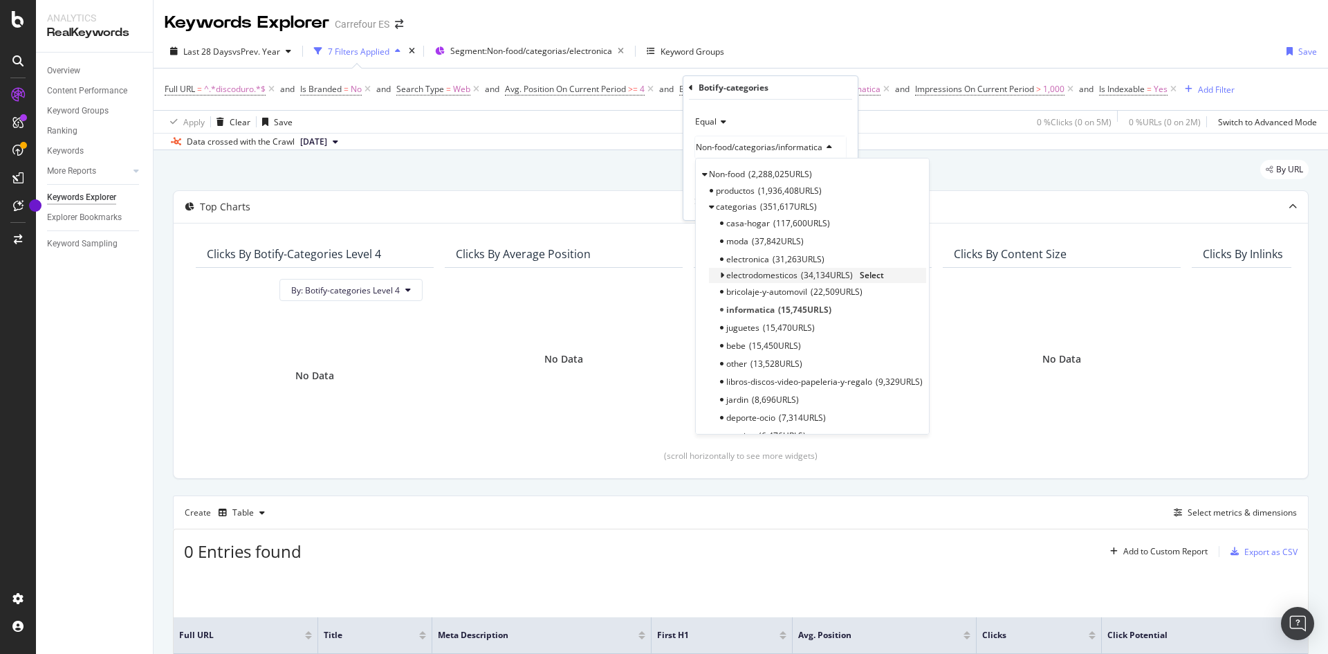
click at [758, 279] on span "electrodomesticos" at bounding box center [761, 275] width 71 height 12
click at [758, 291] on span "23,663 URLS" at bounding box center [781, 292] width 52 height 12
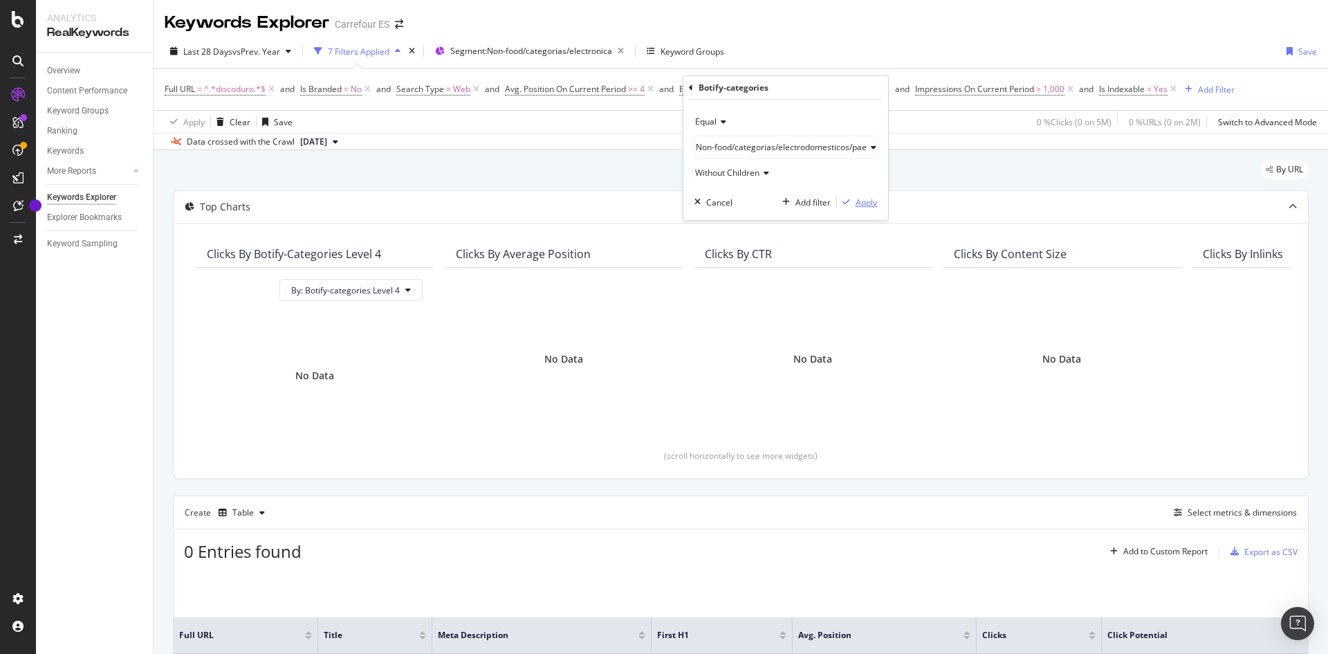
click at [860, 203] on div "Apply" at bounding box center [866, 202] width 21 height 12
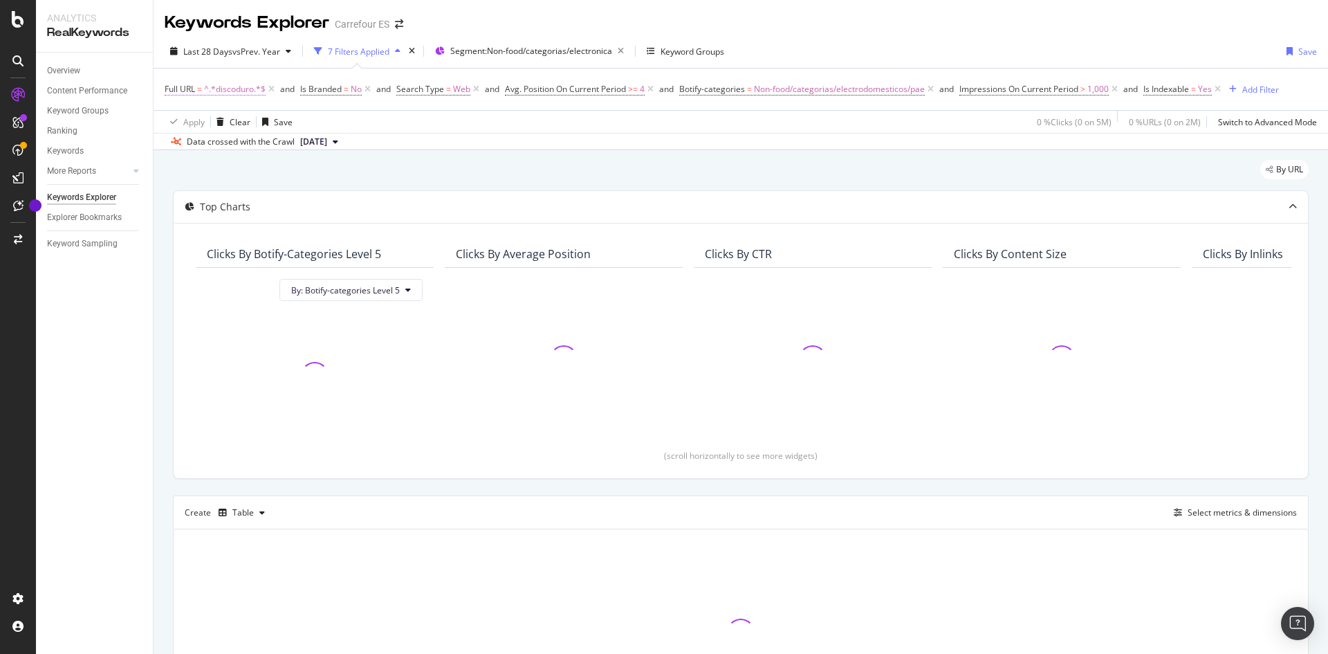
click at [246, 91] on span "^.*discoduro.*$" at bounding box center [235, 89] width 62 height 19
click at [246, 141] on input "discoduro" at bounding box center [242, 147] width 131 height 22
type input "cafeter"
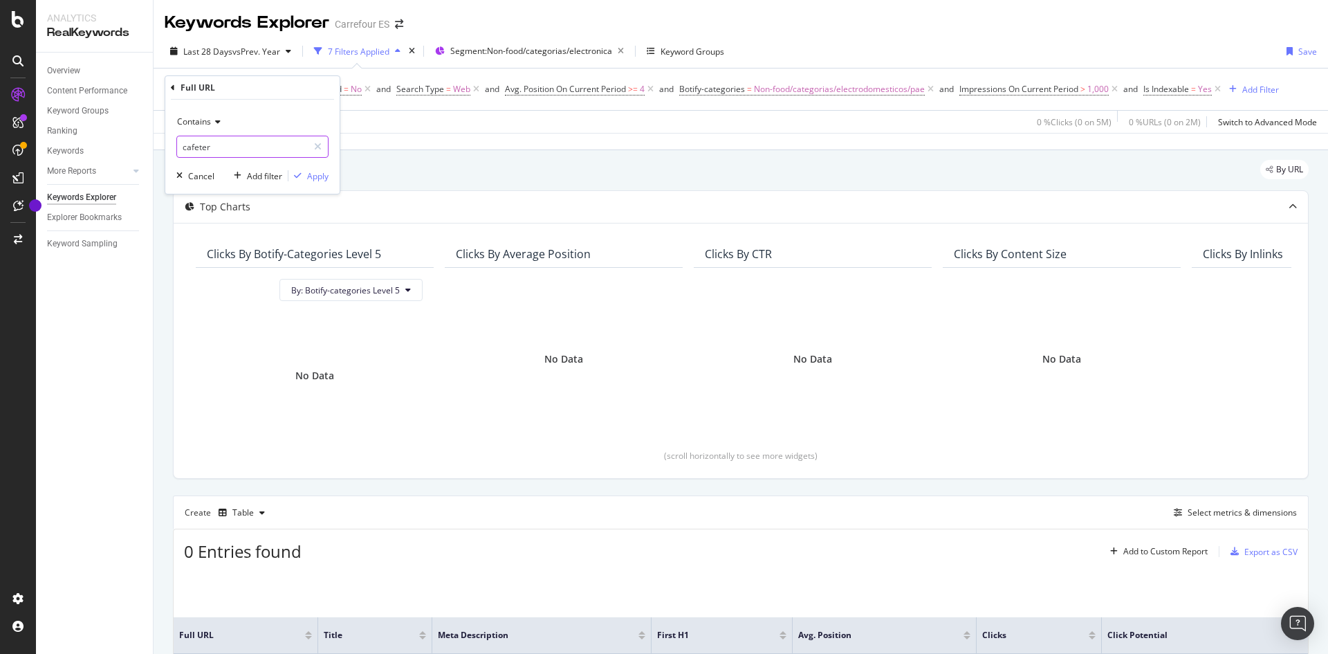
click at [246, 141] on input "cafeter" at bounding box center [242, 147] width 131 height 22
type input "a"
type input "cafetera"
click at [337, 177] on div "Contains cafetera Cancel Add filter Apply" at bounding box center [252, 147] width 174 height 94
drag, startPoint x: 320, startPoint y: 176, endPoint x: 323, endPoint y: 167, distance: 9.4
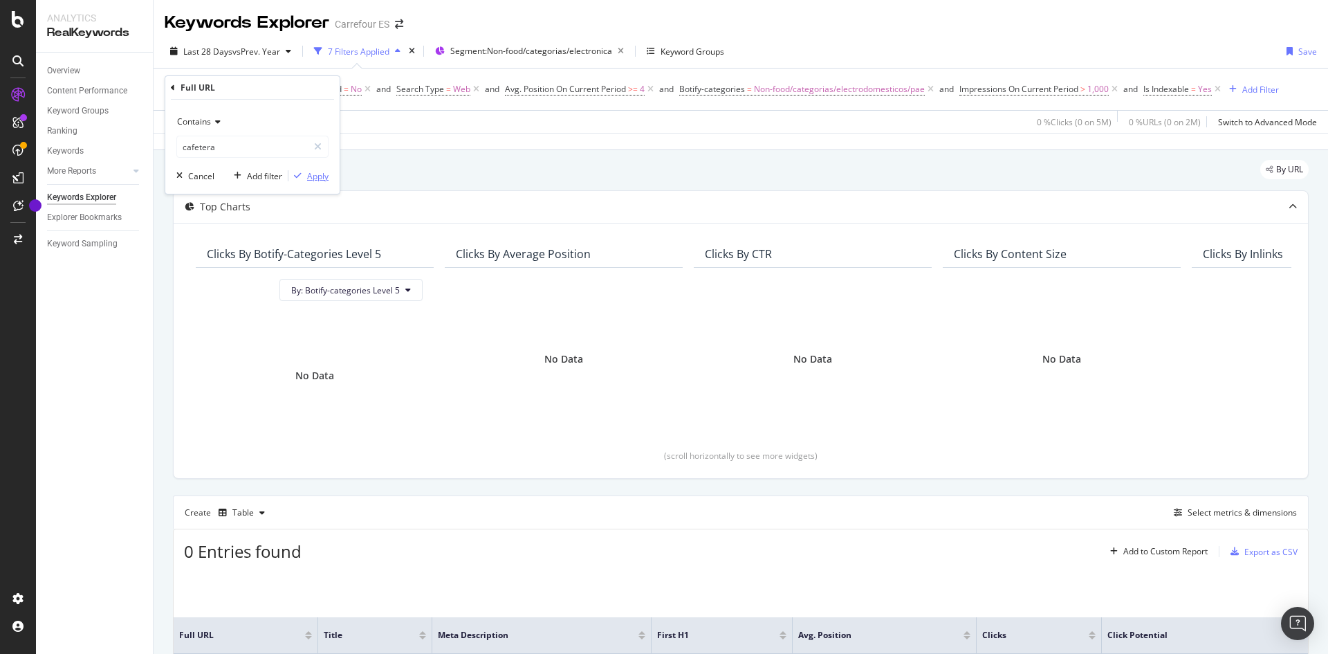
click at [321, 167] on div "Contains cafetera Cancel Add filter Apply" at bounding box center [252, 147] width 174 height 94
click at [317, 183] on div "Contains cafetera Cancel Add filter Apply" at bounding box center [252, 147] width 174 height 94
click at [314, 176] on div "Apply" at bounding box center [317, 176] width 21 height 12
click at [1021, 293] on div "No Data" at bounding box center [1062, 359] width 216 height 160
click at [619, 93] on span "Avg. Position On Current Period" at bounding box center [560, 89] width 121 height 12
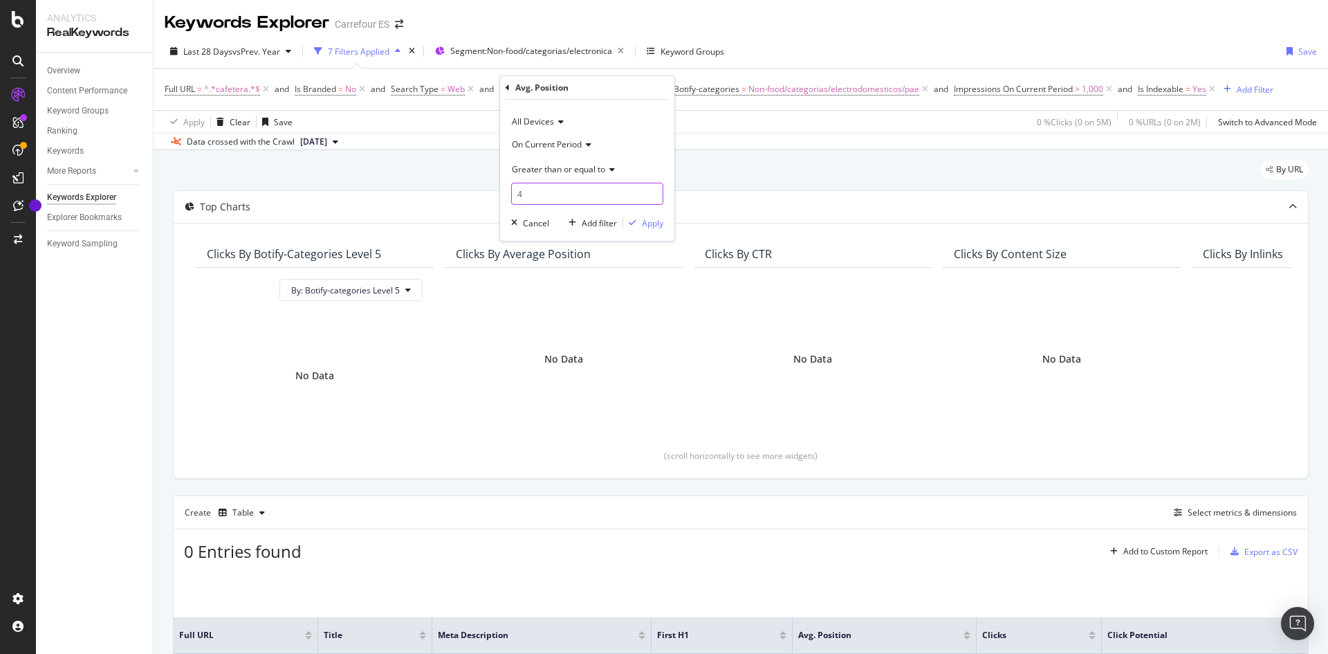
click at [577, 188] on input "4" at bounding box center [587, 194] width 152 height 22
click at [654, 193] on input "5" at bounding box center [587, 194] width 152 height 22
type input "6"
click at [654, 193] on input "6" at bounding box center [587, 194] width 152 height 22
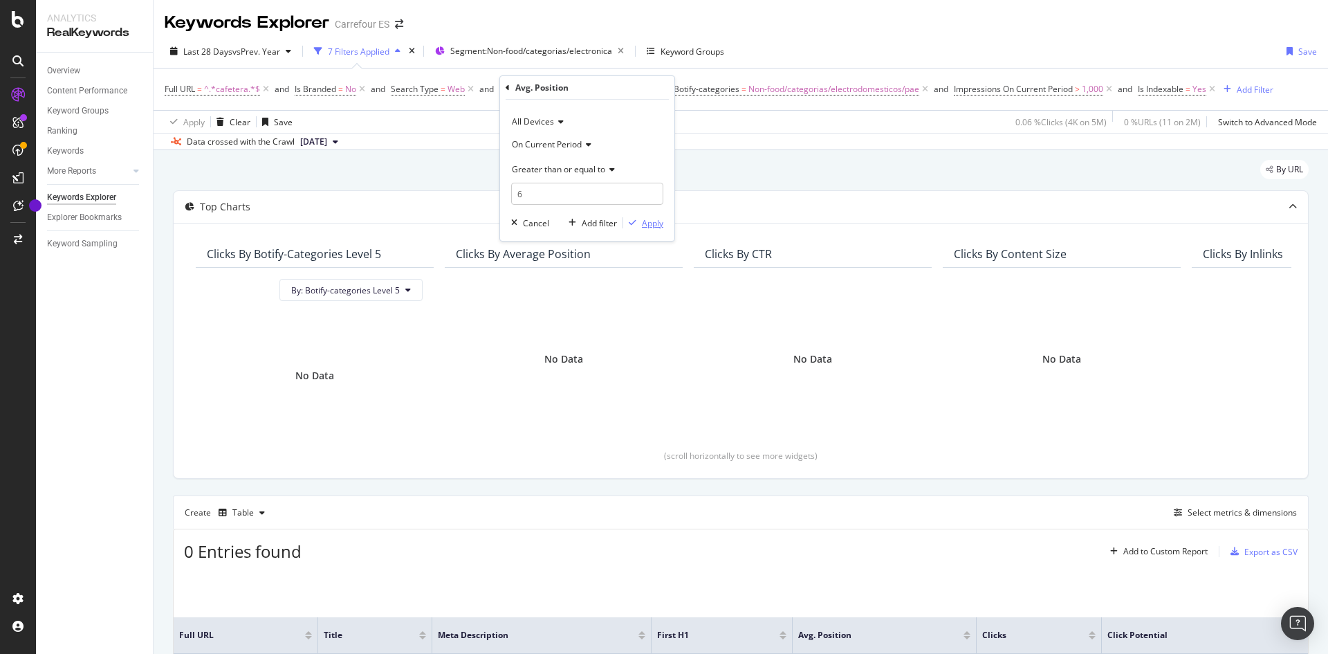
click at [651, 222] on div "Apply" at bounding box center [652, 223] width 21 height 12
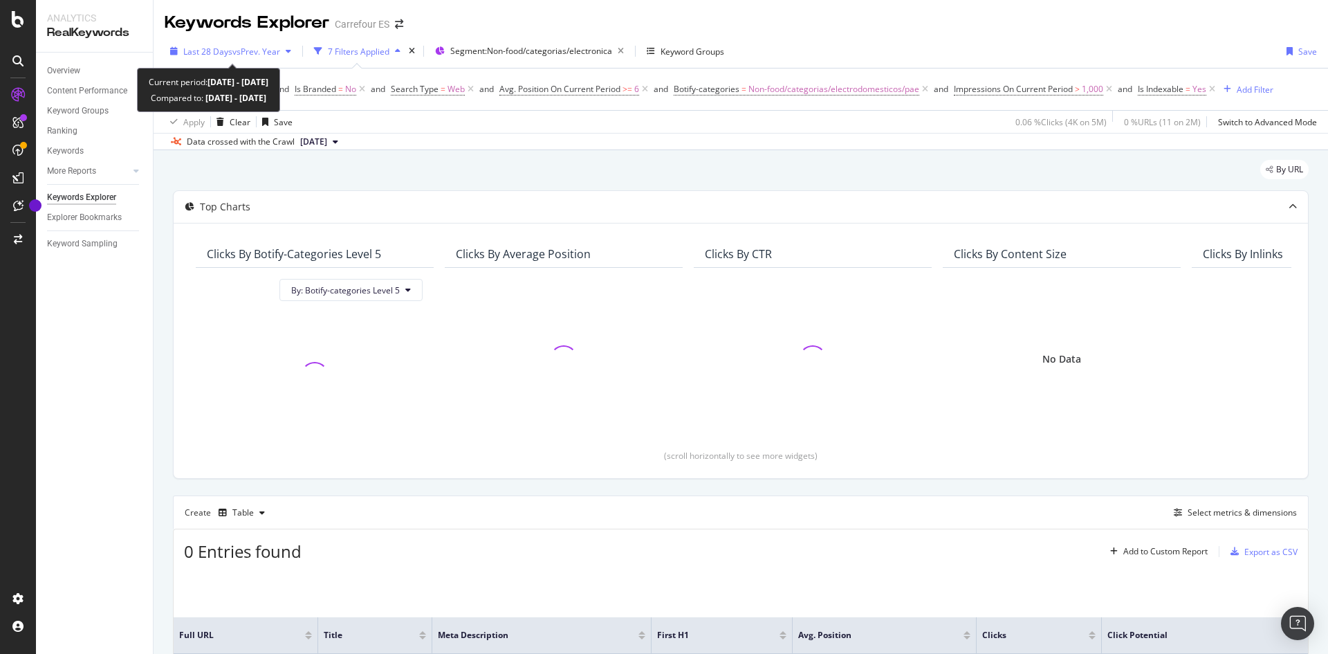
click at [291, 55] on icon "button" at bounding box center [289, 51] width 6 height 8
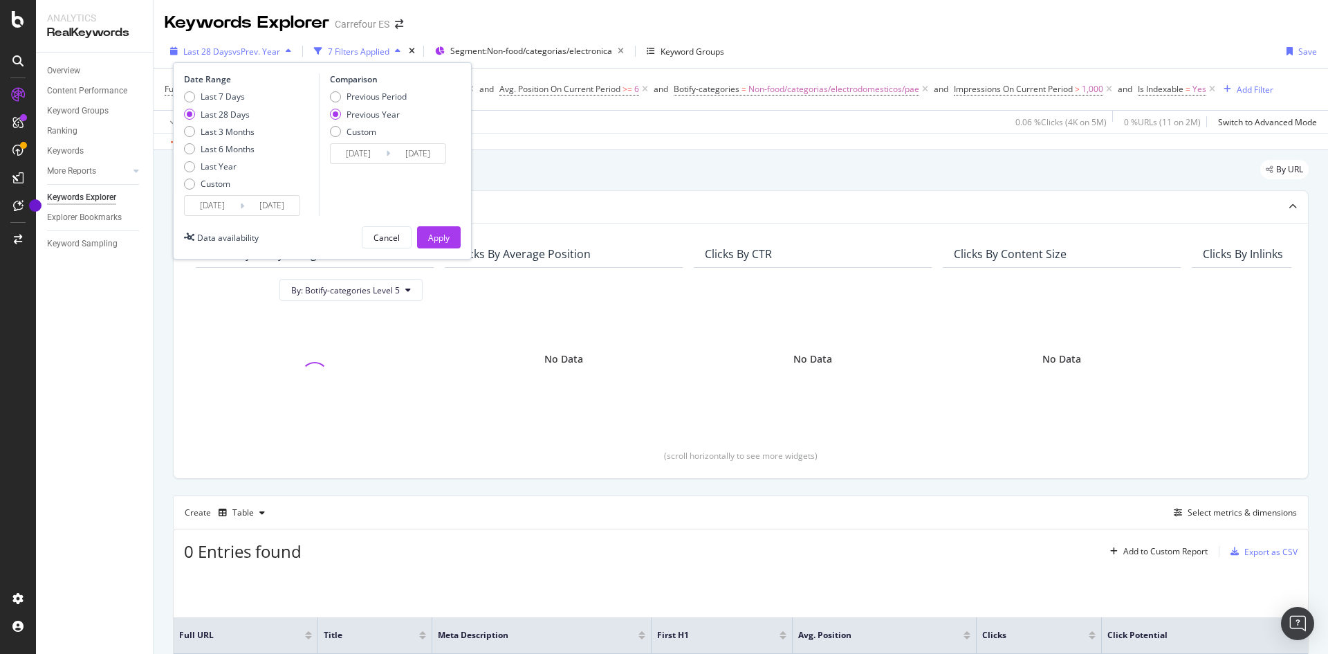
click at [291, 55] on icon "button" at bounding box center [289, 51] width 6 height 8
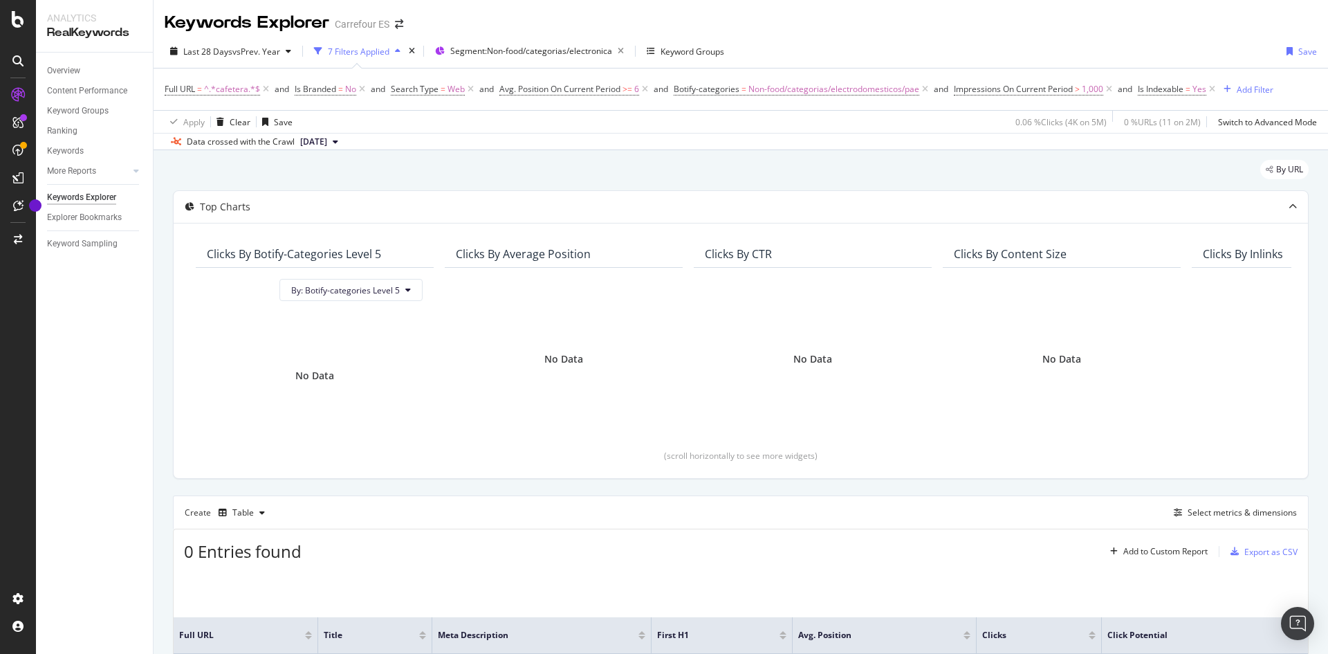
click at [1065, 100] on div "Full URL = ^.*cafetera.*$ and Is Branded = No and Search Type = Web and Avg. Po…" at bounding box center [741, 89] width 1153 height 42
click at [1080, 93] on span ">" at bounding box center [1077, 89] width 5 height 12
click at [1050, 185] on input "1000" at bounding box center [1043, 194] width 152 height 22
click at [1106, 198] on input "999" at bounding box center [1043, 194] width 152 height 22
click at [1110, 199] on input "998" at bounding box center [1043, 194] width 152 height 22
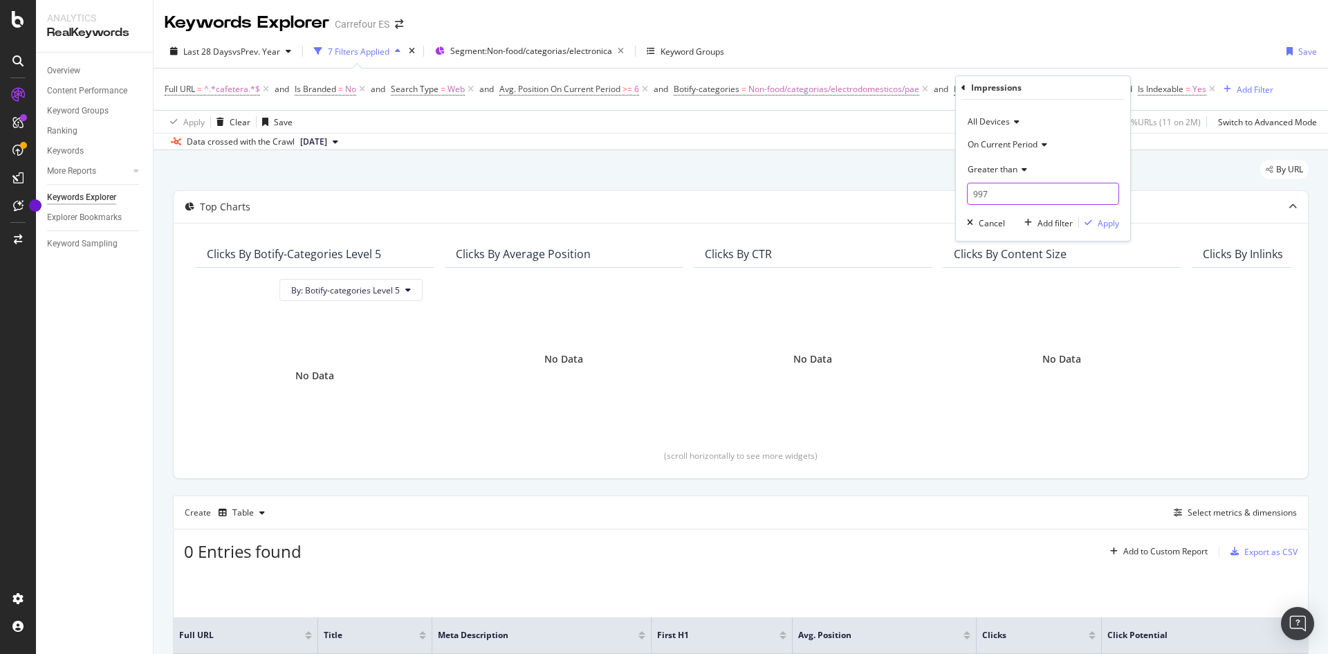
click at [1110, 199] on input "997" at bounding box center [1043, 194] width 152 height 22
click at [1110, 199] on input "814" at bounding box center [1043, 194] width 152 height 22
type input "728"
click at [1110, 201] on input "728" at bounding box center [1043, 194] width 152 height 22
click at [1107, 227] on div "Apply" at bounding box center [1108, 223] width 21 height 12
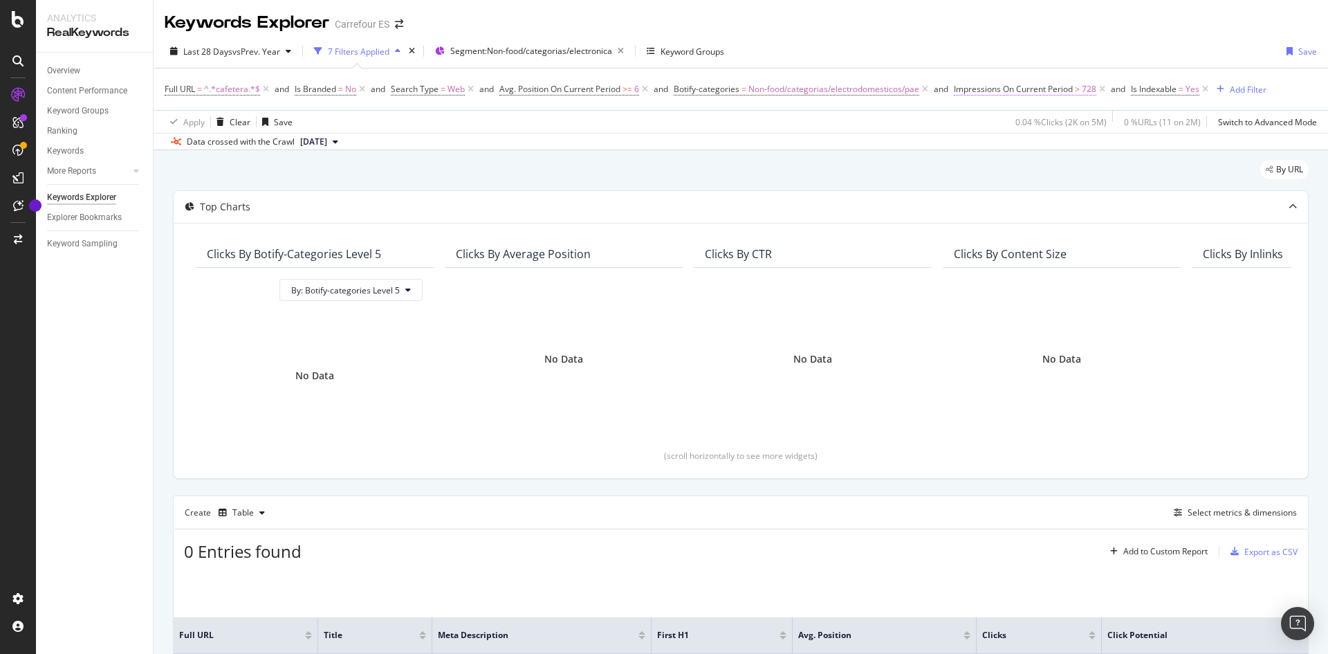
click at [1070, 89] on span "Impressions On Current Period" at bounding box center [1013, 89] width 119 height 12
click at [1009, 182] on div "Greater than 728" at bounding box center [1043, 181] width 152 height 47
click at [1008, 190] on input "728" at bounding box center [1043, 194] width 152 height 22
click at [993, 191] on input "728" at bounding box center [1043, 194] width 152 height 22
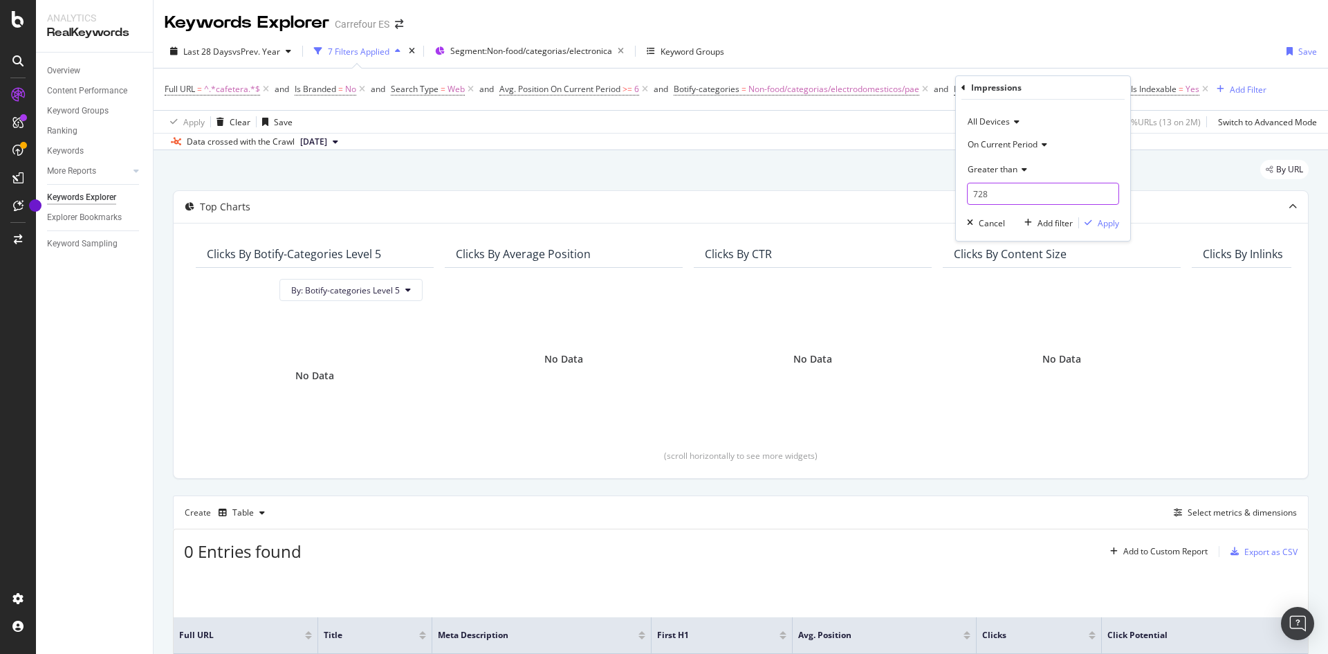
click at [994, 192] on input "728" at bounding box center [1043, 194] width 152 height 22
type input "200"
click at [1106, 219] on div "Apply" at bounding box center [1108, 223] width 21 height 12
click at [246, 85] on span "^.*cafetera.*$" at bounding box center [232, 89] width 56 height 19
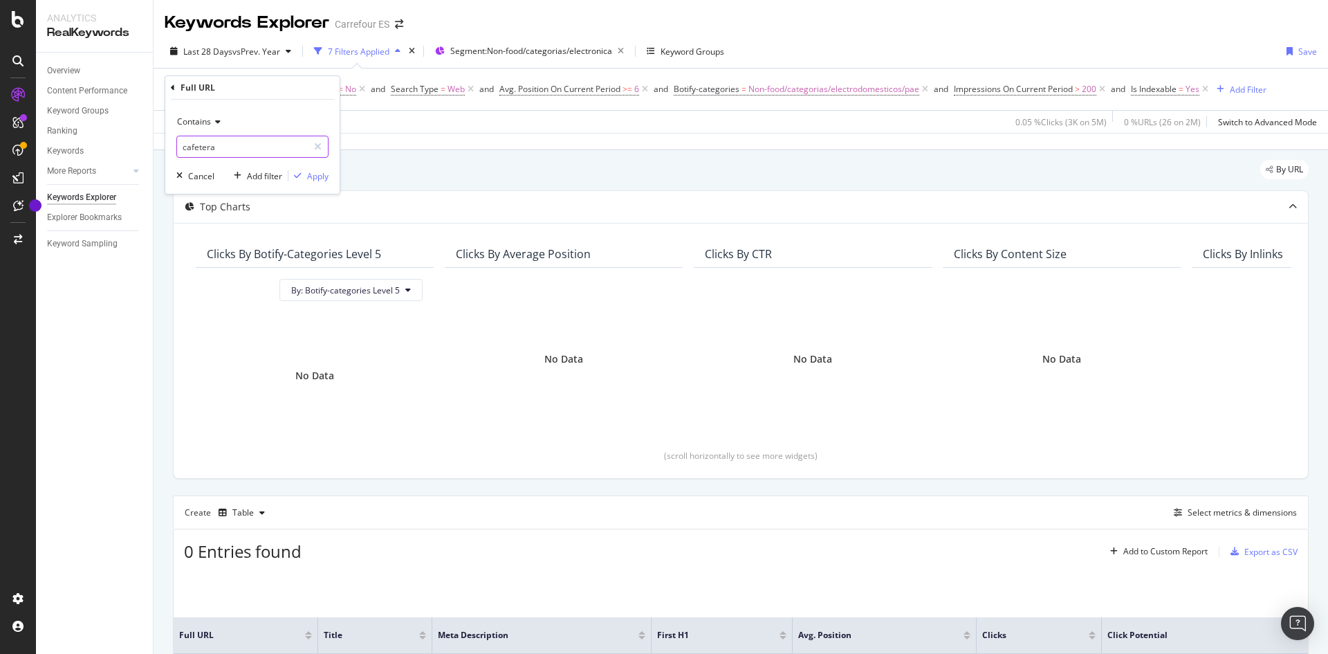
click at [225, 147] on input "cafetera" at bounding box center [242, 147] width 131 height 22
type input "nesspresso"
click at [311, 185] on div "Contains nesspresso Cancel Add filter Apply" at bounding box center [252, 147] width 174 height 94
click at [322, 174] on div "Apply" at bounding box center [317, 176] width 21 height 12
click at [239, 87] on span "^.*nesspresso.*$" at bounding box center [238, 89] width 68 height 19
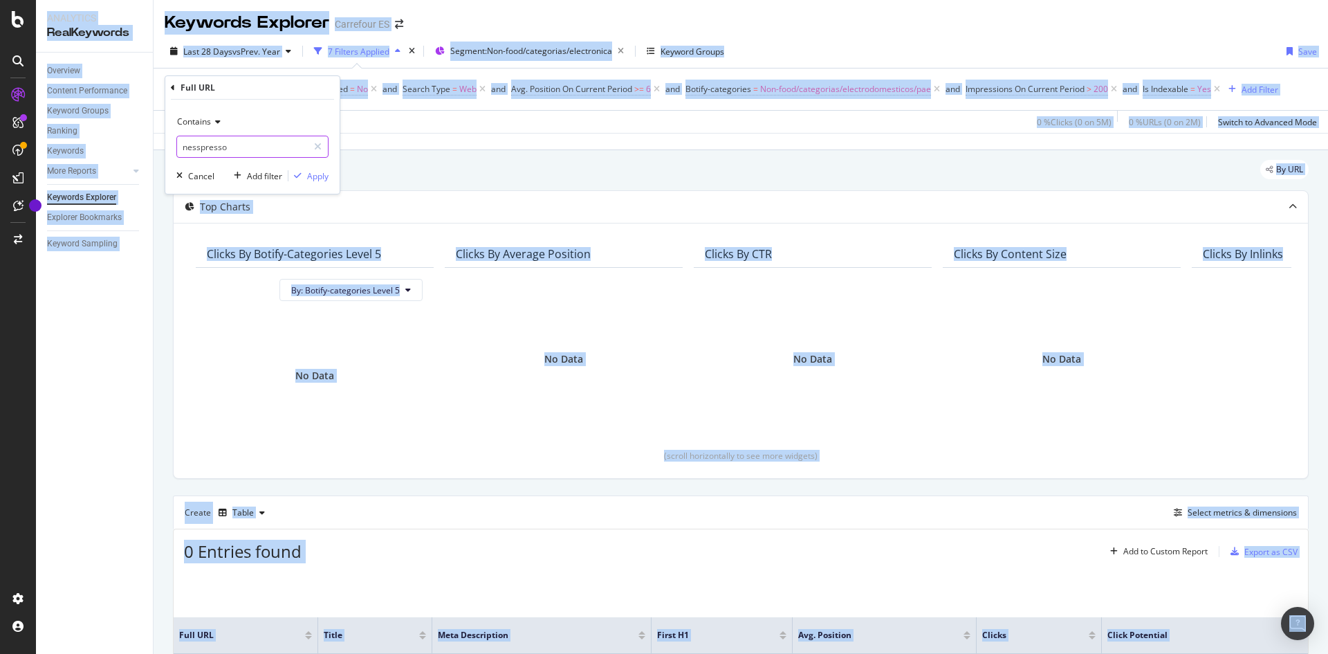
click at [222, 140] on input "nesspresso" at bounding box center [242, 147] width 131 height 22
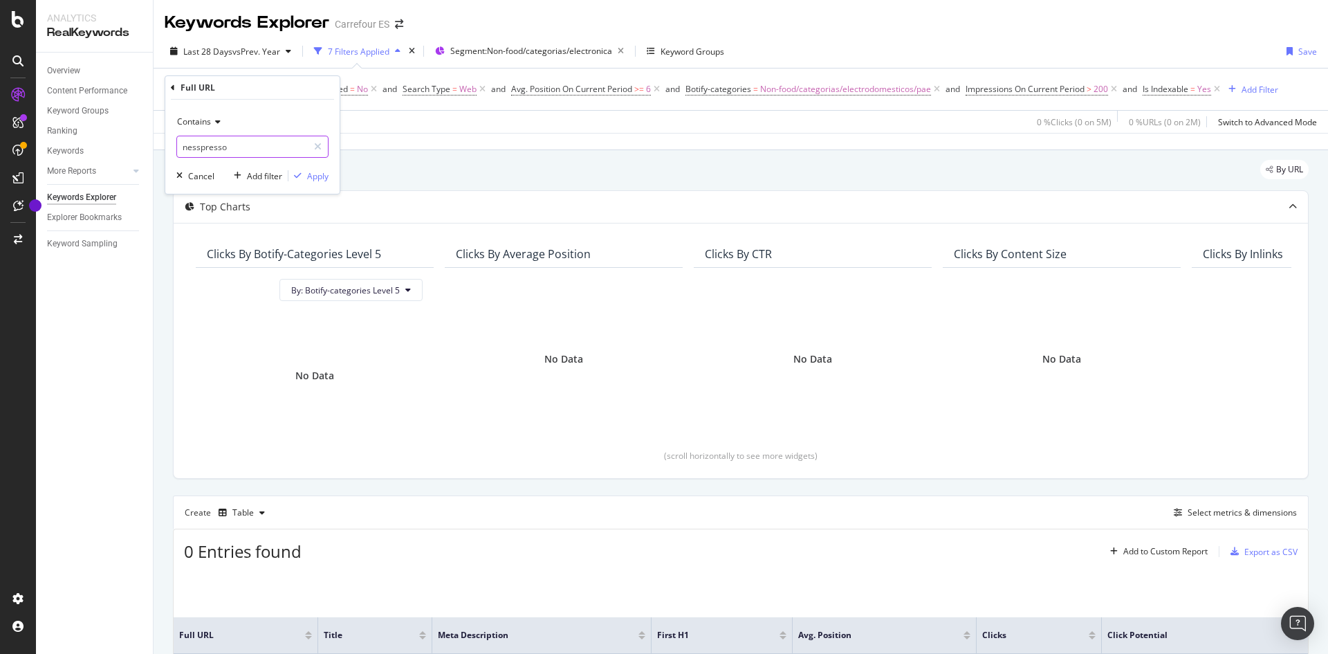
click at [222, 140] on input "nesspresso" at bounding box center [242, 147] width 131 height 22
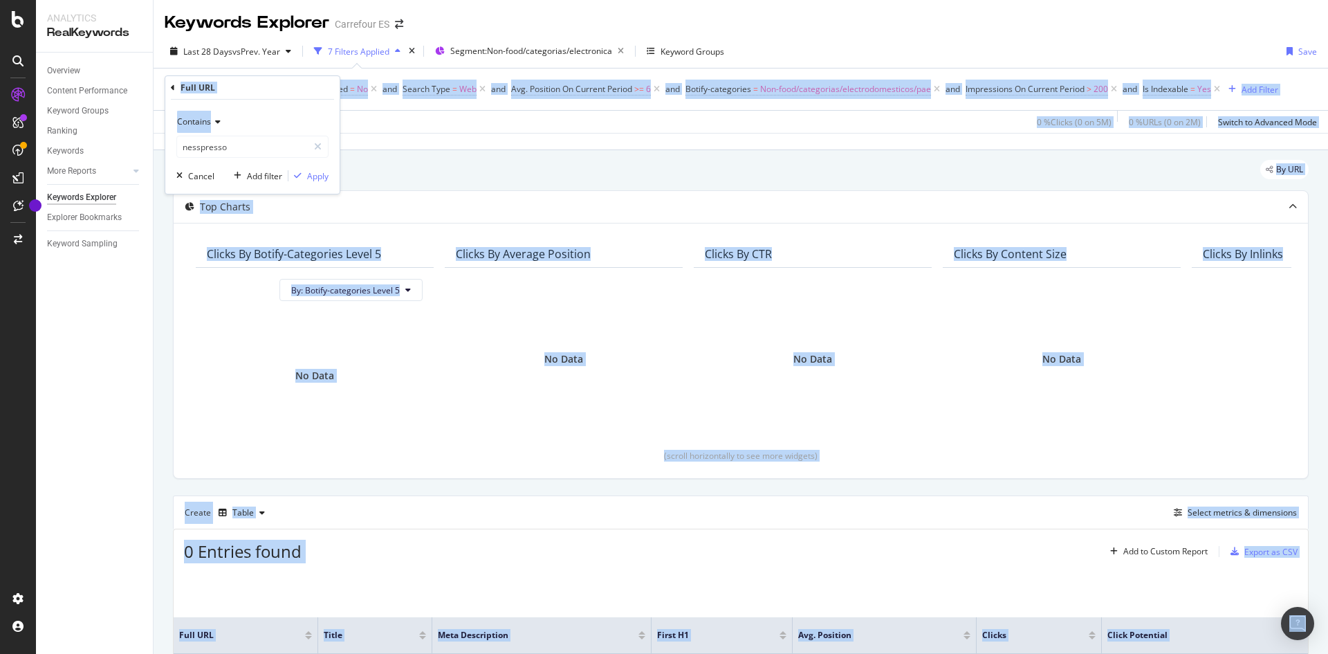
drag, startPoint x: 298, startPoint y: 104, endPoint x: 360, endPoint y: 77, distance: 67.9
click at [360, 77] on body "Analytics RealKeywords Overview Content Performance Keyword Groups Ranking Keyw…" at bounding box center [664, 327] width 1328 height 654
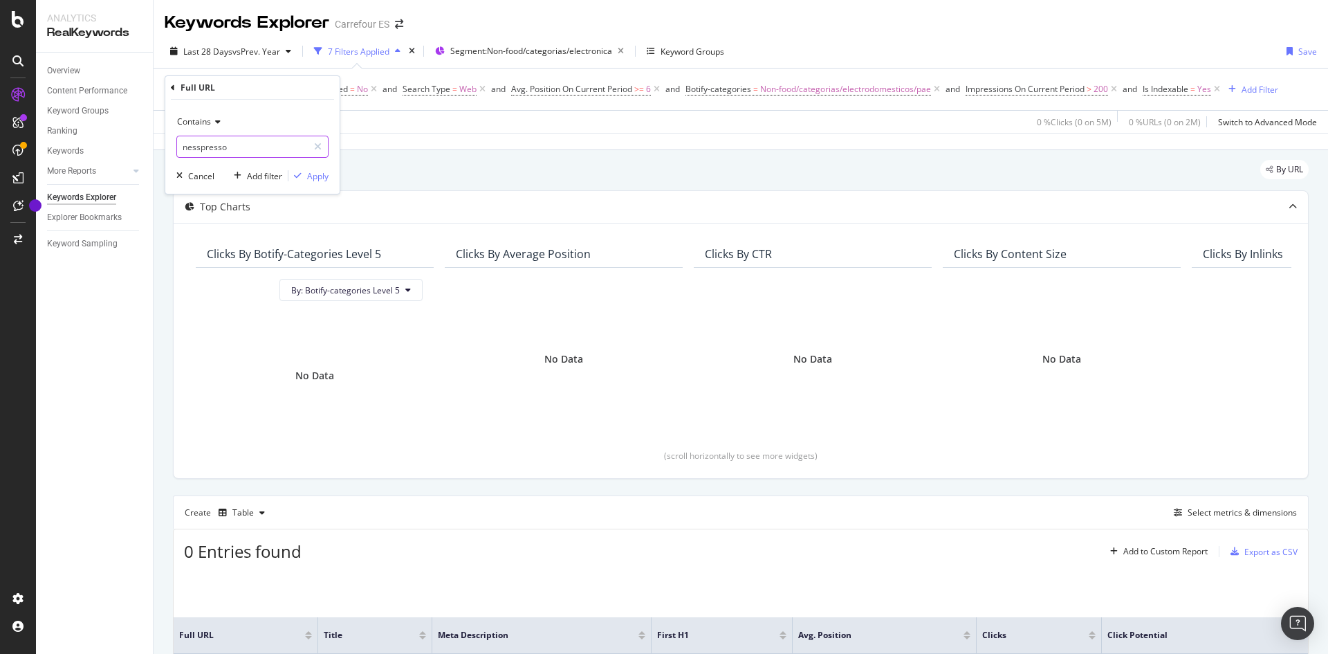
click at [243, 140] on input "nesspresso" at bounding box center [242, 147] width 131 height 22
type input "cafetera"
click at [321, 170] on div "Apply" at bounding box center [317, 176] width 21 height 12
click at [1090, 91] on span "200" at bounding box center [1089, 89] width 15 height 19
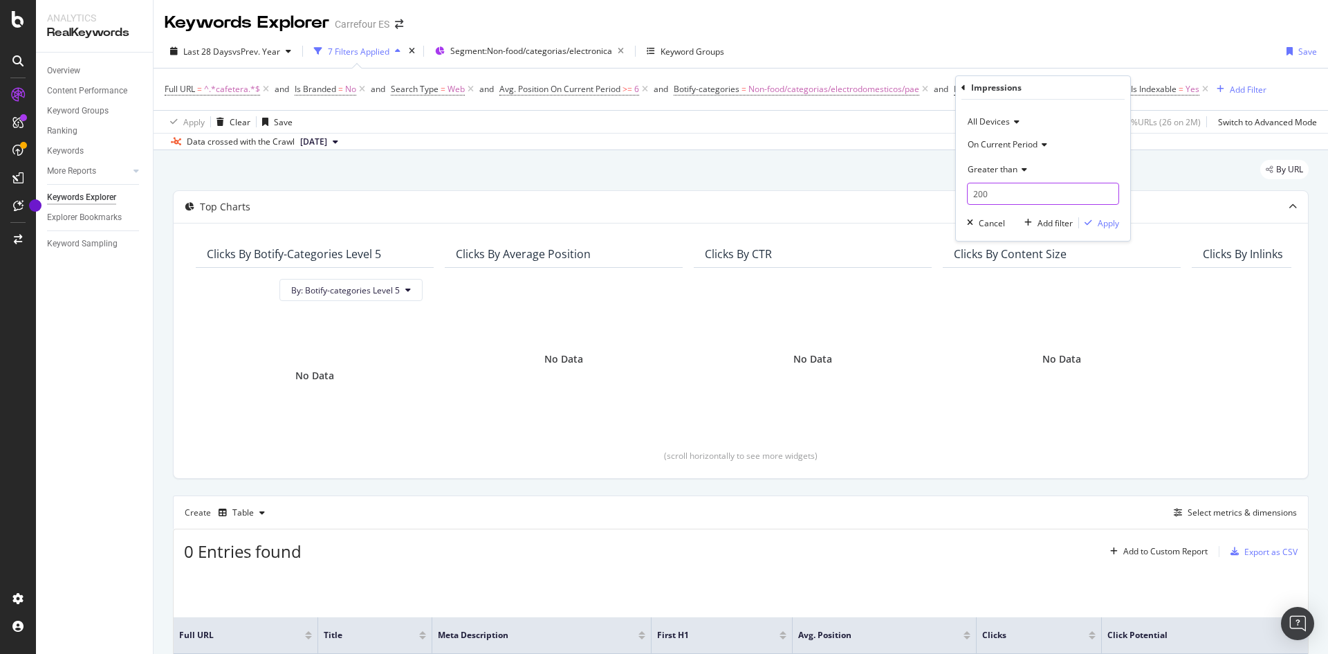
click at [1008, 184] on input "200" at bounding box center [1043, 194] width 152 height 22
type input "2"
type input "1"
drag, startPoint x: 1108, startPoint y: 204, endPoint x: 1115, endPoint y: 212, distance: 10.8
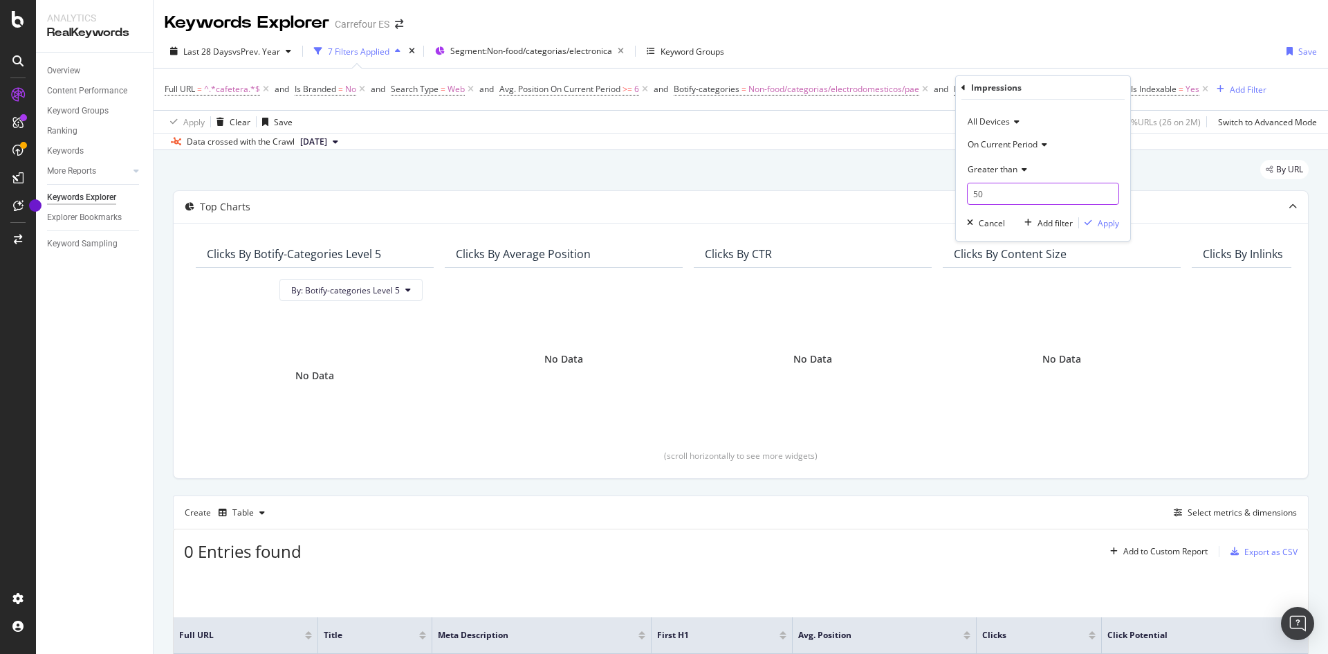
click at [1108, 203] on input "50" at bounding box center [1043, 194] width 152 height 22
type input "50"
click at [1120, 227] on div "All Devices On Current Period Greater than 50 Cancel Add filter Apply" at bounding box center [1043, 170] width 174 height 141
click at [1109, 227] on div "Apply" at bounding box center [1108, 223] width 21 height 12
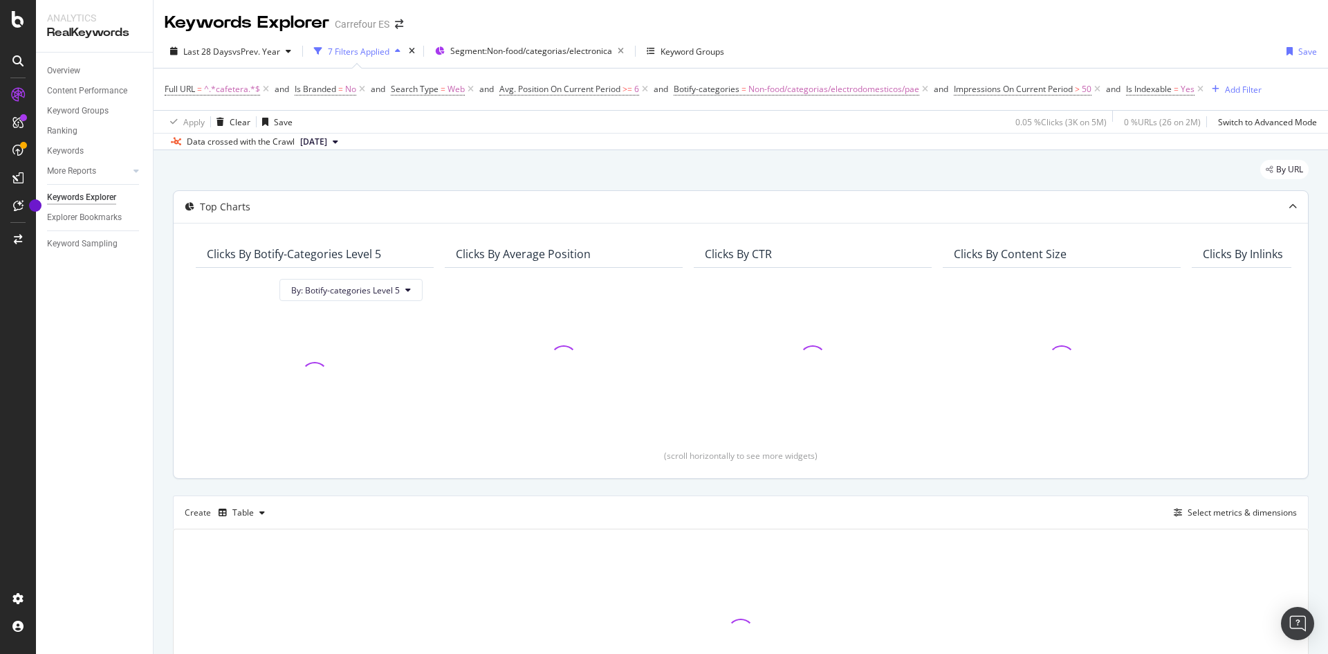
click at [1117, 222] on div "Top Charts" at bounding box center [741, 207] width 1135 height 32
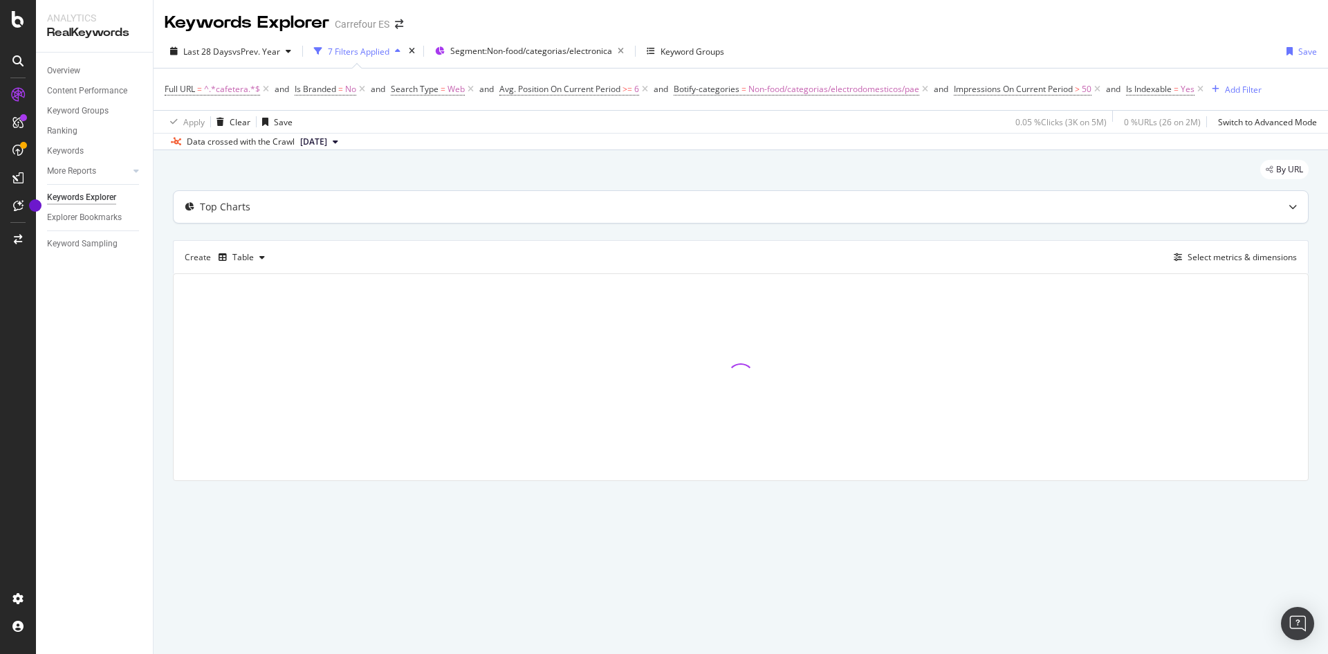
click at [1039, 205] on div "Top Charts" at bounding box center [714, 207] width 1080 height 14
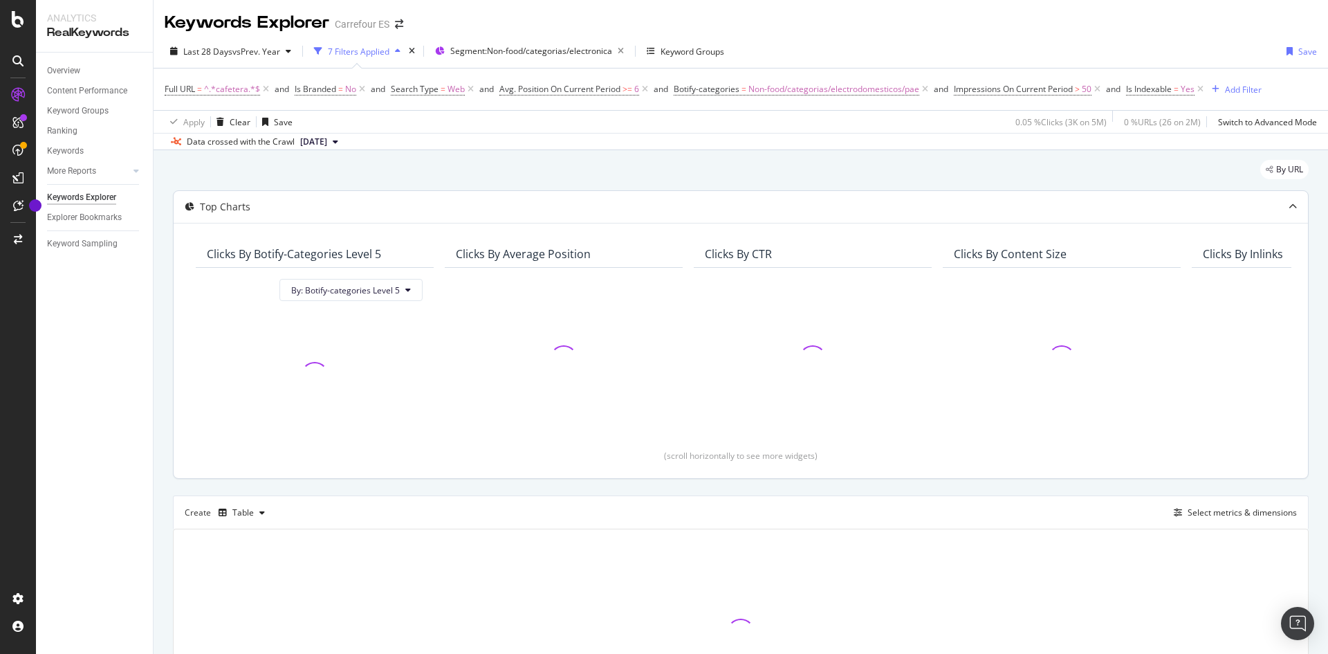
click at [1030, 206] on div "Top Charts" at bounding box center [714, 207] width 1080 height 14
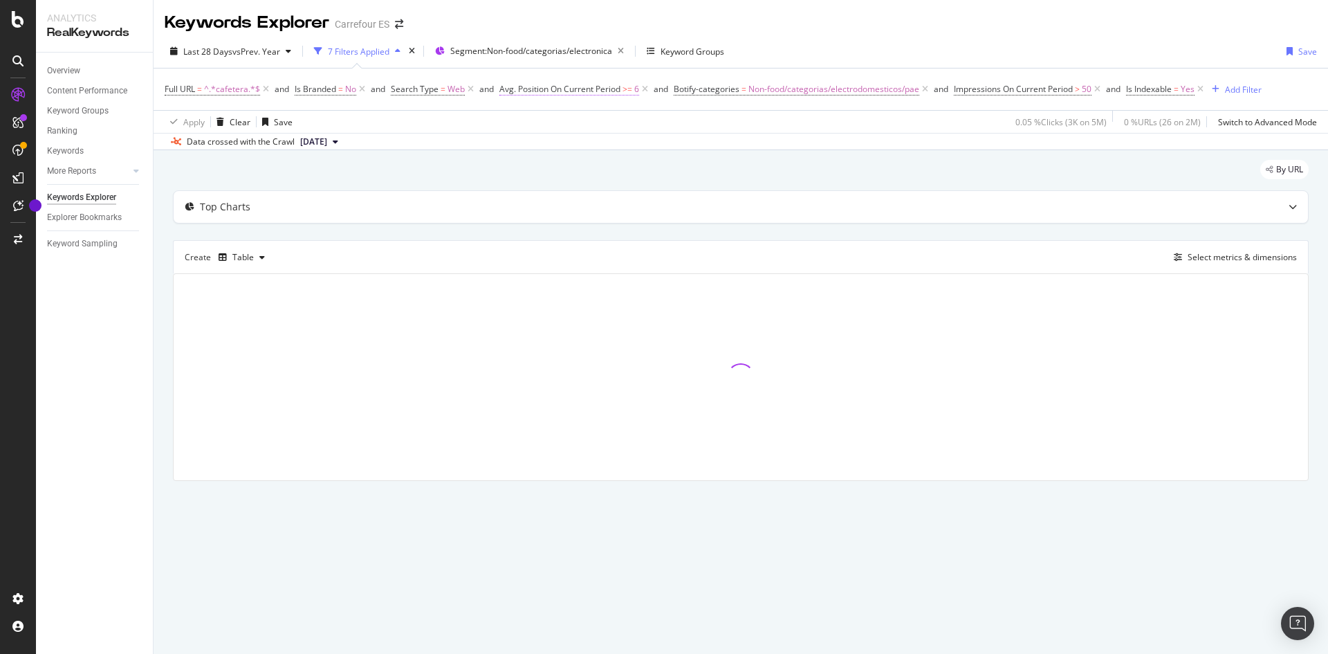
click at [619, 93] on span "Avg. Position On Current Period" at bounding box center [560, 89] width 121 height 12
click at [921, 172] on div "By URL" at bounding box center [741, 175] width 1136 height 30
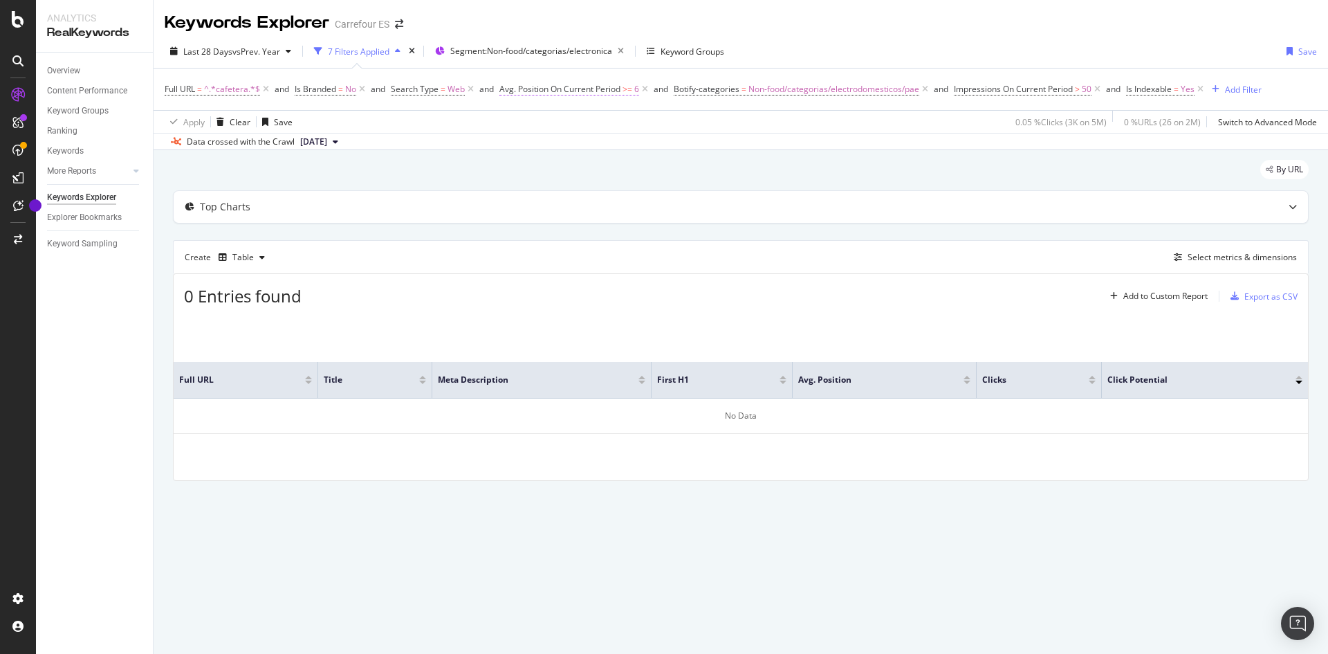
click at [630, 94] on span ">=" at bounding box center [628, 89] width 10 height 12
click at [652, 188] on input "7" at bounding box center [587, 194] width 152 height 22
click at [652, 188] on input "8" at bounding box center [587, 194] width 152 height 22
click at [652, 188] on input "9" at bounding box center [587, 194] width 152 height 22
click at [652, 188] on input "10" at bounding box center [587, 194] width 152 height 22
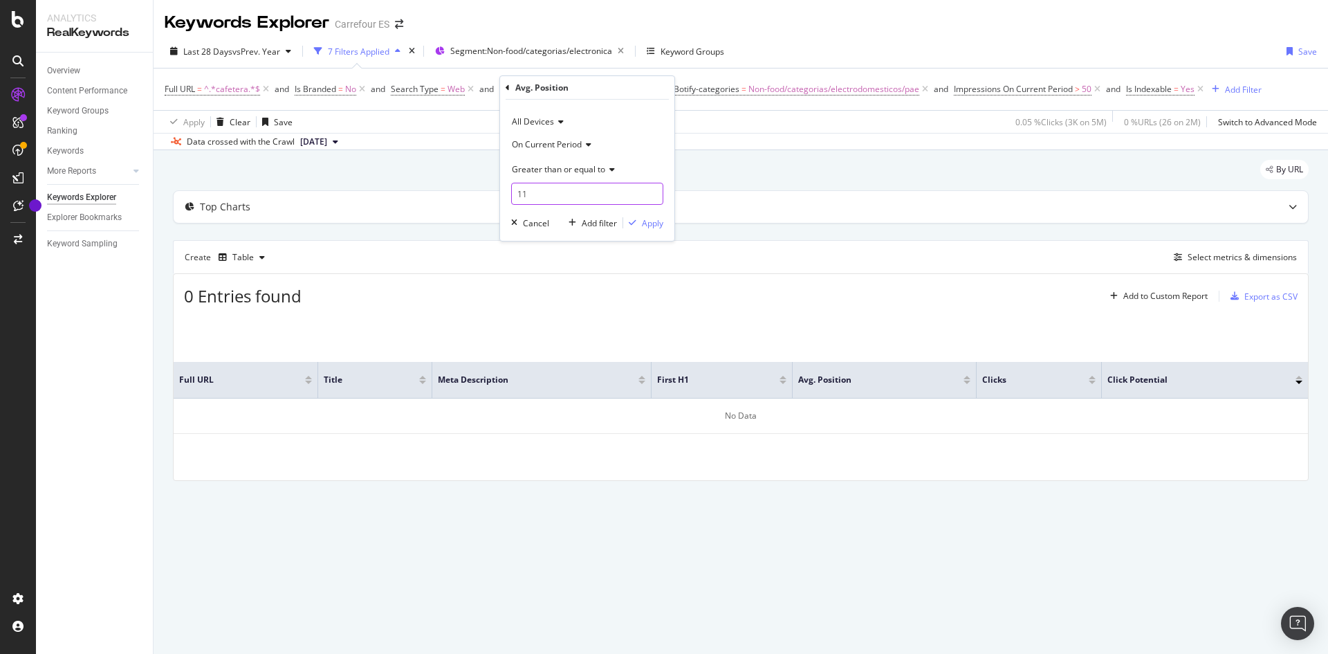
click at [652, 188] on input "11" at bounding box center [587, 194] width 152 height 22
type input "12"
click at [652, 188] on input "12" at bounding box center [587, 194] width 152 height 22
click at [663, 228] on div "Apply" at bounding box center [652, 223] width 21 height 12
